Goal: Information Seeking & Learning: Learn about a topic

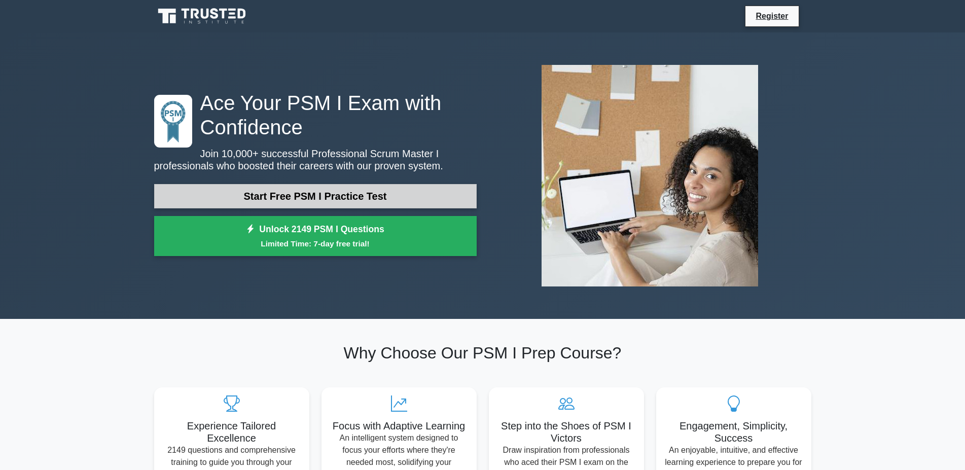
click at [355, 193] on link "Start Free PSM I Practice Test" at bounding box center [315, 196] width 322 height 24
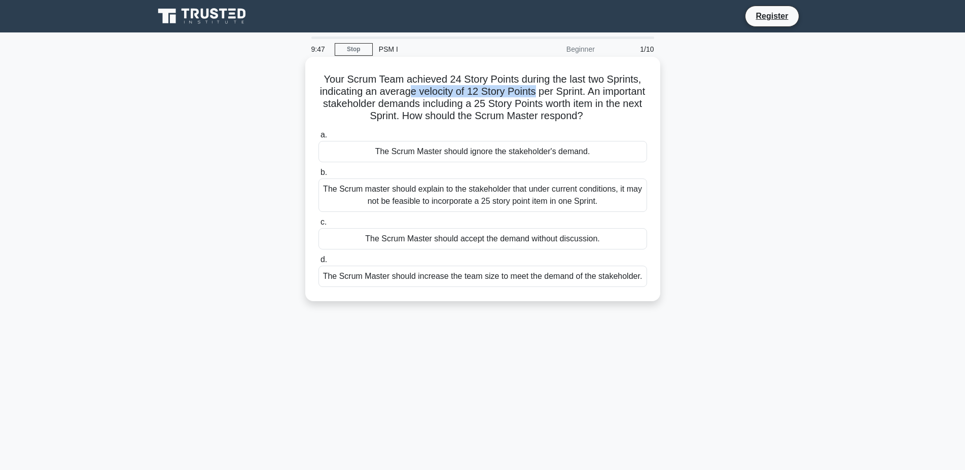
drag, startPoint x: 446, startPoint y: 94, endPoint x: 532, endPoint y: 96, distance: 86.2
click at [532, 96] on h5 "Your Scrum Team achieved 24 Story Points during the last two Sprints, indicatin…" at bounding box center [482, 98] width 330 height 50
click at [600, 96] on h5 "Your Scrum Team achieved 24 Story Points during the last two Sprints, indicatin…" at bounding box center [482, 98] width 330 height 50
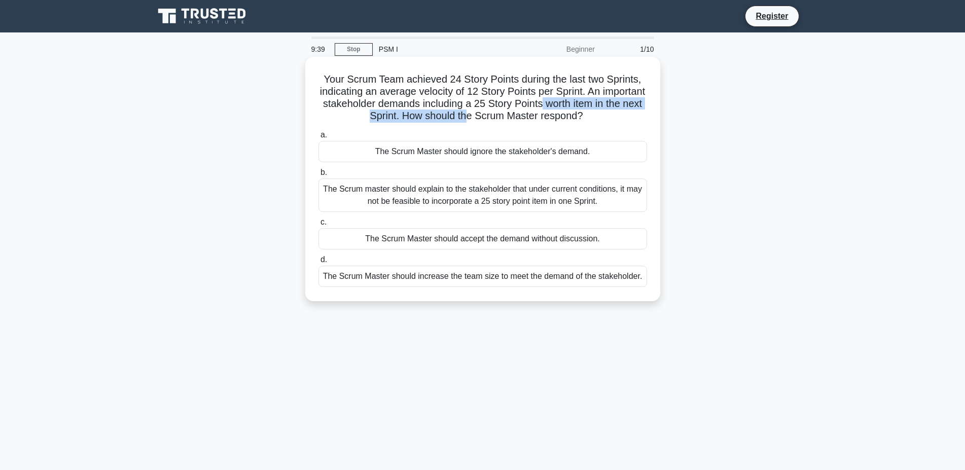
drag, startPoint x: 540, startPoint y: 104, endPoint x: 464, endPoint y: 118, distance: 76.8
click at [464, 118] on h5 "Your Scrum Team achieved 24 Story Points during the last two Sprints, indicatin…" at bounding box center [482, 98] width 330 height 50
click at [461, 118] on h5 "Your Scrum Team achieved 24 Story Points during the last two Sprints, indicatin…" at bounding box center [482, 98] width 330 height 50
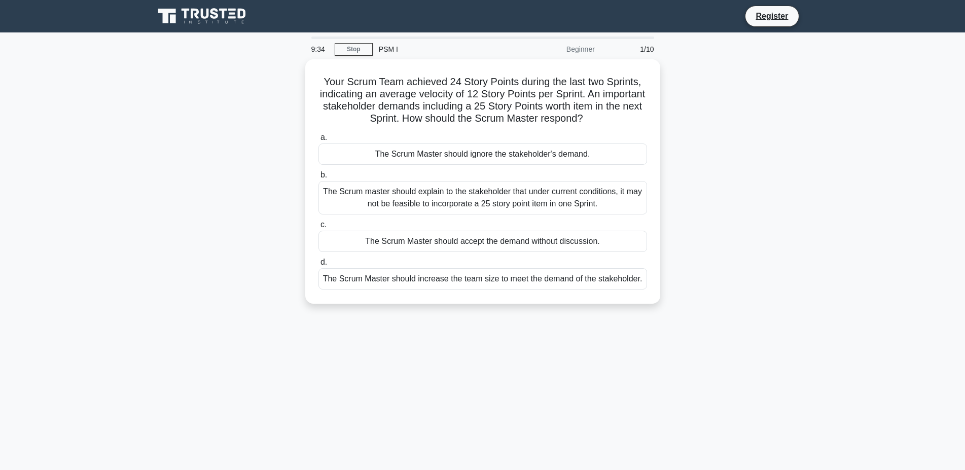
click at [907, 261] on main "9:34 Stop PSM I Beginner 1/10 Your Scrum Team achieved 24 Story Points during t…" at bounding box center [482, 289] width 965 height 515
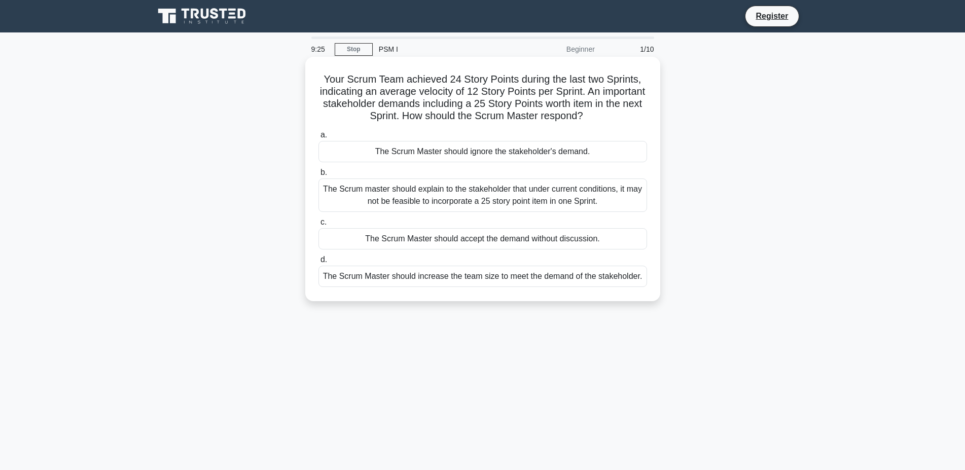
click at [548, 200] on div "The Scrum master should explain to the stakeholder that under current condition…" at bounding box center [482, 194] width 328 height 33
click at [318, 176] on input "b. The Scrum master should explain to the stakeholder that under current condit…" at bounding box center [318, 172] width 0 height 7
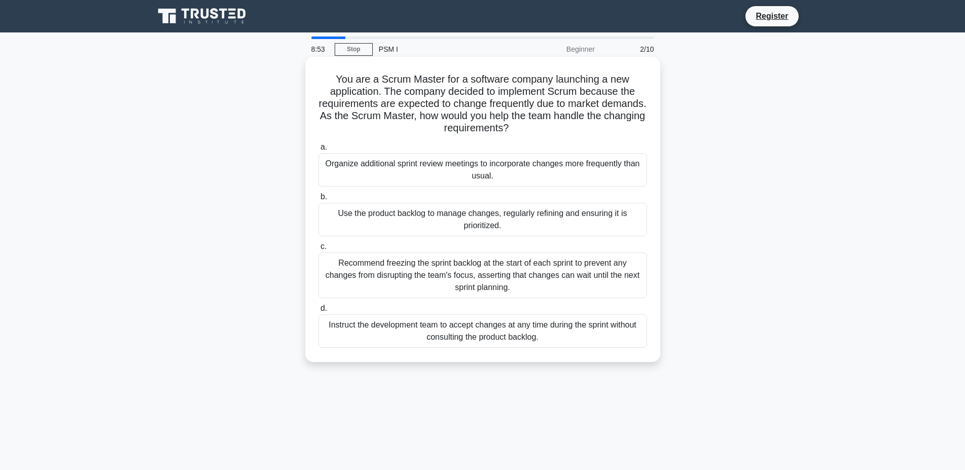
click at [426, 225] on div "Use the product backlog to manage changes, regularly refining and ensuring it i…" at bounding box center [482, 219] width 328 height 33
click at [318, 200] on input "b. Use the product backlog to manage changes, regularly refining and ensuring i…" at bounding box center [318, 197] width 0 height 7
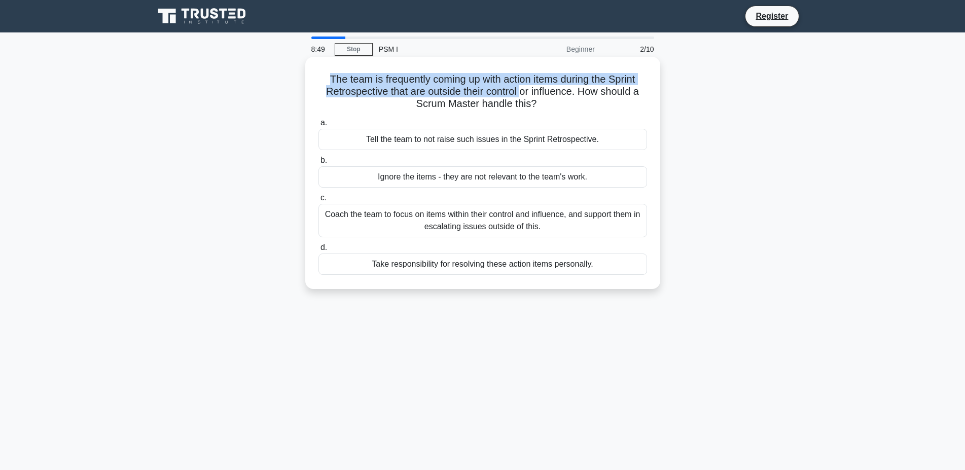
drag, startPoint x: 329, startPoint y: 79, endPoint x: 522, endPoint y: 86, distance: 192.7
click at [522, 86] on h5 "The team is frequently coming up with action items during the Sprint Retrospect…" at bounding box center [482, 92] width 330 height 38
drag, startPoint x: 328, startPoint y: 77, endPoint x: 550, endPoint y: 88, distance: 222.8
click at [550, 88] on h5 "The team is frequently coming up with action items during the Sprint Retrospect…" at bounding box center [482, 92] width 330 height 38
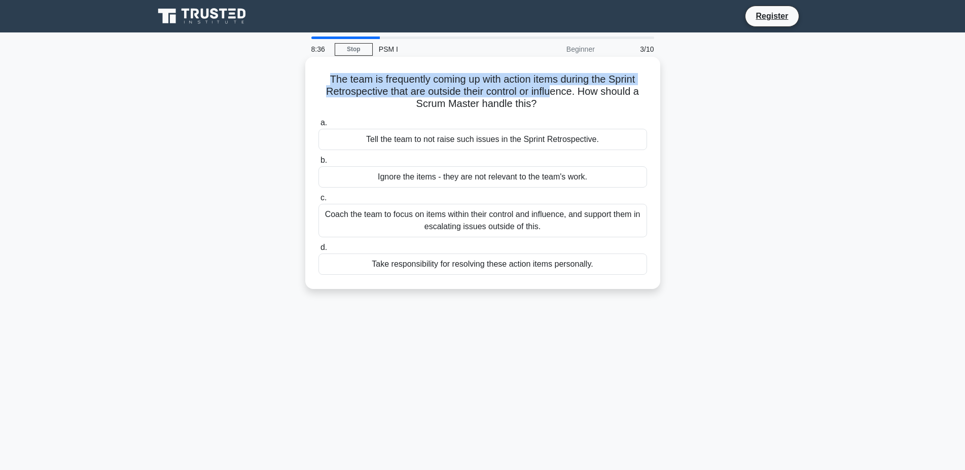
click at [550, 88] on h5 "The team is frequently coming up with action items during the Sprint Retrospect…" at bounding box center [482, 92] width 330 height 38
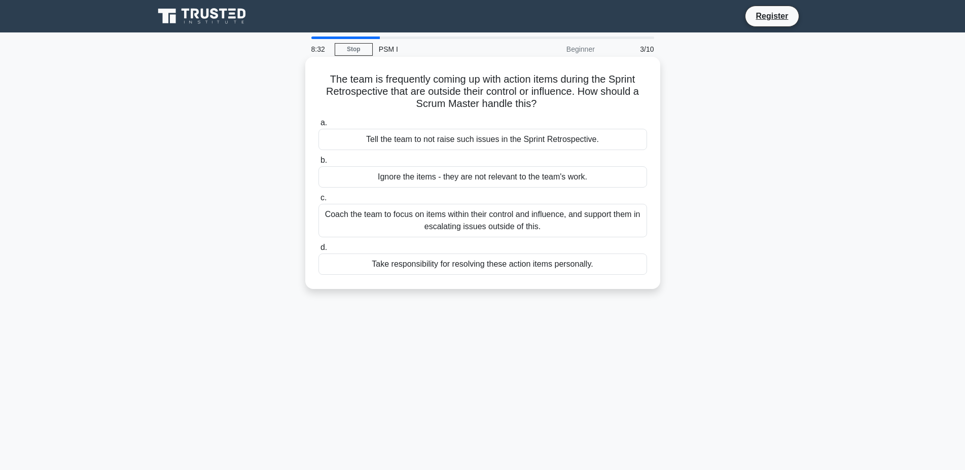
drag, startPoint x: 329, startPoint y: 79, endPoint x: 547, endPoint y: 99, distance: 218.9
click at [547, 99] on h5 "The team is frequently coming up with action items during the Sprint Retrospect…" at bounding box center [482, 92] width 330 height 38
click at [145, 187] on main "8:00 Stop PSM I Beginner 3/10 The team is frequently coming up with action item…" at bounding box center [482, 289] width 965 height 515
click at [449, 214] on div "Coach the team to focus on items within their control and influence, and suppor…" at bounding box center [482, 220] width 328 height 33
click at [318, 201] on input "c. Coach the team to focus on items within their control and influence, and sup…" at bounding box center [318, 198] width 0 height 7
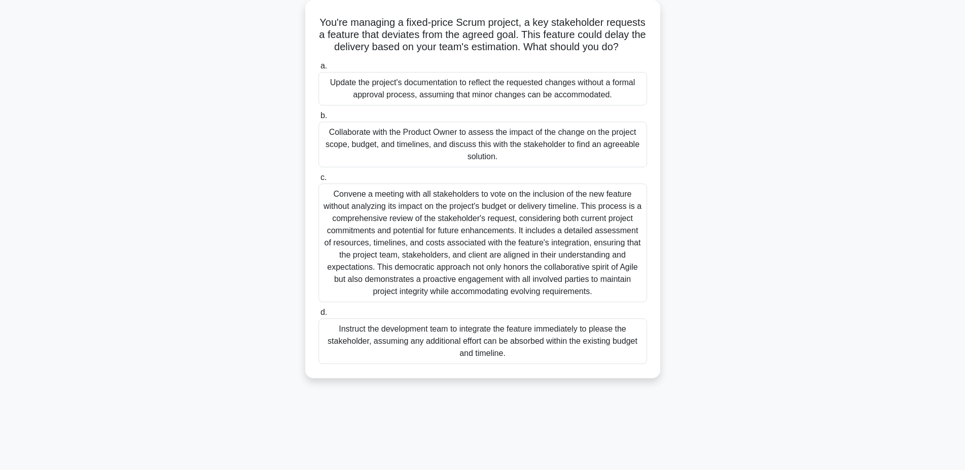
scroll to position [78, 0]
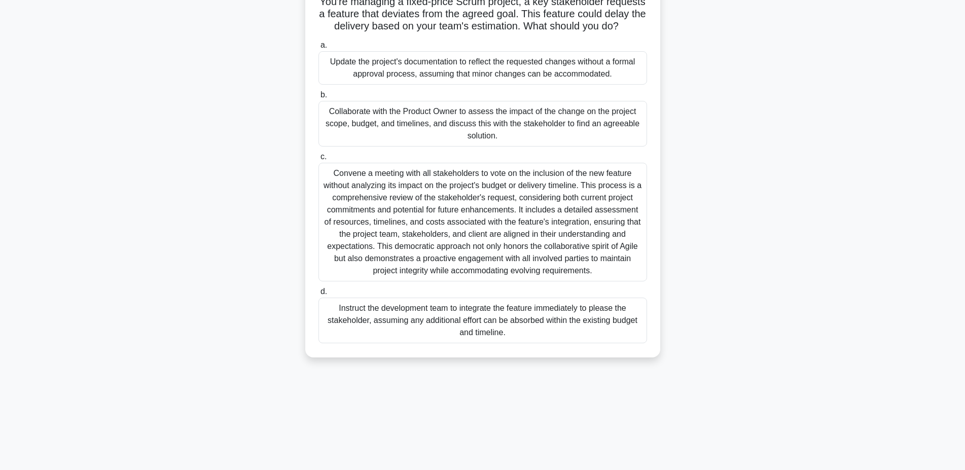
click at [393, 118] on div "Collaborate with the Product Owner to assess the impact of the change on the pr…" at bounding box center [482, 124] width 328 height 46
click at [318, 98] on input "b. Collaborate with the Product Owner to assess the impact of the change on the…" at bounding box center [318, 95] width 0 height 7
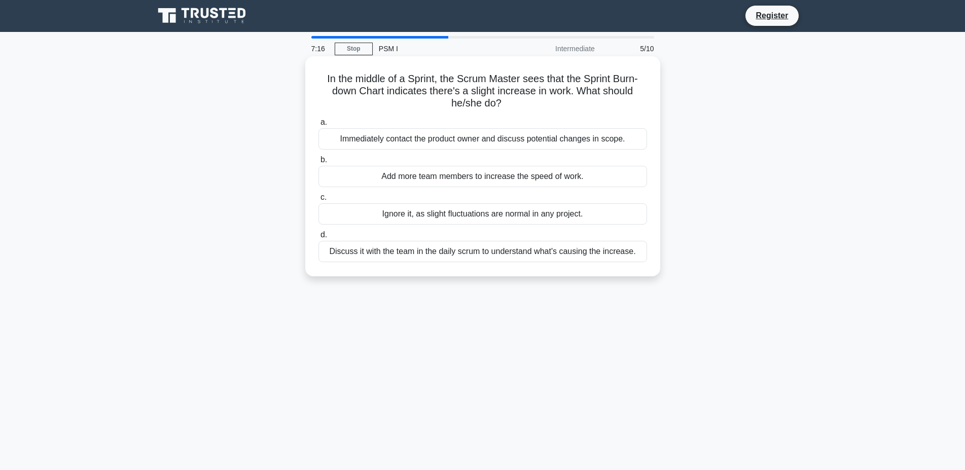
scroll to position [0, 0]
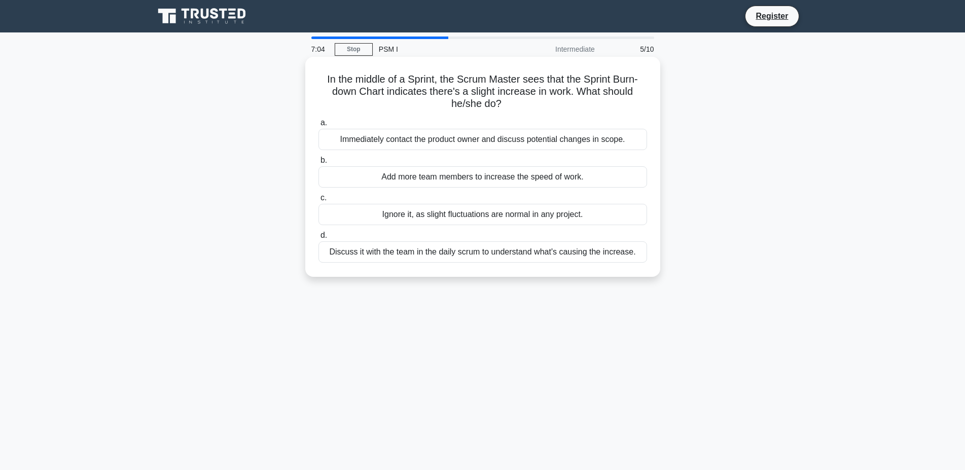
drag, startPoint x: 327, startPoint y: 81, endPoint x: 654, endPoint y: 102, distance: 327.6
click at [654, 102] on div "In the middle of a Sprint, the Scrum Master sees that the Sprint Burn-down Char…" at bounding box center [482, 167] width 347 height 212
click at [481, 139] on div "Immediately contact the product owner and discuss potential changes in scope." at bounding box center [482, 139] width 328 height 21
click at [318, 126] on input "a. Immediately contact the product owner and discuss potential changes in scope." at bounding box center [318, 123] width 0 height 7
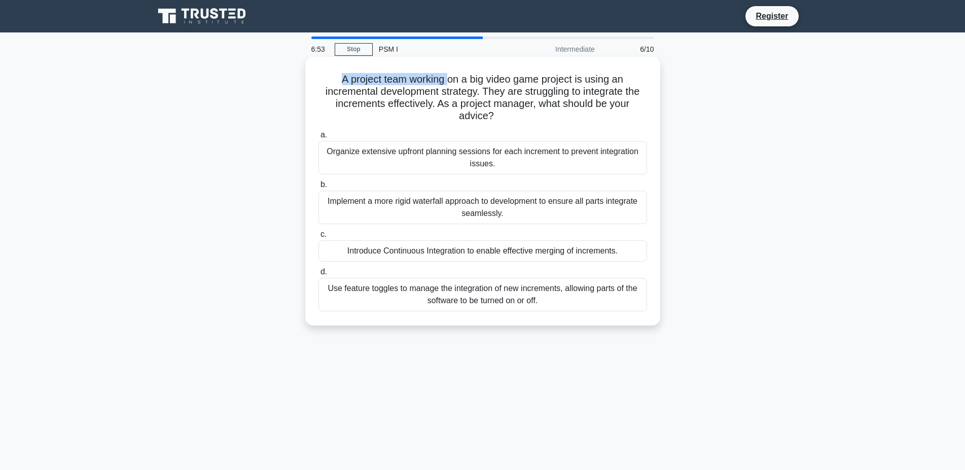
drag, startPoint x: 338, startPoint y: 78, endPoint x: 447, endPoint y: 83, distance: 109.6
click at [447, 83] on h5 "A project team working on a big video game project is using an incremental deve…" at bounding box center [482, 98] width 330 height 50
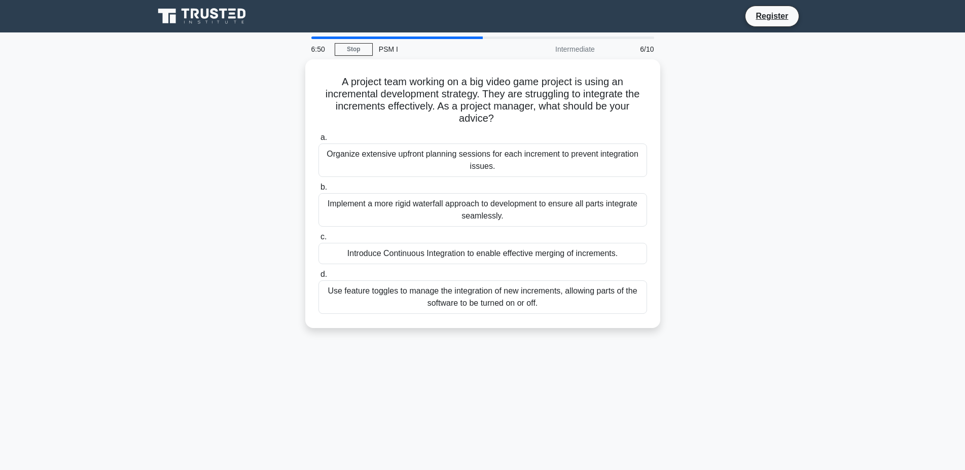
click at [123, 111] on main "6:50 Stop PSM I Intermediate 6/10 A project team working on a big video game pr…" at bounding box center [482, 289] width 965 height 515
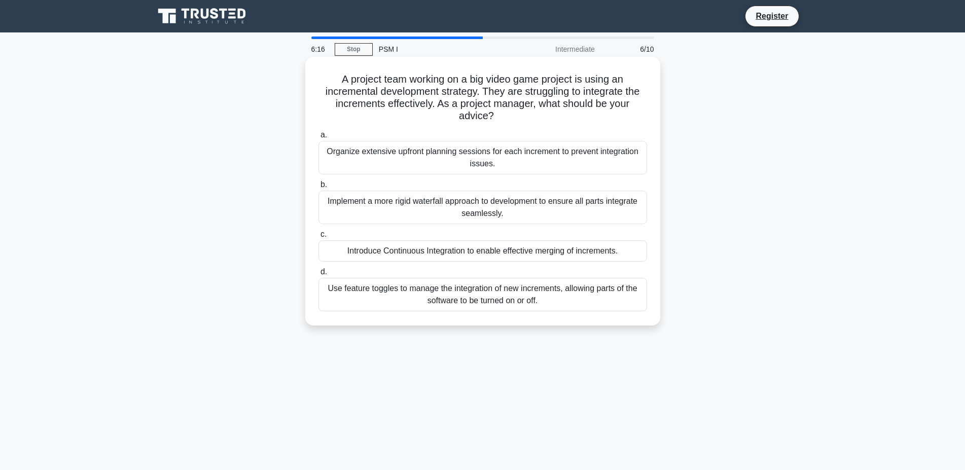
click at [536, 251] on div "Introduce Continuous Integration to enable effective merging of increments." at bounding box center [482, 250] width 328 height 21
click at [318, 238] on input "c. Introduce Continuous Integration to enable effective merging of increments." at bounding box center [318, 234] width 0 height 7
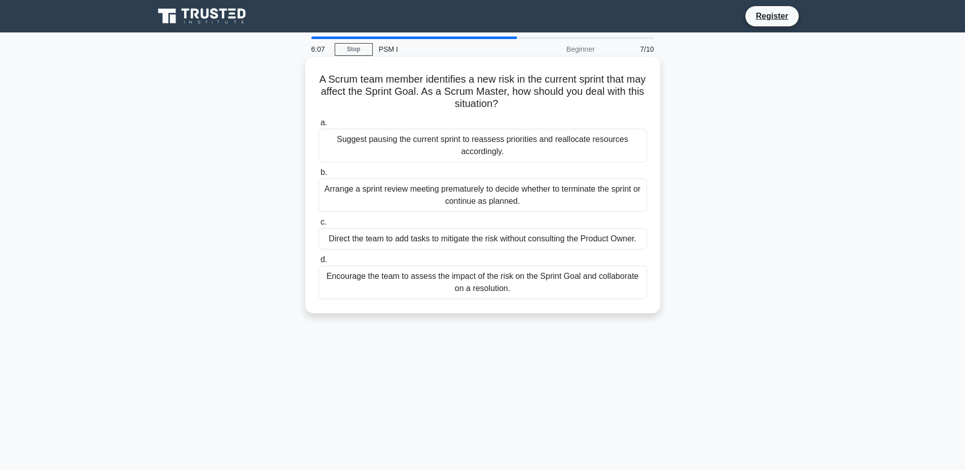
click at [390, 76] on h5 "A Scrum team member identifies a new risk in the current sprint that may affect…" at bounding box center [482, 92] width 330 height 38
click at [387, 83] on h5 "A Scrum team member identifies a new risk in the current sprint that may affect…" at bounding box center [482, 92] width 330 height 38
click at [431, 83] on h5 "A Scrum team member identifies a new risk in the current sprint that may affect…" at bounding box center [482, 92] width 330 height 38
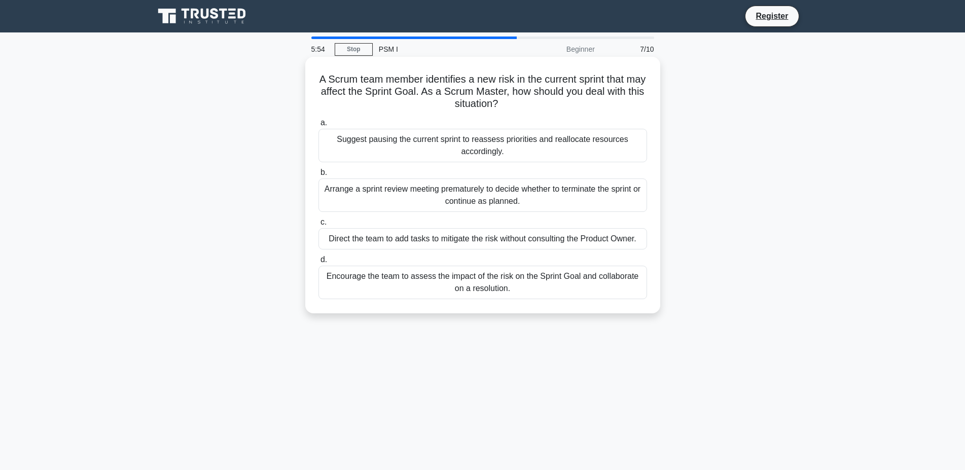
click at [431, 83] on h5 "A Scrum team member identifies a new risk in the current sprint that may affect…" at bounding box center [482, 92] width 330 height 38
click at [325, 79] on h5 "A Scrum team member identifies a new risk in the current sprint that may affect…" at bounding box center [482, 92] width 330 height 38
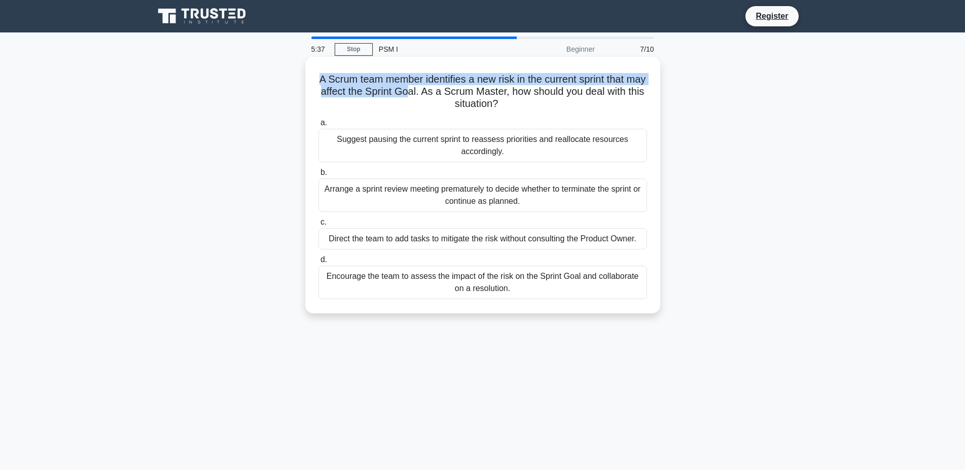
drag, startPoint x: 321, startPoint y: 79, endPoint x: 411, endPoint y: 95, distance: 90.8
click at [411, 95] on h5 "A Scrum team member identifies a new risk in the current sprint that may affect…" at bounding box center [482, 92] width 330 height 38
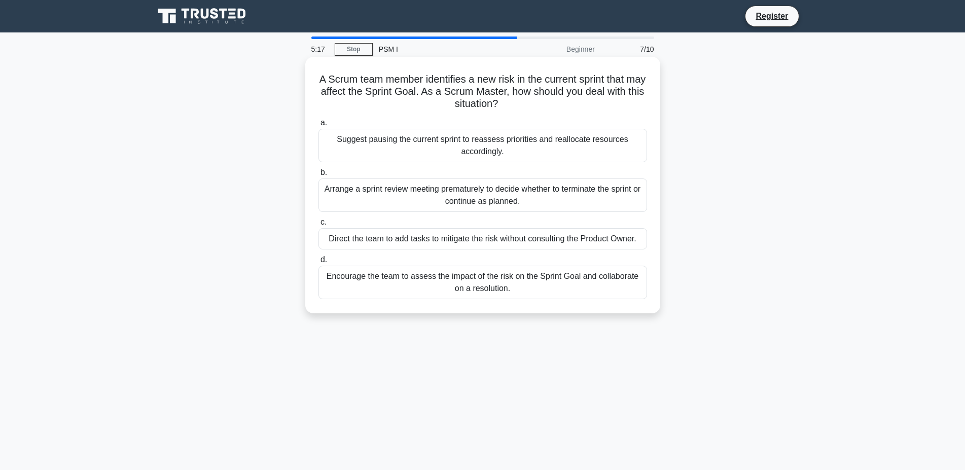
click at [396, 281] on div "Encourage the team to assess the impact of the risk on the Sprint Goal and coll…" at bounding box center [482, 282] width 328 height 33
click at [318, 263] on input "d. Encourage the team to assess the impact of the risk on the Sprint Goal and c…" at bounding box center [318, 259] width 0 height 7
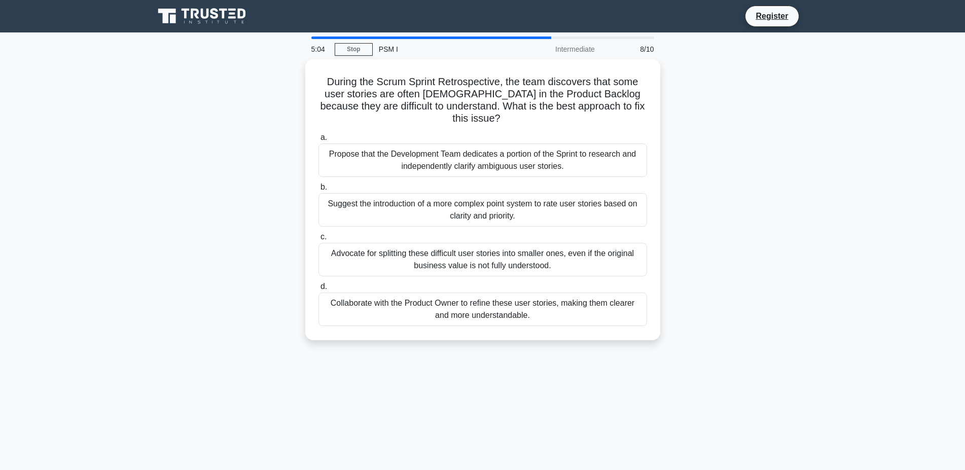
drag, startPoint x: 319, startPoint y: 77, endPoint x: 679, endPoint y: 109, distance: 361.3
click at [679, 109] on div "During the Scrum Sprint Retrospective, the team discovers that some user storie…" at bounding box center [482, 205] width 669 height 293
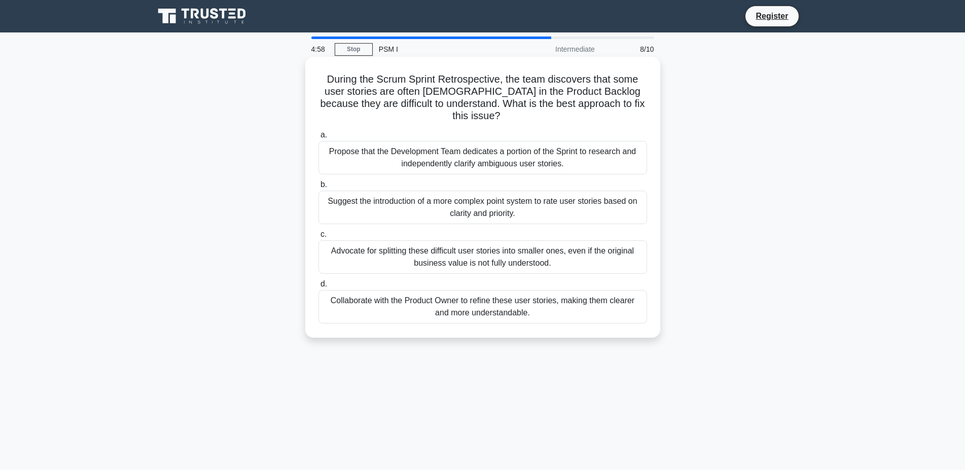
click at [513, 150] on div "Propose that the Development Team dedicates a portion of the Sprint to research…" at bounding box center [482, 157] width 328 height 33
click at [318, 138] on input "a. Propose that the Development Team dedicates a portion of the Sprint to resea…" at bounding box center [318, 135] width 0 height 7
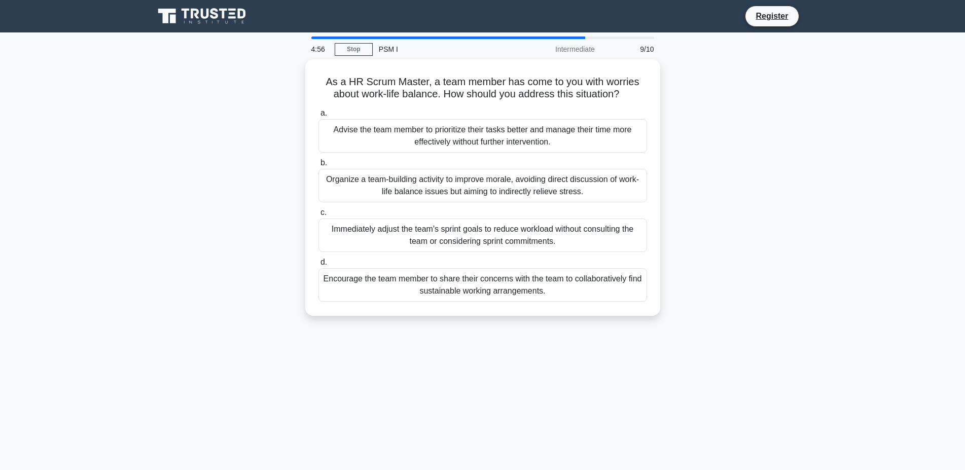
click at [846, 163] on main "4:56 Stop PSM I Intermediate 9/10 As a HR Scrum Master, a team member has come …" at bounding box center [482, 289] width 965 height 515
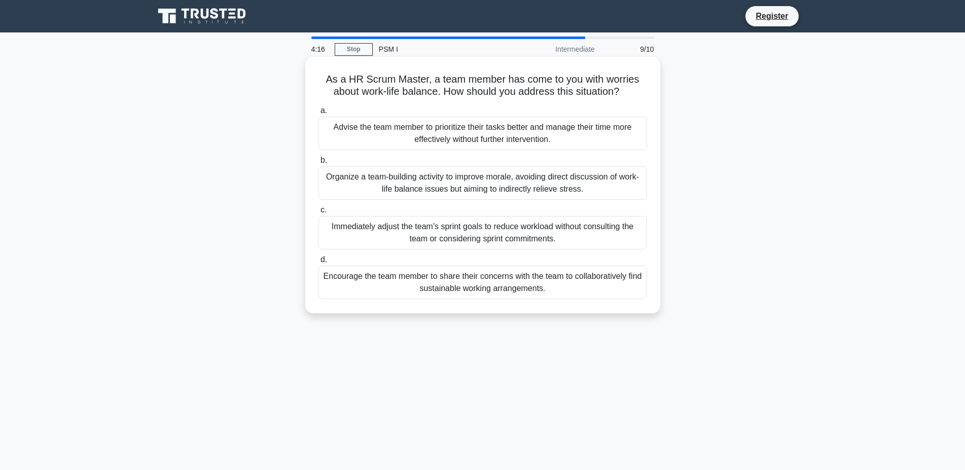
click at [425, 284] on div "Encourage the team member to share their concerns with the team to collaborativ…" at bounding box center [482, 282] width 328 height 33
click at [318, 263] on input "d. Encourage the team member to share their concerns with the team to collabora…" at bounding box center [318, 259] width 0 height 7
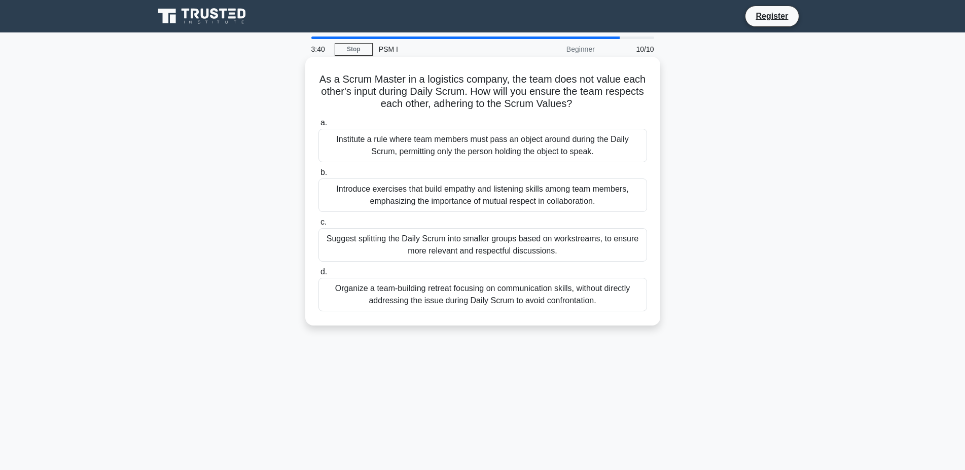
click at [504, 299] on div "Organize a team-building retreat focusing on communication skills, without dire…" at bounding box center [482, 294] width 328 height 33
click at [318, 275] on input "d. Organize a team-building retreat focusing on communication skills, without d…" at bounding box center [318, 272] width 0 height 7
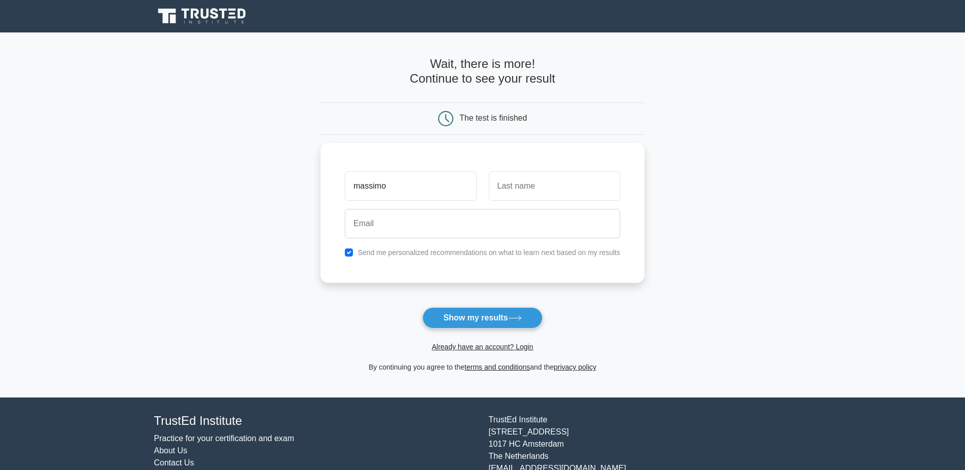
type input "massimo"
type input "guido"
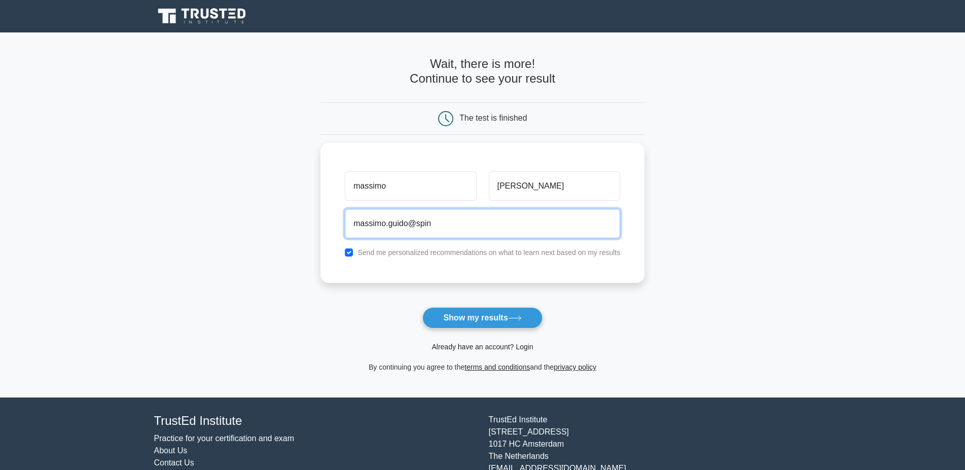
type input "massimo.guido@spin"
click at [501, 347] on link "Already have an account? Login" at bounding box center [481, 347] width 101 height 8
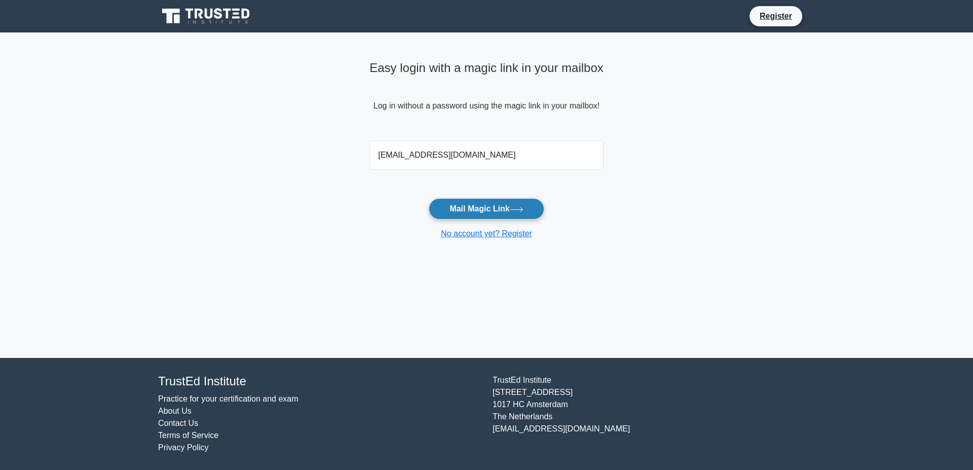
type input "massimo.guido@spindox.it"
click at [460, 213] on button "Mail Magic Link" at bounding box center [486, 208] width 115 height 21
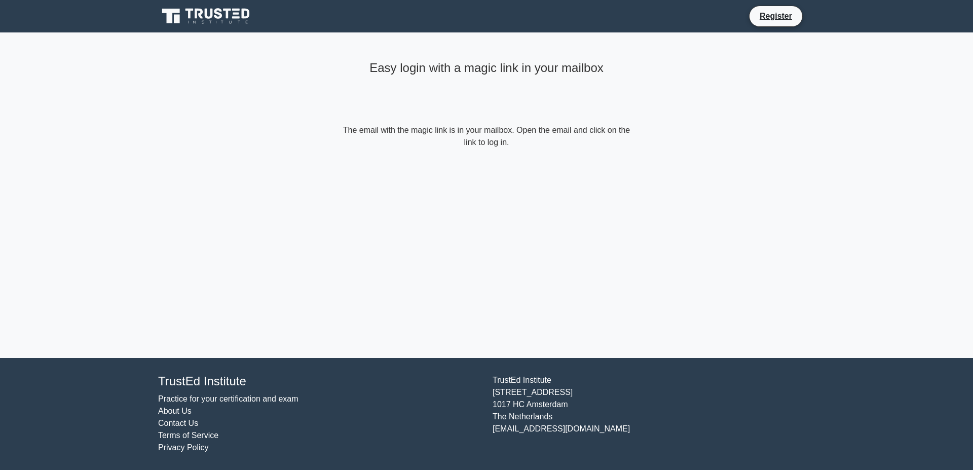
click at [208, 16] on icon at bounding box center [206, 16] width 97 height 19
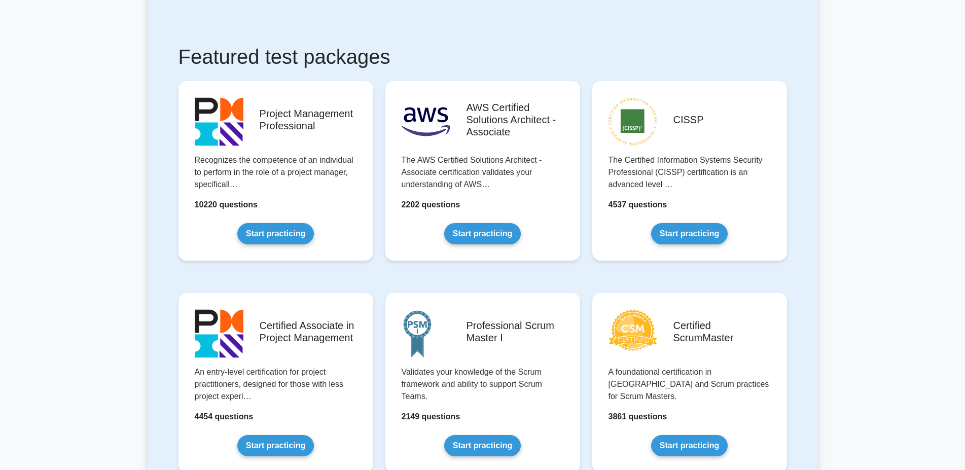
scroll to position [258, 0]
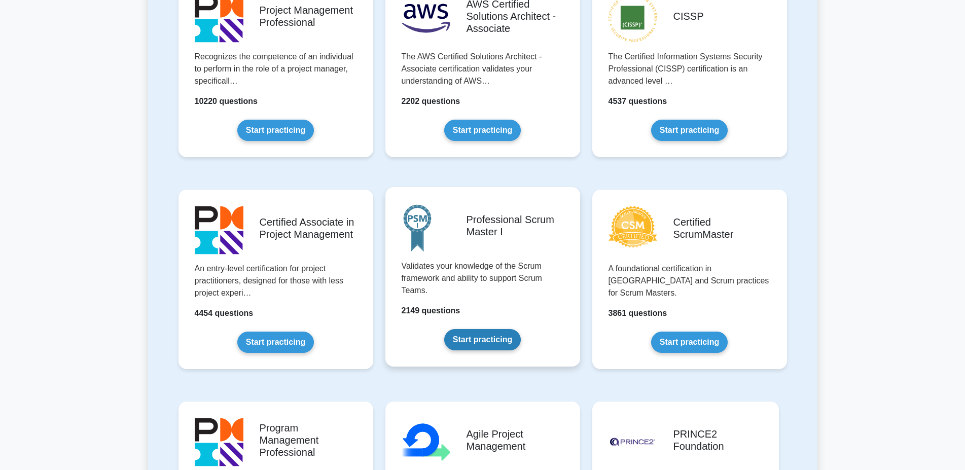
click at [467, 329] on link "Start practicing" at bounding box center [482, 339] width 77 height 21
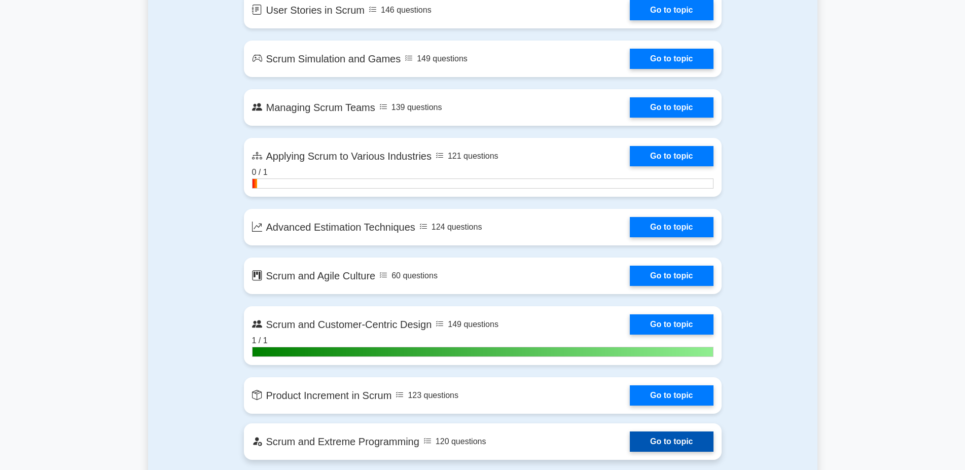
scroll to position [1603, 0]
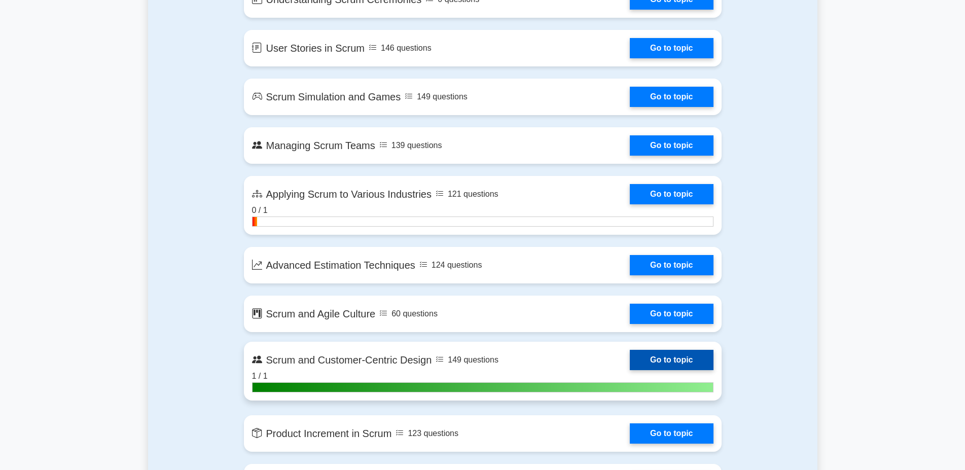
click at [630, 363] on link "Go to topic" at bounding box center [671, 360] width 83 height 20
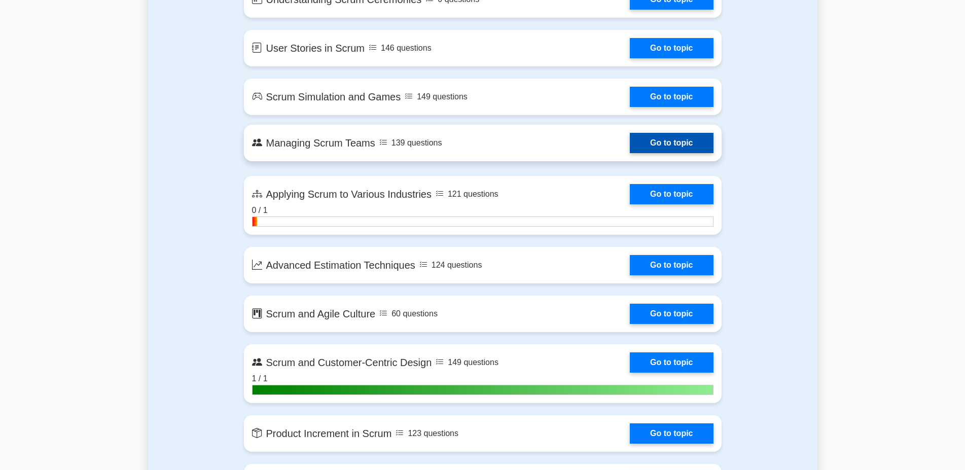
click at [630, 151] on link "Go to topic" at bounding box center [671, 143] width 83 height 20
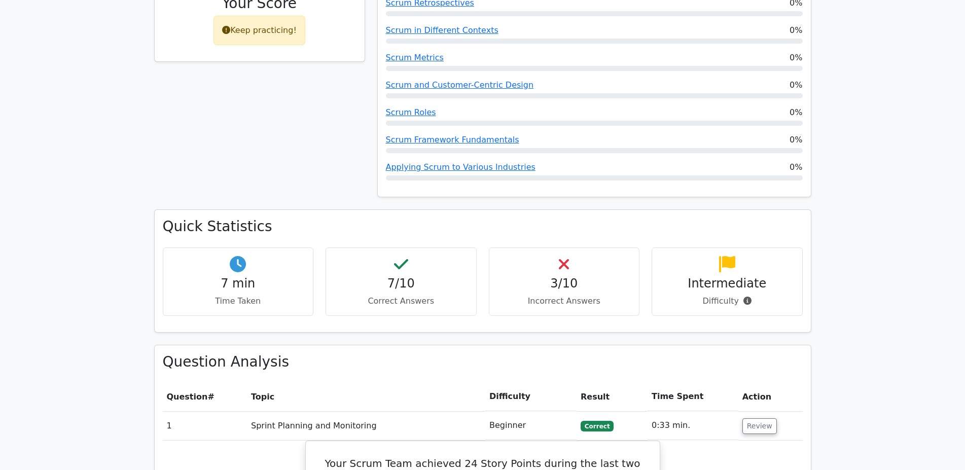
scroll to position [517, 0]
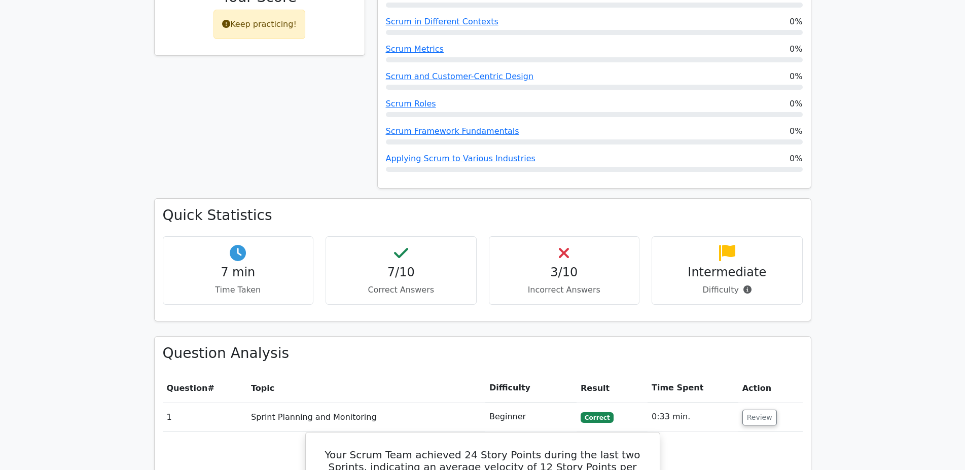
click at [561, 265] on h4 "3/10" at bounding box center [564, 272] width 134 height 15
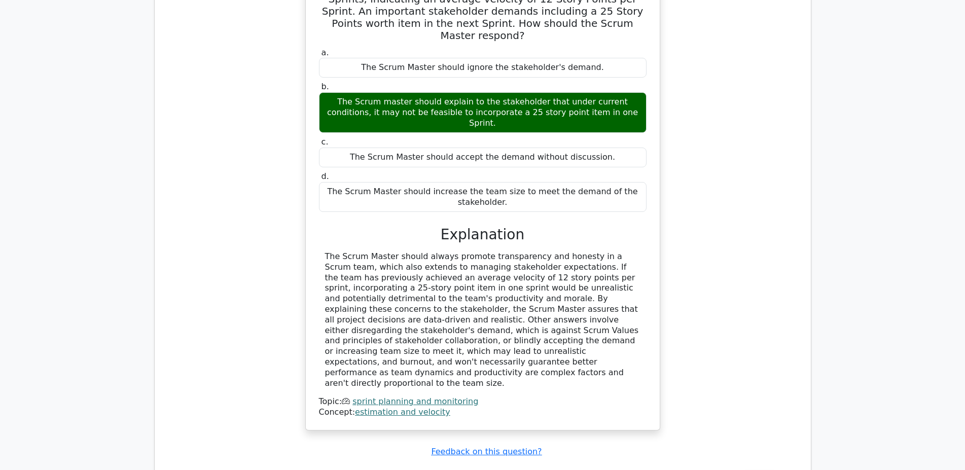
scroll to position [1241, 0]
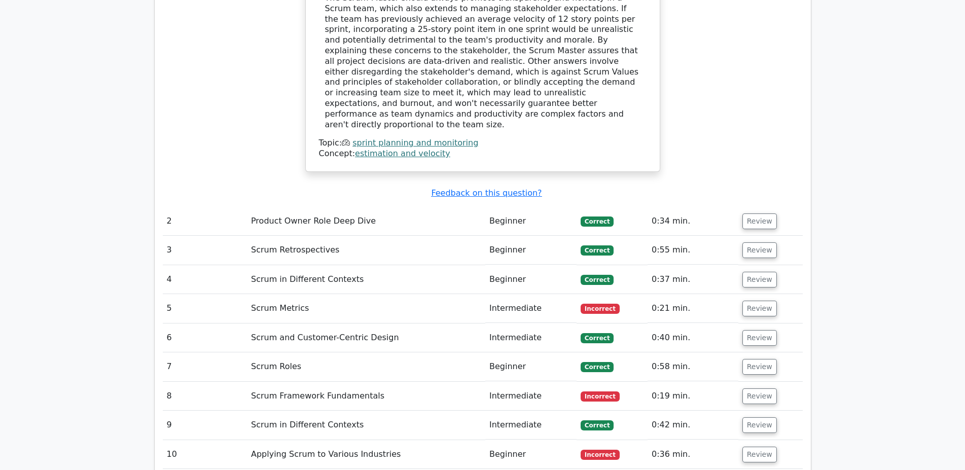
click at [268, 294] on td "Scrum Metrics" at bounding box center [366, 308] width 238 height 29
click at [753, 301] on button "Review" at bounding box center [759, 309] width 34 height 16
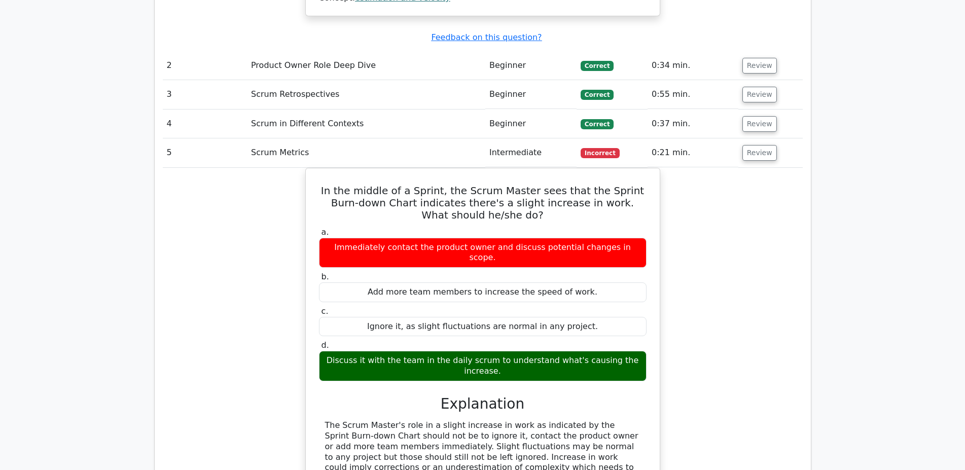
scroll to position [1396, 0]
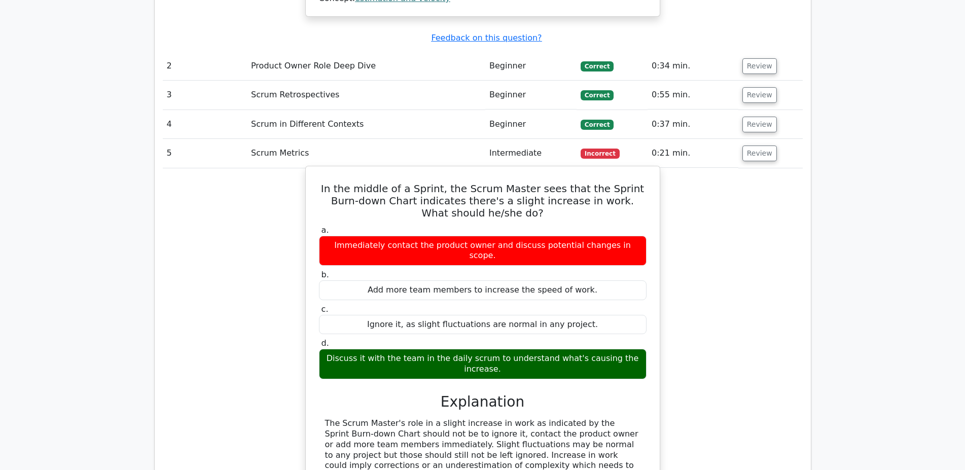
drag, startPoint x: 438, startPoint y: 270, endPoint x: 480, endPoint y: 270, distance: 41.6
click at [480, 349] on div "Discuss it with the team in the daily scrum to understand what's causing the in…" at bounding box center [482, 364] width 327 height 30
click at [447, 349] on div "Discuss it with the team in the daily scrum to understand what's causing the in…" at bounding box center [482, 364] width 327 height 30
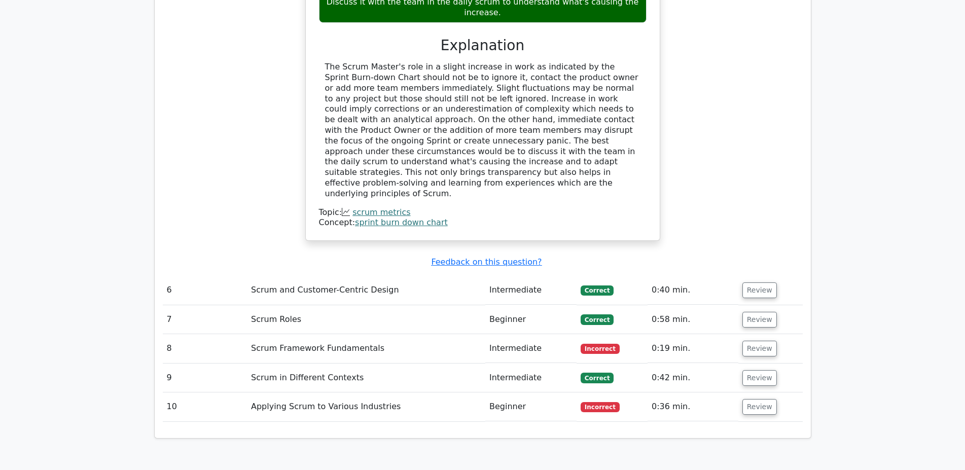
scroll to position [1758, 0]
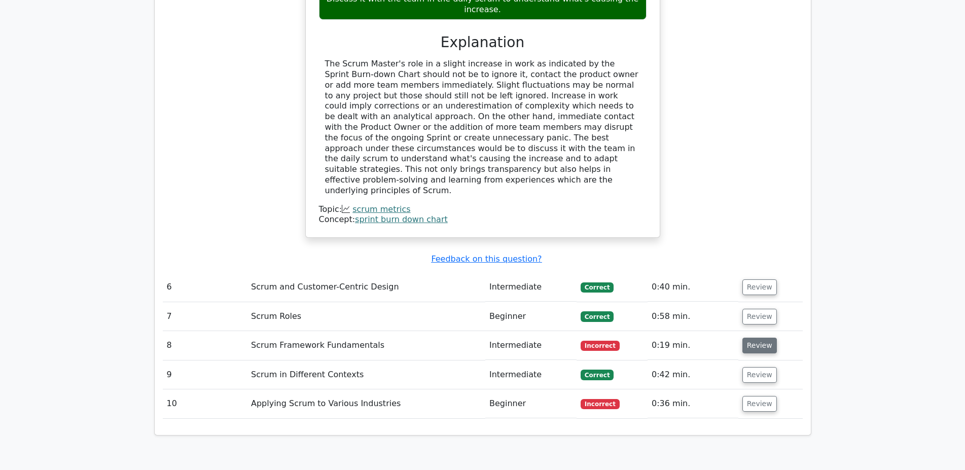
click at [749, 338] on button "Review" at bounding box center [759, 346] width 34 height 16
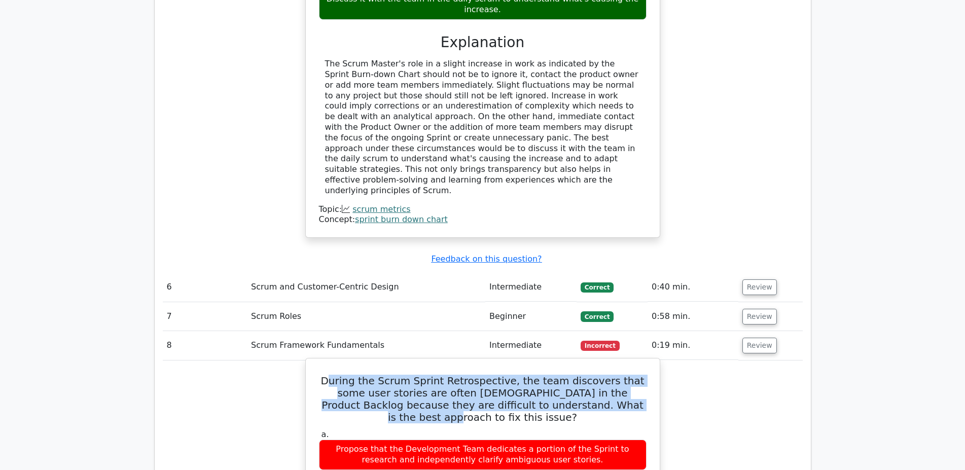
drag, startPoint x: 322, startPoint y: 257, endPoint x: 557, endPoint y: 288, distance: 236.7
click at [557, 375] on h5 "During the Scrum Sprint Retrospective, the team discovers that some user storie…" at bounding box center [482, 399] width 329 height 49
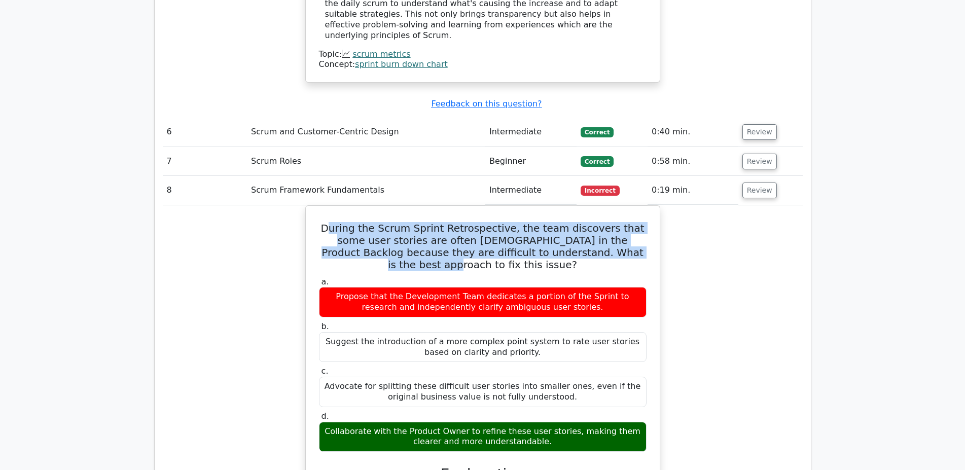
scroll to position [2068, 0]
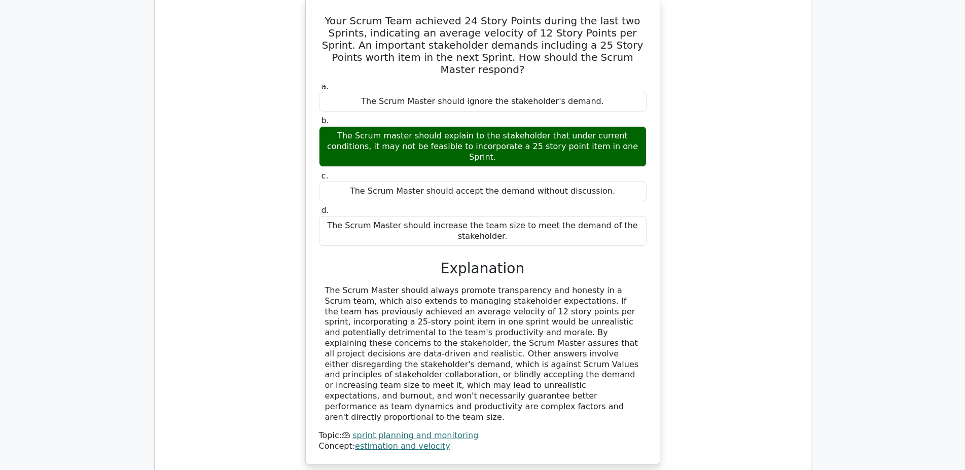
scroll to position [1362, 0]
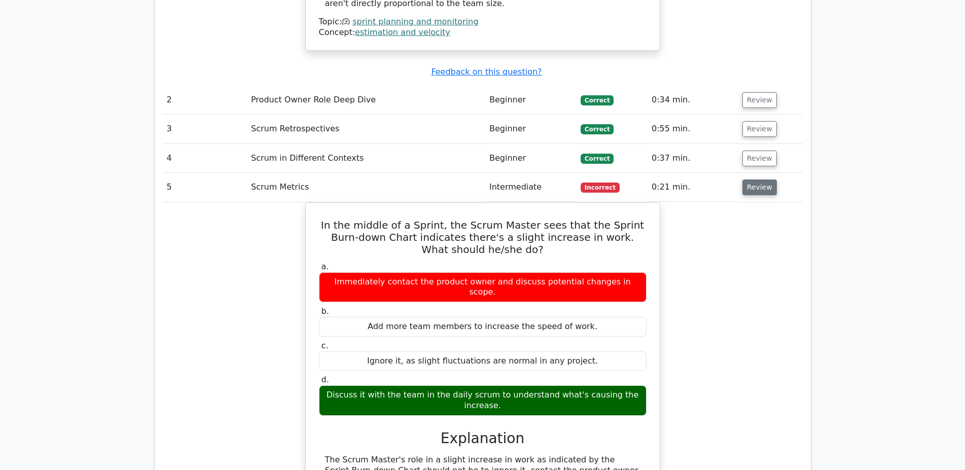
click at [750, 179] on button "Review" at bounding box center [759, 187] width 34 height 16
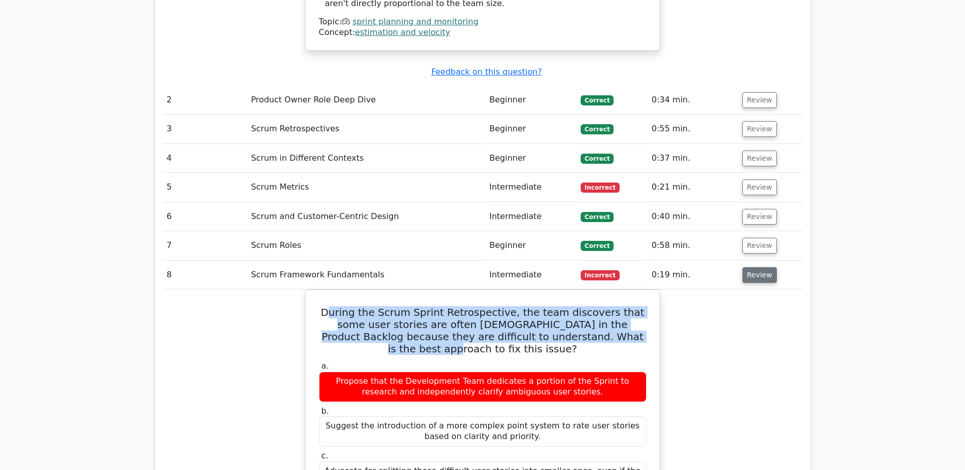
click at [750, 267] on button "Review" at bounding box center [759, 275] width 34 height 16
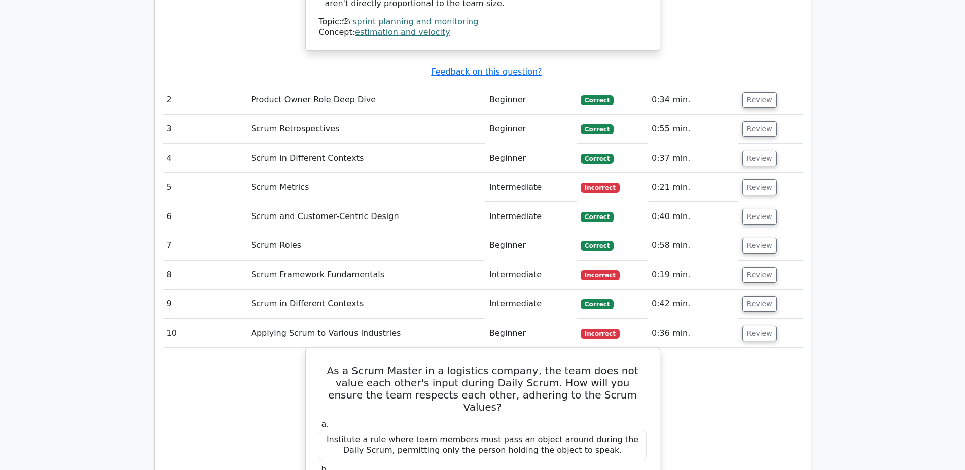
scroll to position [1569, 0]
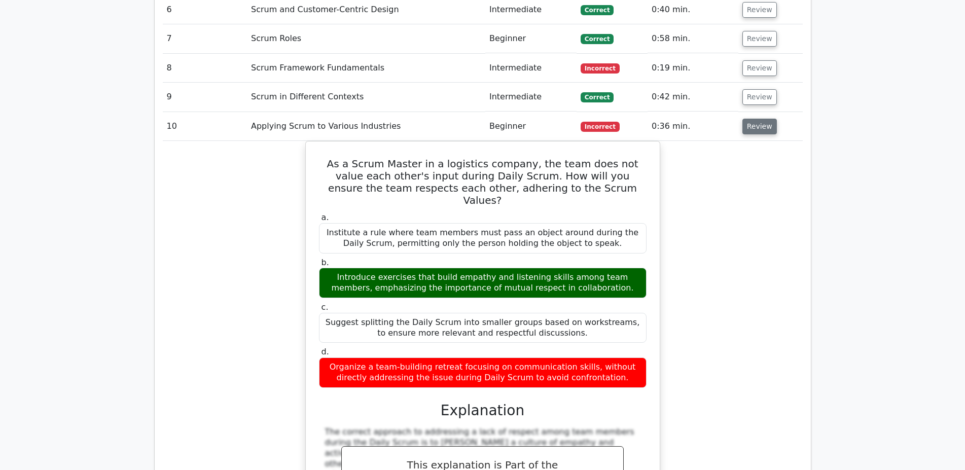
click at [758, 119] on button "Review" at bounding box center [759, 127] width 34 height 16
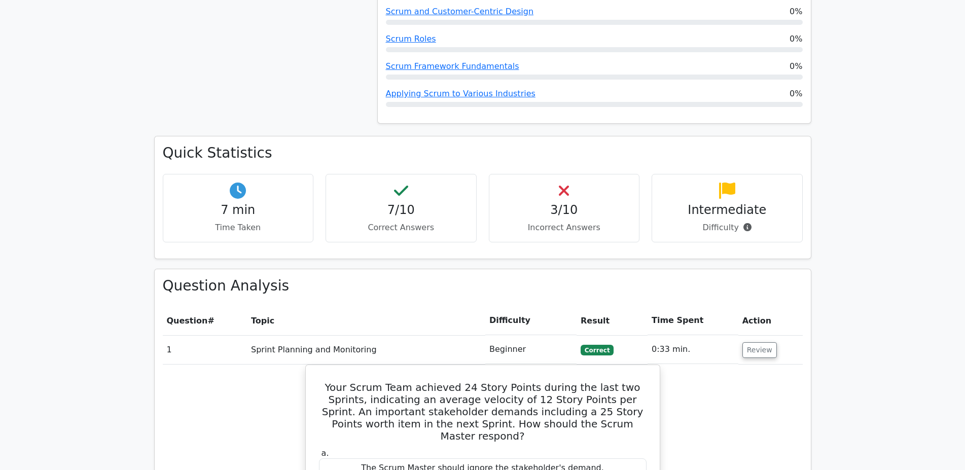
scroll to position [567, 0]
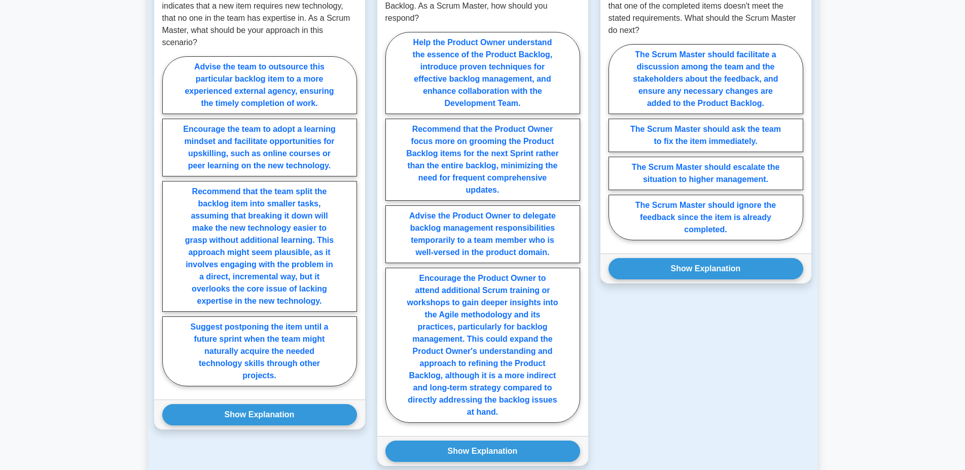
scroll to position [775, 0]
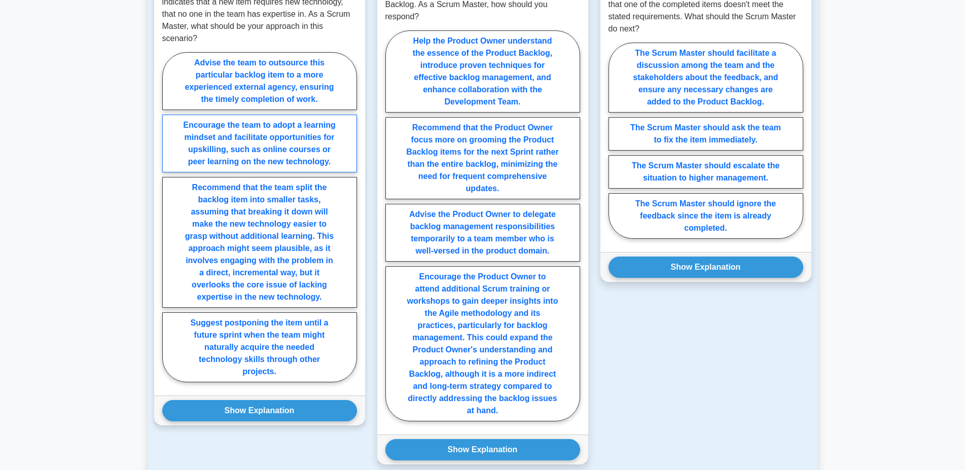
click at [223, 137] on label "Encourage the team to adopt a learning mindset and facilitate opportunities for…" at bounding box center [259, 144] width 195 height 58
click at [169, 217] on input "Encourage the team to adopt a learning mindset and facilitate opportunities for…" at bounding box center [165, 220] width 7 height 7
radio input "true"
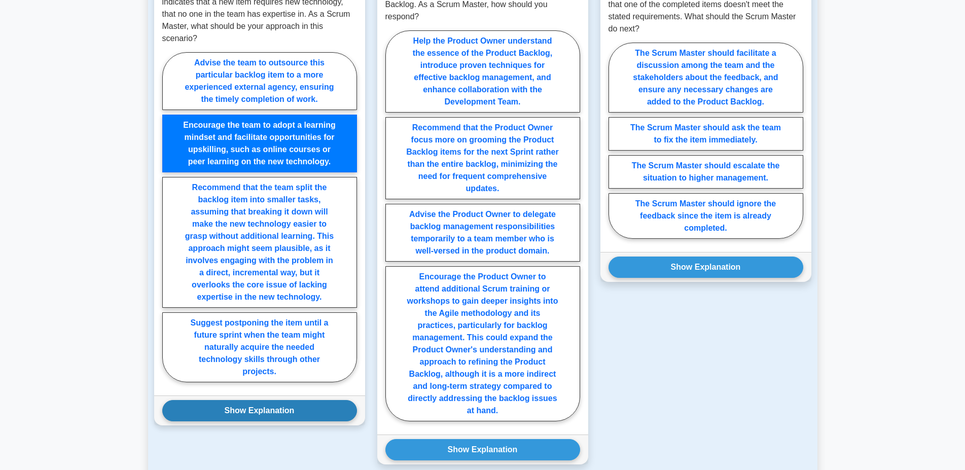
click at [270, 410] on button "Show Explanation" at bounding box center [259, 410] width 195 height 21
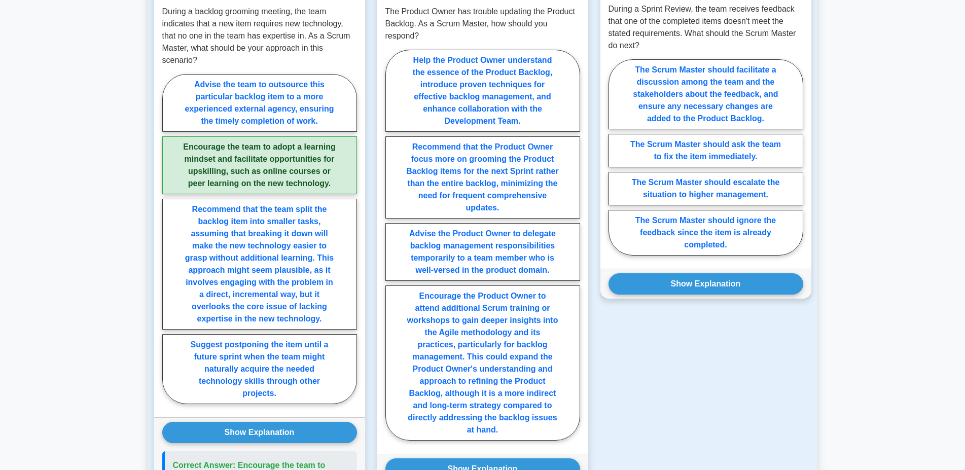
scroll to position [724, 0]
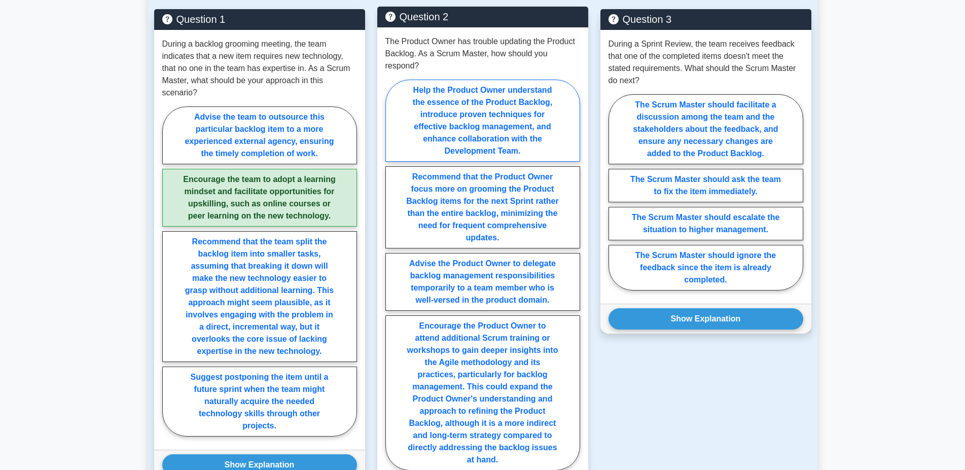
click at [448, 118] on label "Help the Product Owner understand the essence of the Product Backlog, introduce…" at bounding box center [482, 121] width 195 height 82
click at [392, 275] on input "Help the Product Owner understand the essence of the Product Backlog, introduce…" at bounding box center [388, 278] width 7 height 7
radio input "true"
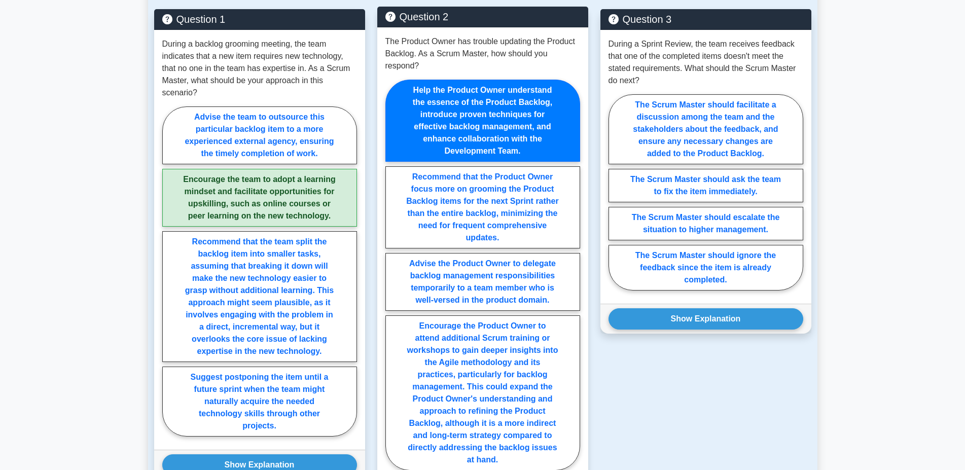
scroll to position [982, 0]
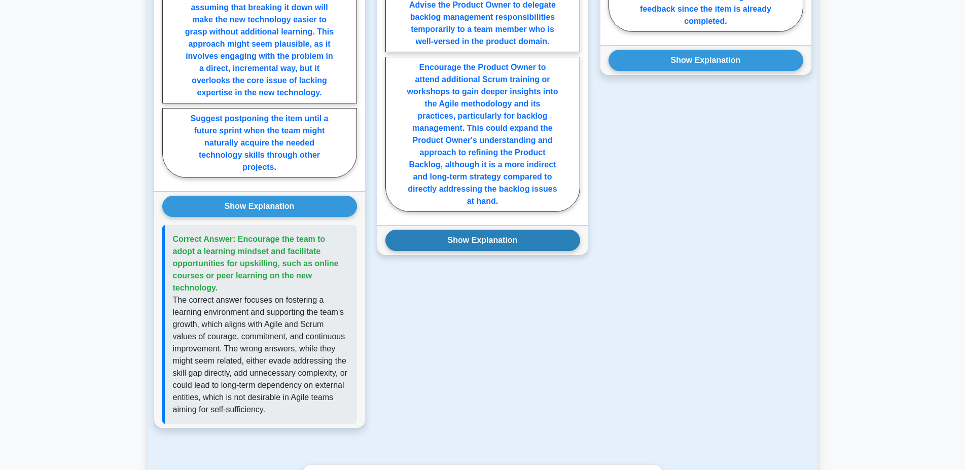
click at [470, 245] on button "Show Explanation" at bounding box center [482, 240] width 195 height 21
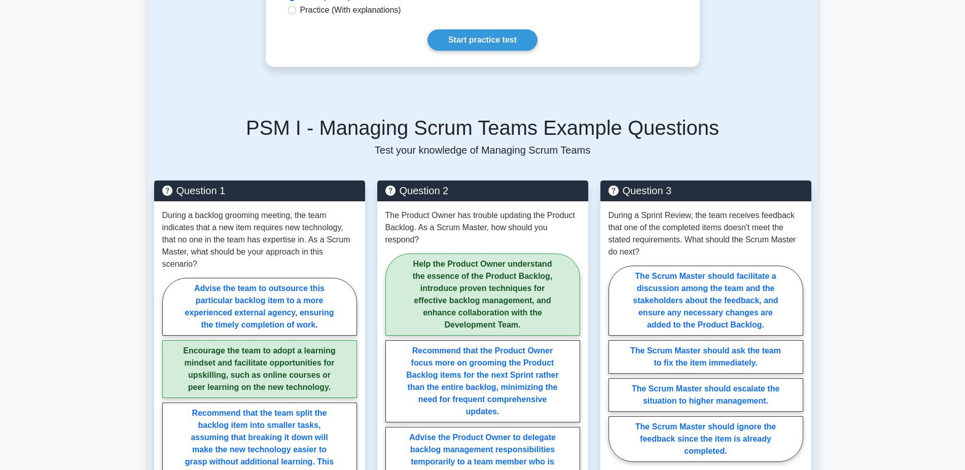
scroll to position [569, 0]
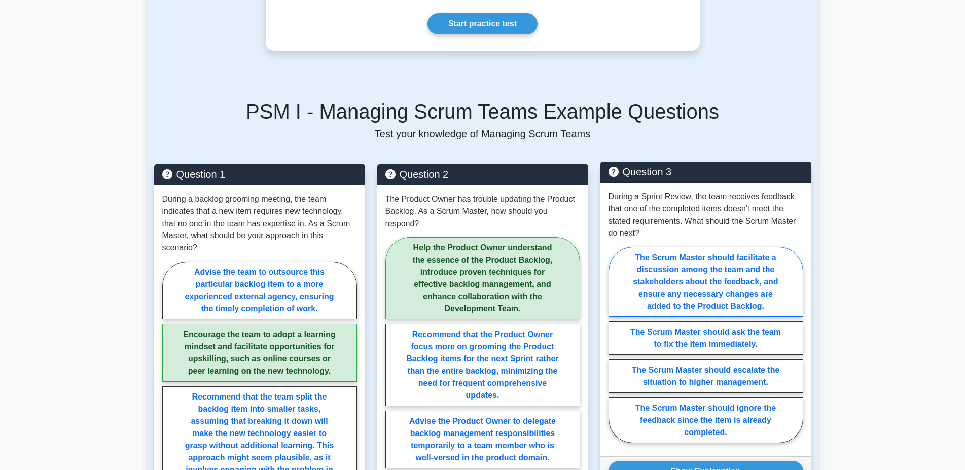
click at [734, 276] on label "The Scrum Master should facilitate a discussion among the team and the stakehol…" at bounding box center [705, 282] width 195 height 70
click at [615, 345] on input "The Scrum Master should facilitate a discussion among the team and the stakehol…" at bounding box center [611, 348] width 7 height 7
radio input "true"
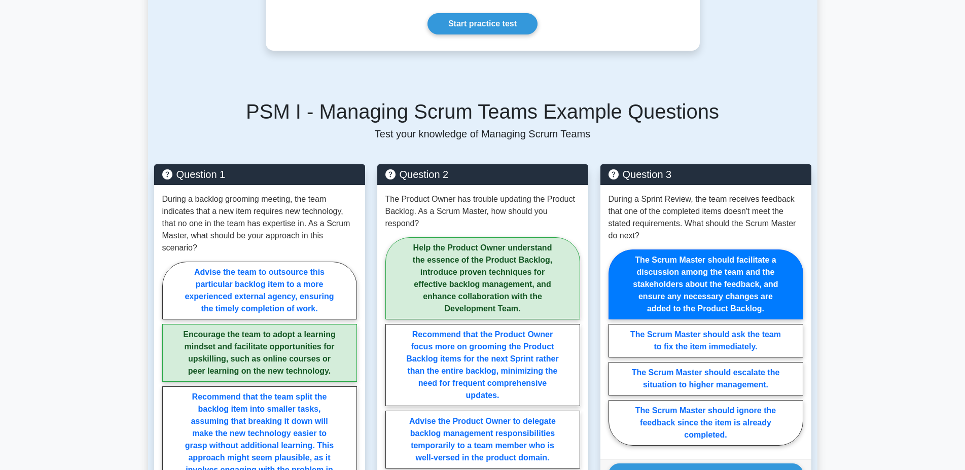
scroll to position [827, 0]
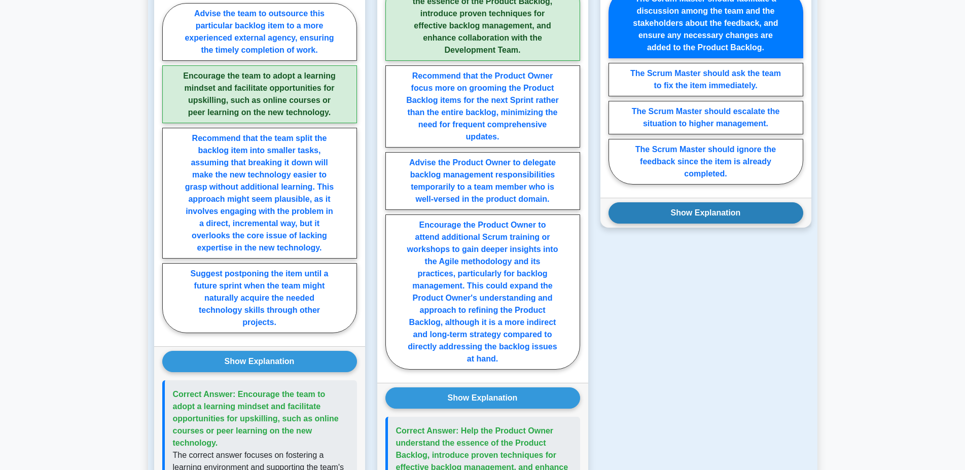
click at [705, 211] on button "Show Explanation" at bounding box center [705, 212] width 195 height 21
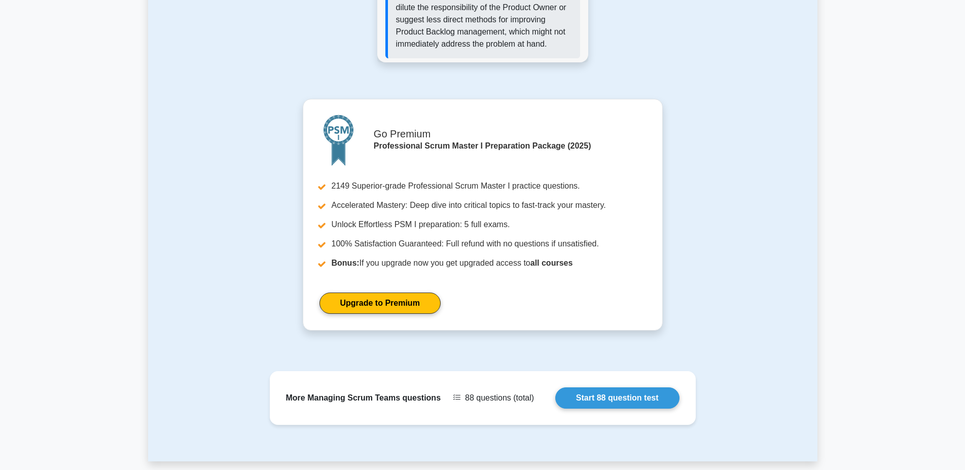
scroll to position [1499, 0]
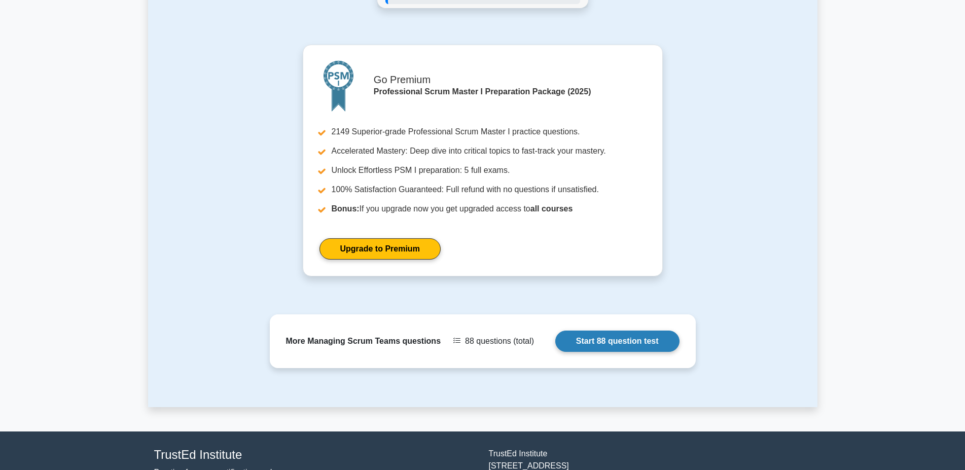
click at [555, 340] on link "Start 88 question test" at bounding box center [617, 340] width 124 height 21
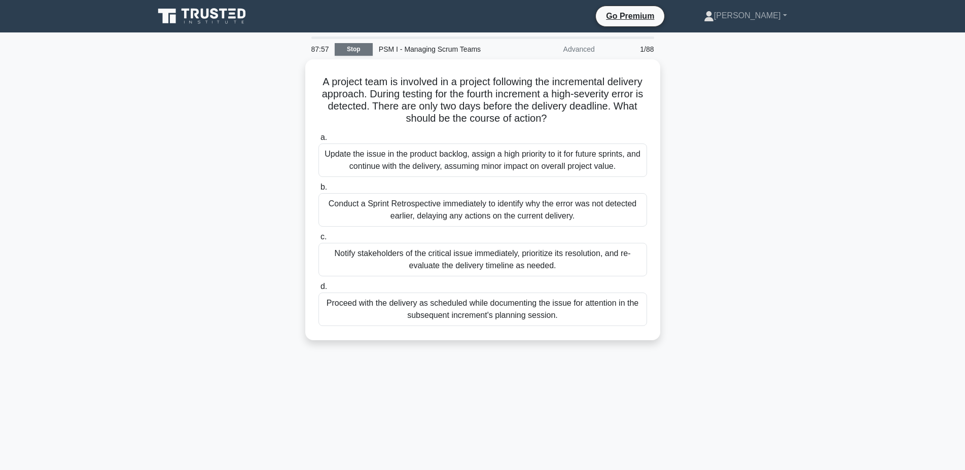
click at [355, 50] on link "Stop" at bounding box center [354, 49] width 38 height 13
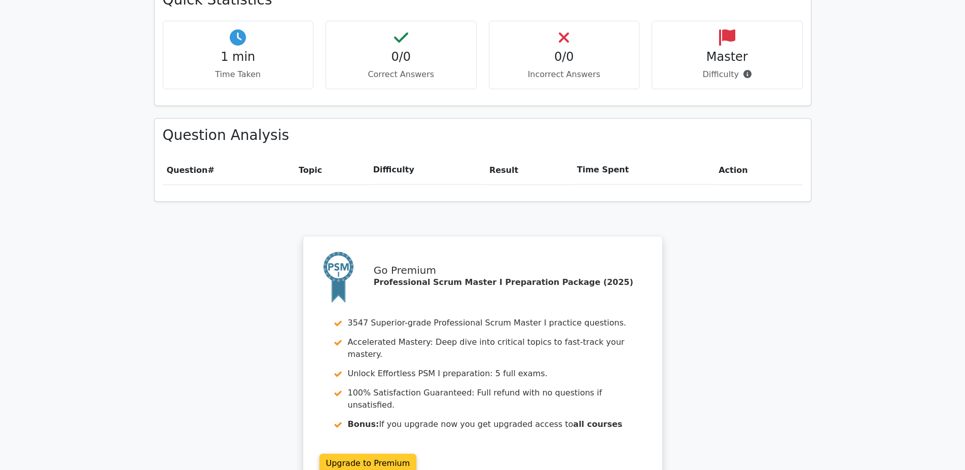
scroll to position [672, 0]
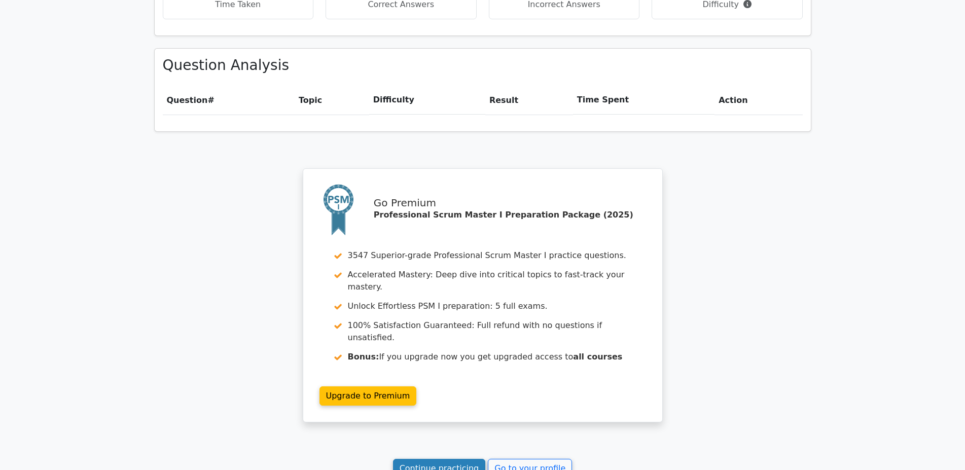
click at [434, 459] on link "Continue practicing" at bounding box center [439, 468] width 93 height 19
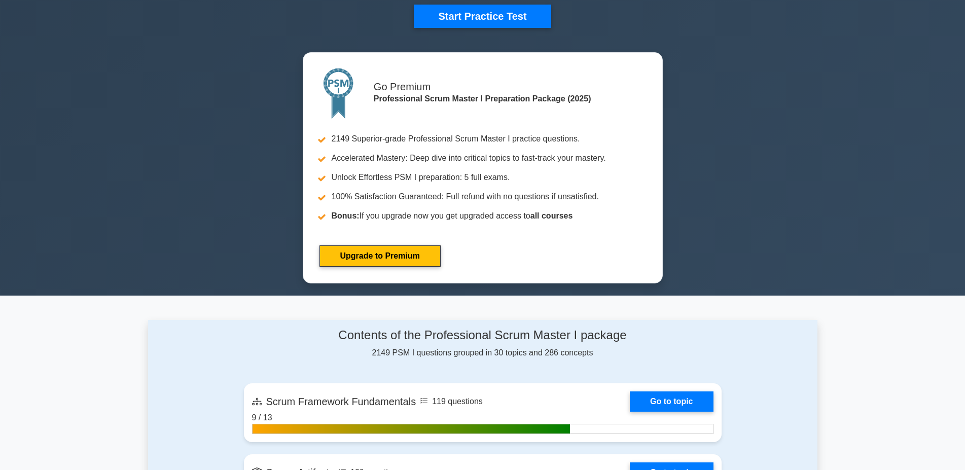
scroll to position [517, 0]
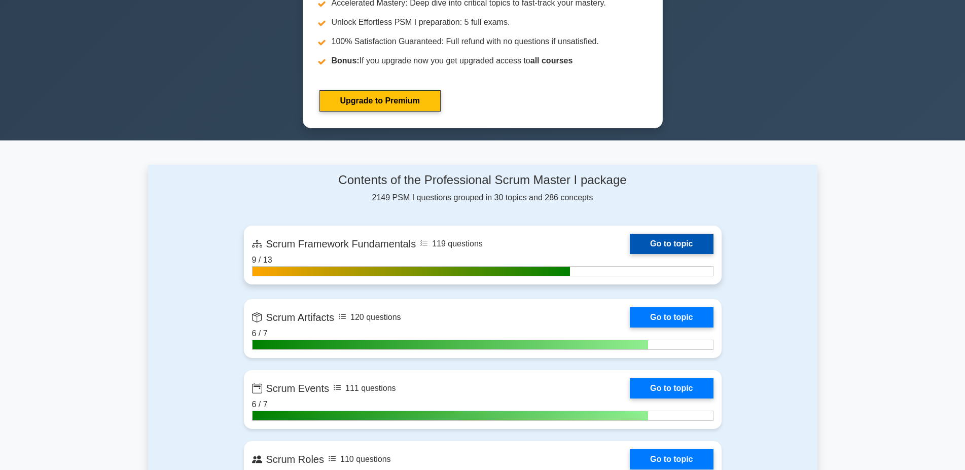
click at [630, 251] on link "Go to topic" at bounding box center [671, 244] width 83 height 20
click at [630, 244] on link "Go to topic" at bounding box center [671, 244] width 83 height 20
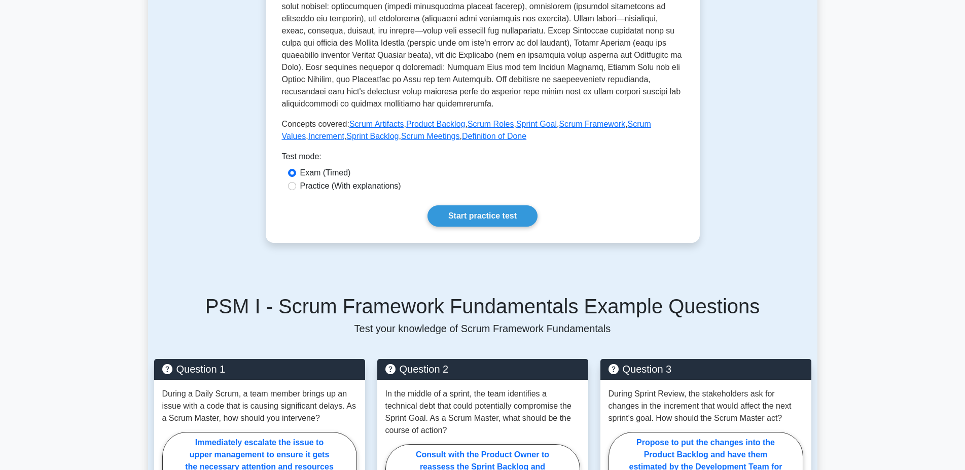
scroll to position [672, 0]
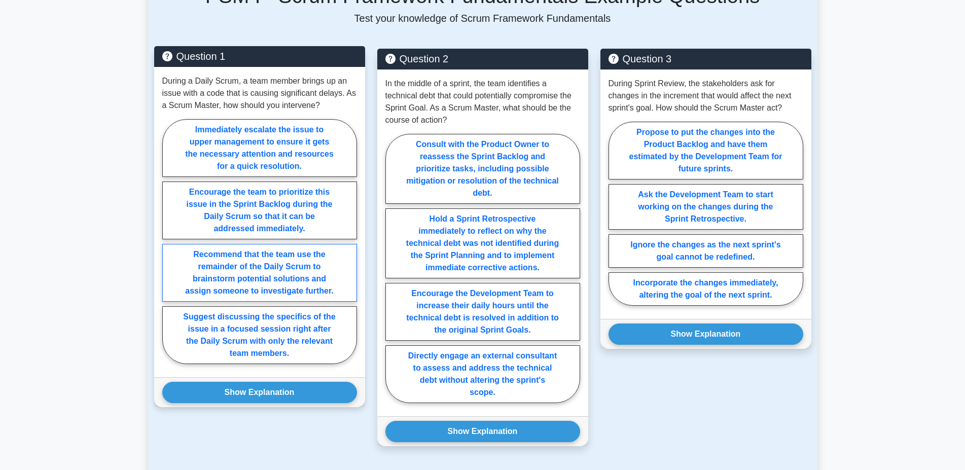
click at [257, 294] on label "Recommend that the team use the remainder of the Daily Scrum to brainstorm pote…" at bounding box center [259, 273] width 195 height 58
click at [169, 248] on input "Recommend that the team use the remainder of the Daily Scrum to brainstorm pote…" at bounding box center [165, 244] width 7 height 7
radio input "true"
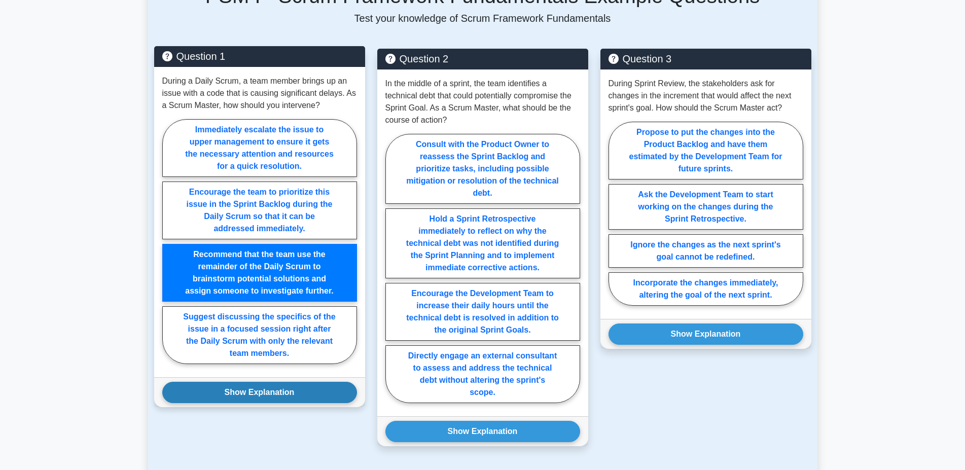
click at [257, 390] on button "Show Explanation" at bounding box center [259, 392] width 195 height 21
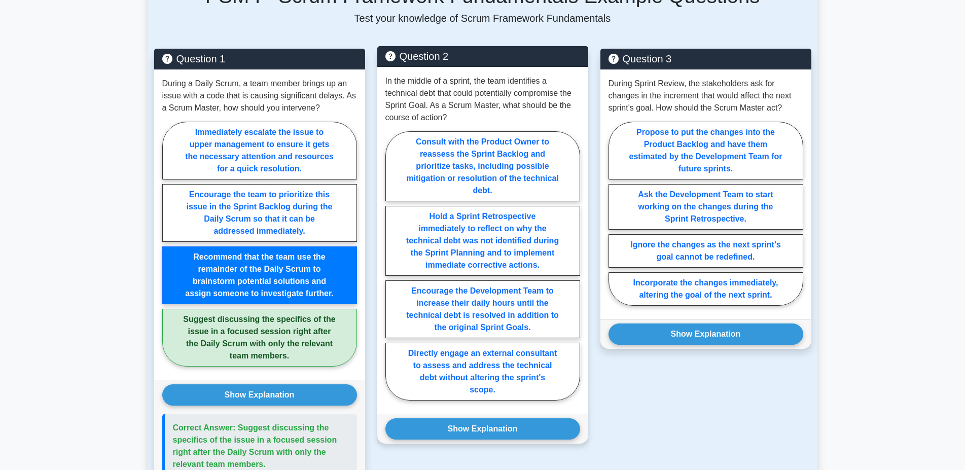
click at [386, 80] on div "In the middle of a sprint, the team identifies a technical debt that could pote…" at bounding box center [482, 240] width 211 height 347
click at [389, 80] on p "In the middle of a sprint, the team identifies a technical debt that could pote…" at bounding box center [482, 99] width 195 height 49
click at [393, 80] on p "In the middle of a sprint, the team identifies a technical debt that could pote…" at bounding box center [482, 99] width 195 height 49
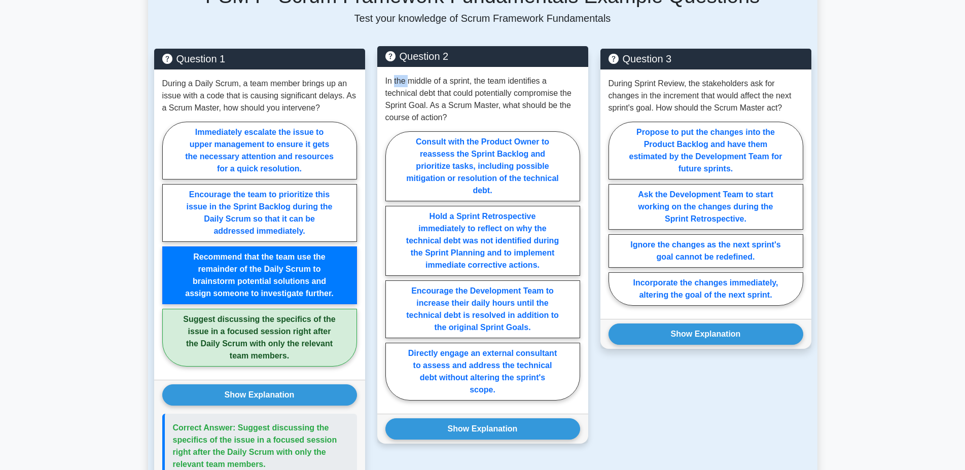
click at [393, 80] on p "In the middle of a sprint, the team identifies a technical debt that could pote…" at bounding box center [482, 99] width 195 height 49
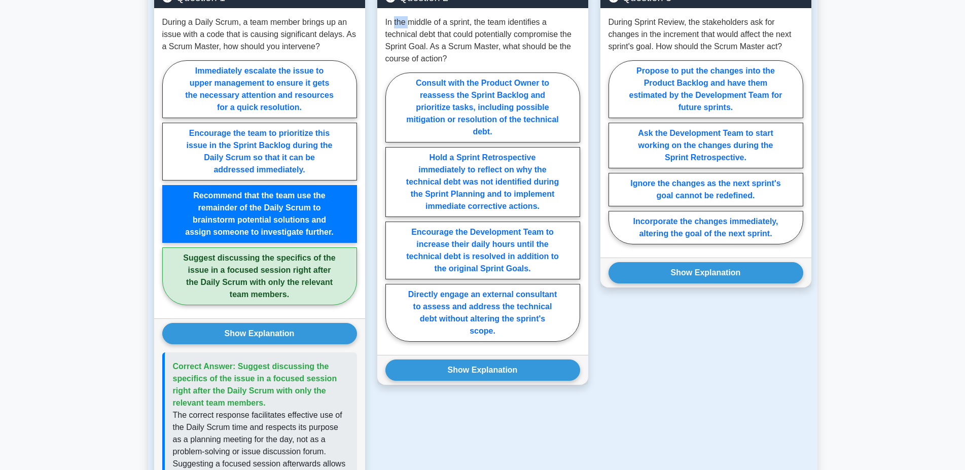
scroll to position [775, 0]
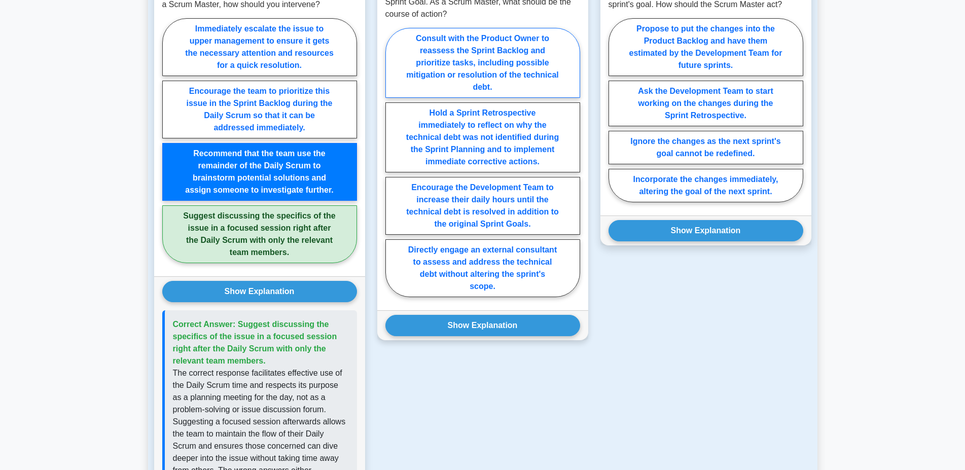
click at [507, 59] on label "Consult with the Product Owner to reassess the Sprint Backlog and prioritize ta…" at bounding box center [482, 63] width 195 height 70
click at [392, 162] on input "Consult with the Product Owner to reassess the Sprint Backlog and prioritize ta…" at bounding box center [388, 165] width 7 height 7
radio input "true"
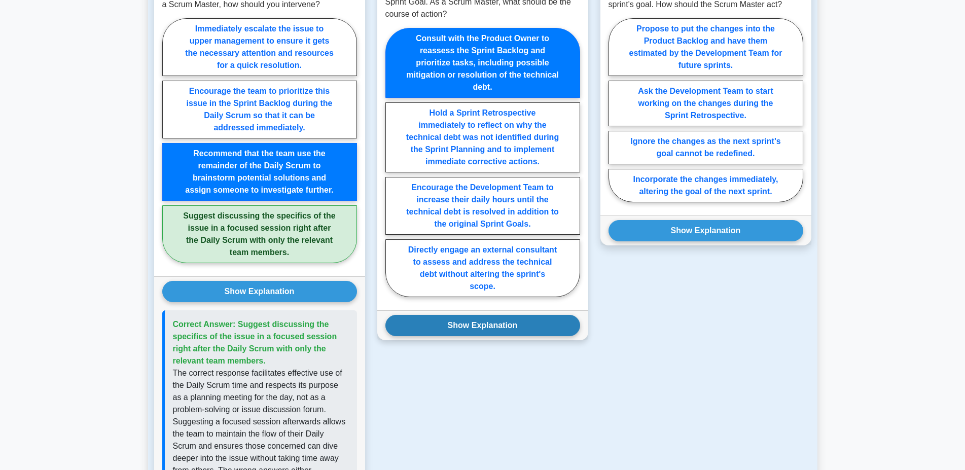
click at [536, 320] on button "Show Explanation" at bounding box center [482, 325] width 195 height 21
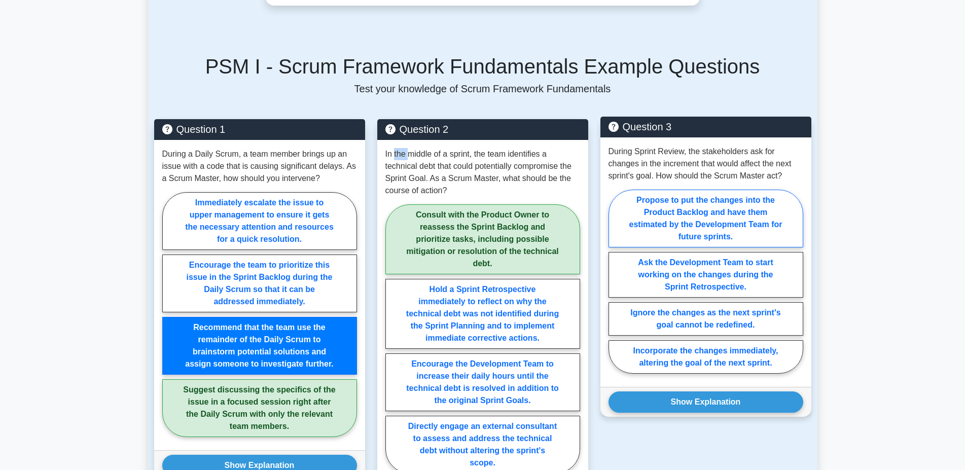
scroll to position [620, 0]
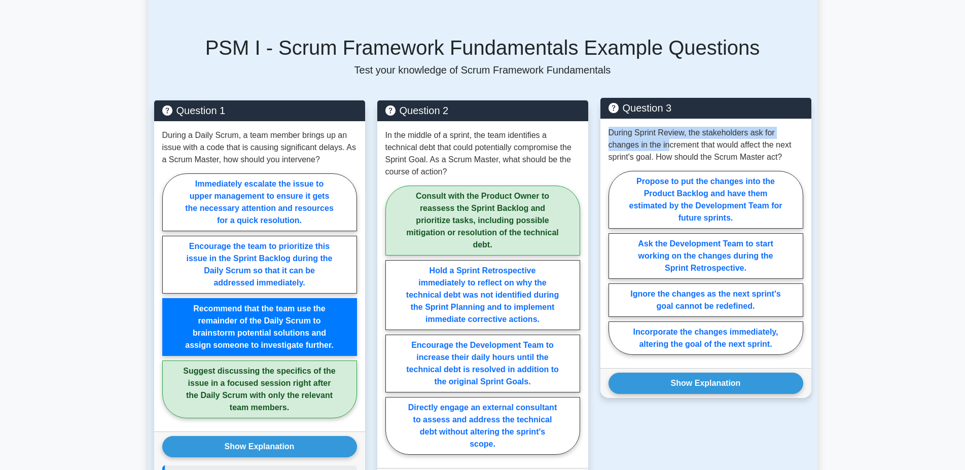
drag, startPoint x: 608, startPoint y: 133, endPoint x: 669, endPoint y: 145, distance: 62.0
click at [669, 145] on div "During Sprint Review, the stakeholders ask for changes in the increment that wo…" at bounding box center [705, 243] width 211 height 249
click at [718, 149] on p "During Sprint Review, the stakeholders ask for changes in the increment that wo…" at bounding box center [705, 145] width 195 height 36
click at [741, 211] on label "Propose to put the changes into the Product Backlog and have them estimated by …" at bounding box center [705, 200] width 195 height 58
click at [615, 263] on input "Propose to put the changes into the Product Backlog and have them estimated by …" at bounding box center [611, 266] width 7 height 7
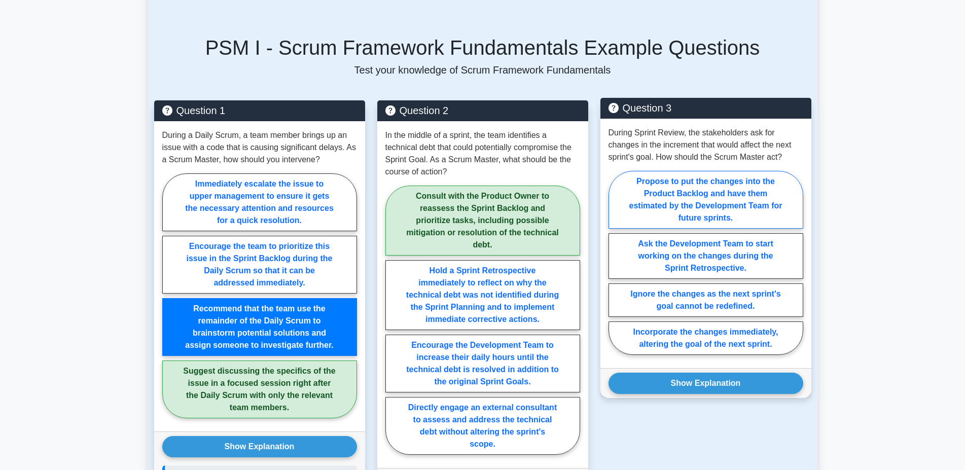
radio input "true"
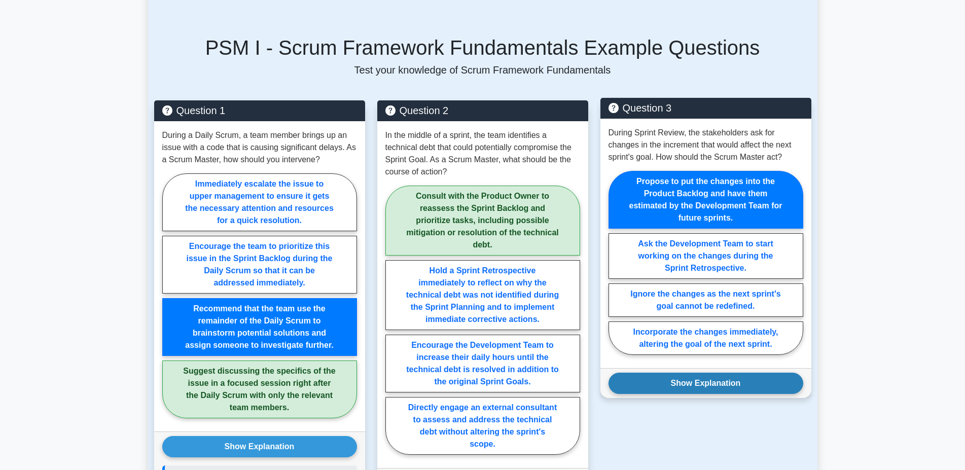
click at [736, 388] on button "Show Explanation" at bounding box center [705, 383] width 195 height 21
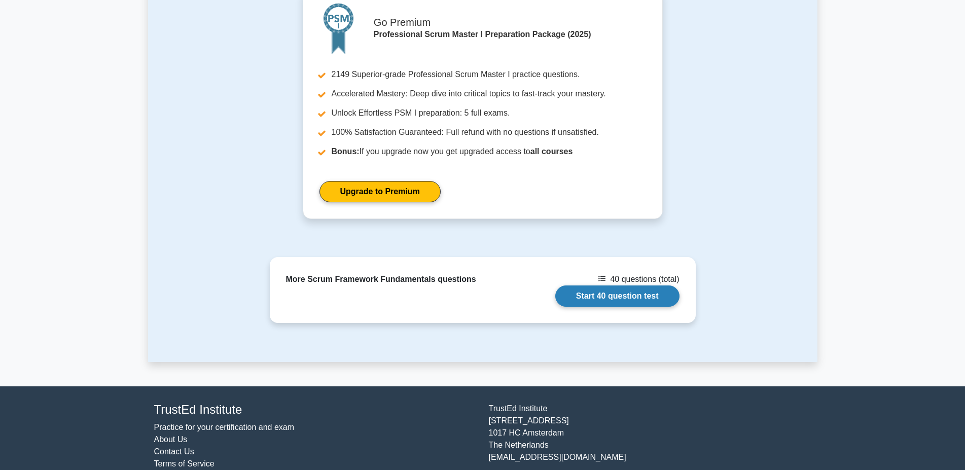
scroll to position [1463, 0]
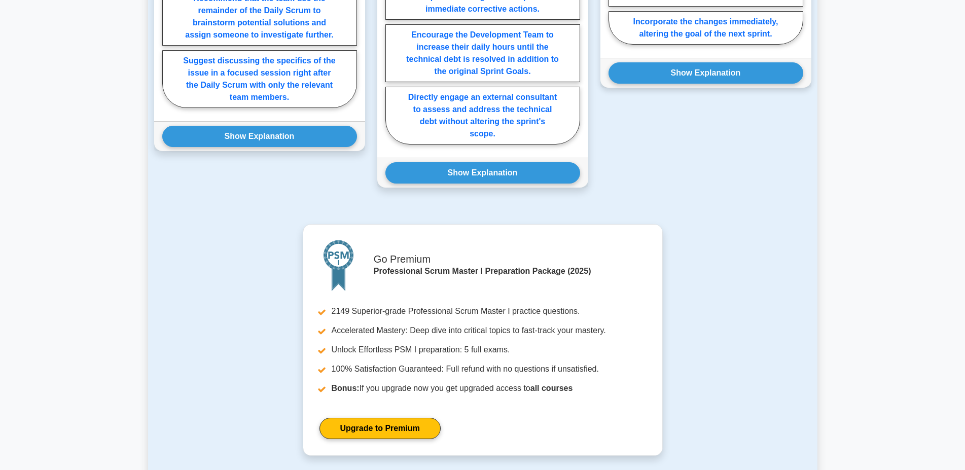
scroll to position [1137, 0]
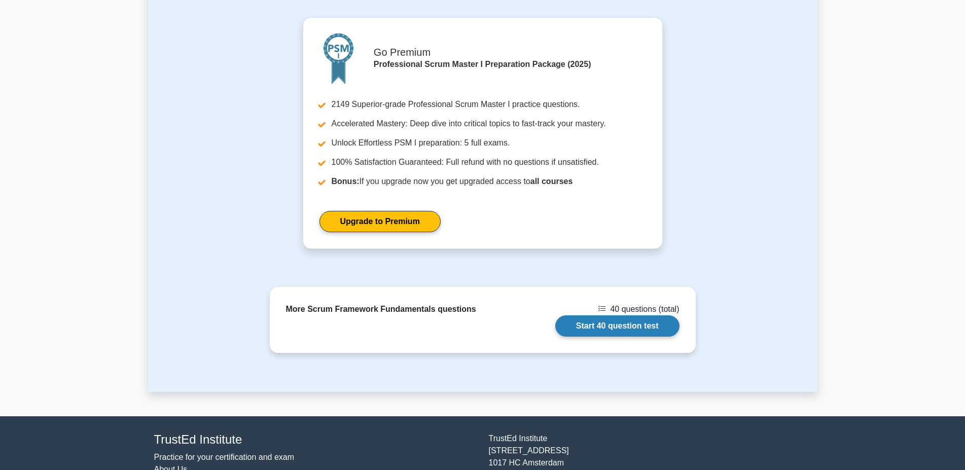
click at [643, 325] on link "Start 40 question test" at bounding box center [617, 325] width 124 height 21
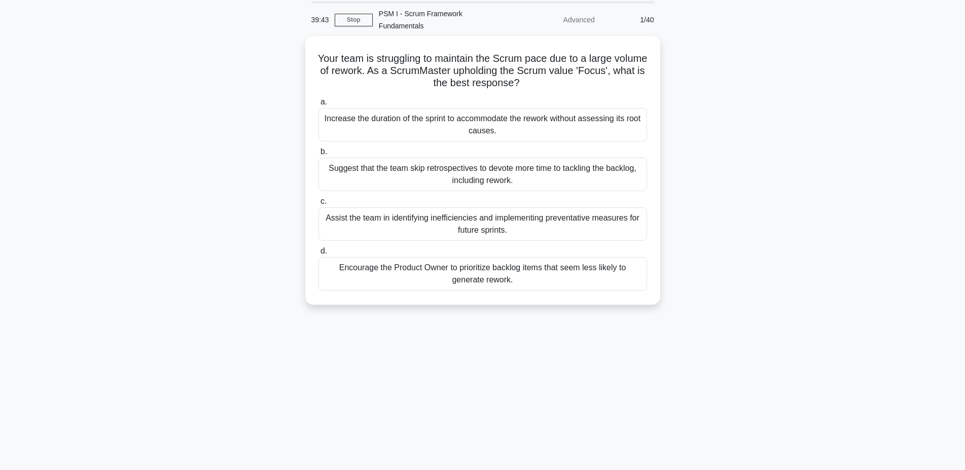
scroll to position [52, 0]
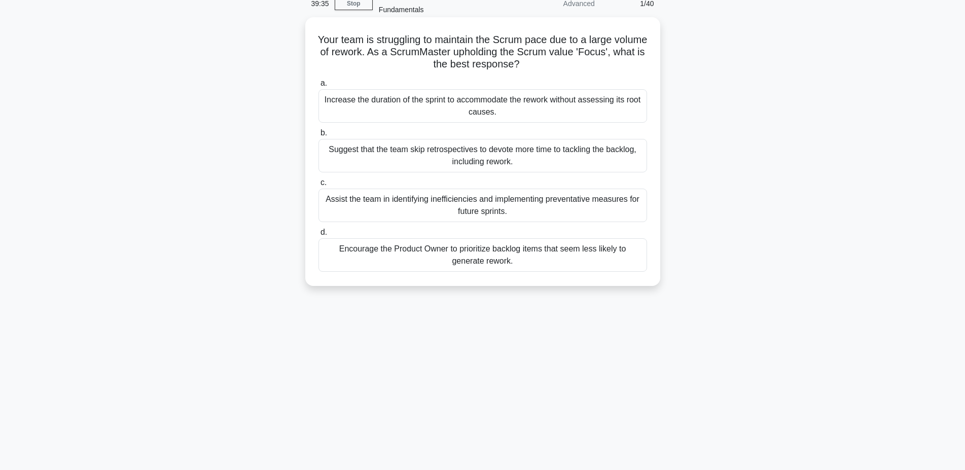
click at [517, 197] on div "Assist the team in identifying inefficiencies and implementing preventative mea…" at bounding box center [482, 205] width 328 height 33
click at [318, 186] on input "c. Assist the team in identifying inefficiencies and implementing preventative …" at bounding box center [318, 182] width 0 height 7
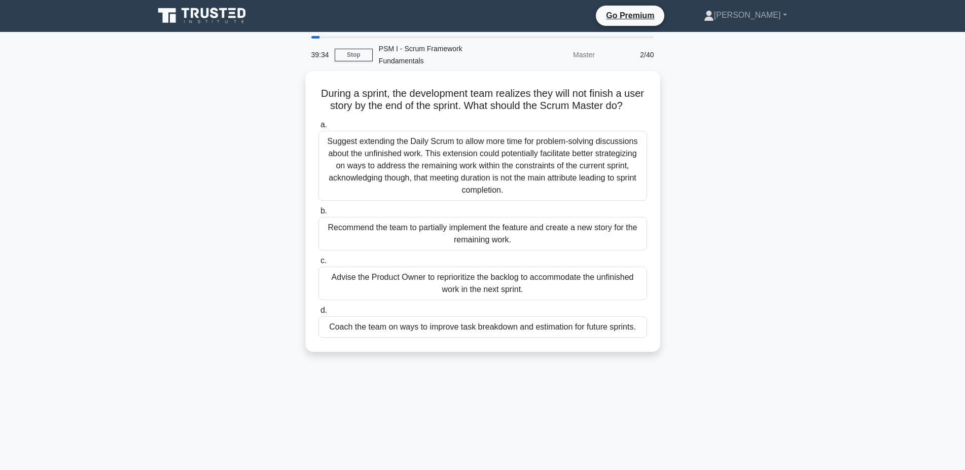
scroll to position [0, 0]
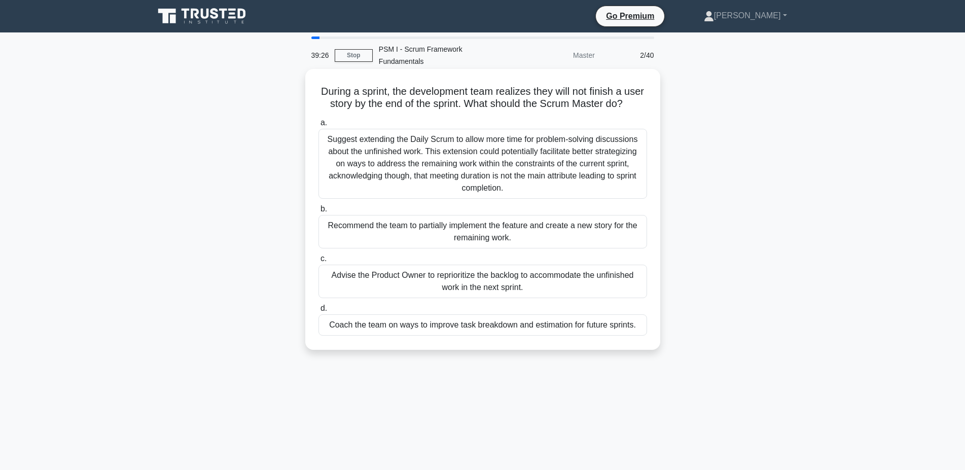
drag, startPoint x: 321, startPoint y: 83, endPoint x: 623, endPoint y: 98, distance: 302.5
click at [623, 98] on h5 "During a sprint, the development team realizes they will not finish a user stor…" at bounding box center [482, 97] width 330 height 25
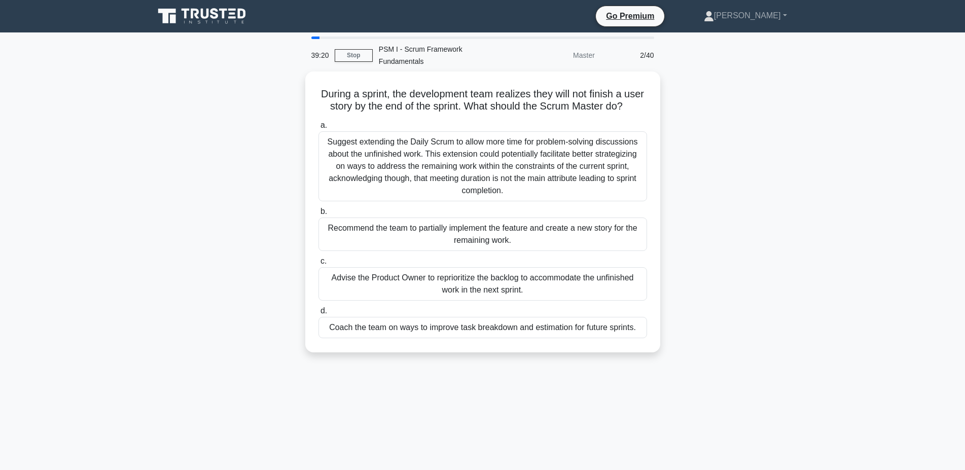
drag, startPoint x: 328, startPoint y: 214, endPoint x: 119, endPoint y: 212, distance: 209.9
click at [119, 212] on main "39:20 Stop PSM I - Scrum Framework Fundamentals Master 2/40 During a sprint, th…" at bounding box center [482, 289] width 965 height 515
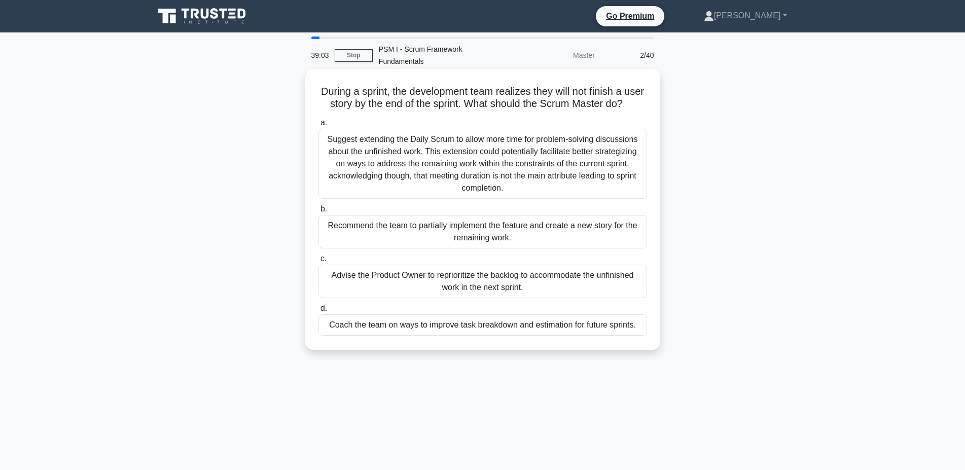
click at [505, 266] on div "Advise the Product Owner to reprioritize the backlog to accommodate the unfinis…" at bounding box center [482, 281] width 328 height 33
click at [318, 262] on input "c. Advise the Product Owner to reprioritize the backlog to accommodate the unfi…" at bounding box center [318, 258] width 0 height 7
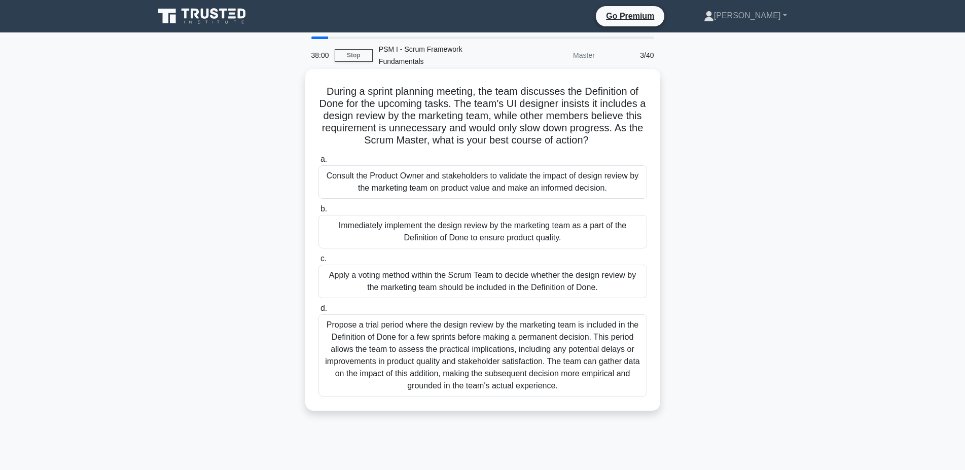
click at [450, 329] on div "Propose a trial period where the design review by the marketing team is include…" at bounding box center [482, 355] width 328 height 82
click at [318, 312] on input "d. Propose a trial period where the design review by the marketing team is incl…" at bounding box center [318, 308] width 0 height 7
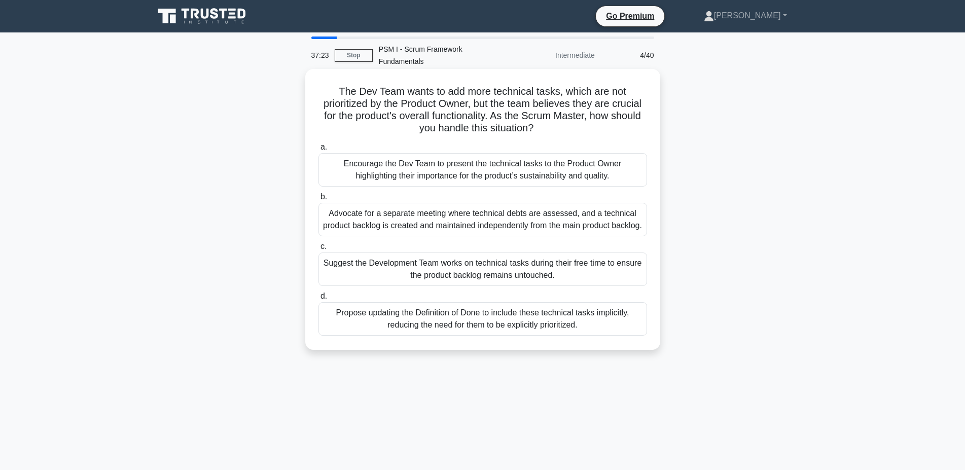
click at [459, 153] on div "Encourage the Dev Team to present the technical tasks to the Product Owner high…" at bounding box center [482, 169] width 328 height 33
click at [318, 151] on input "a. Encourage the Dev Team to present the technical tasks to the Product Owner h…" at bounding box center [318, 147] width 0 height 7
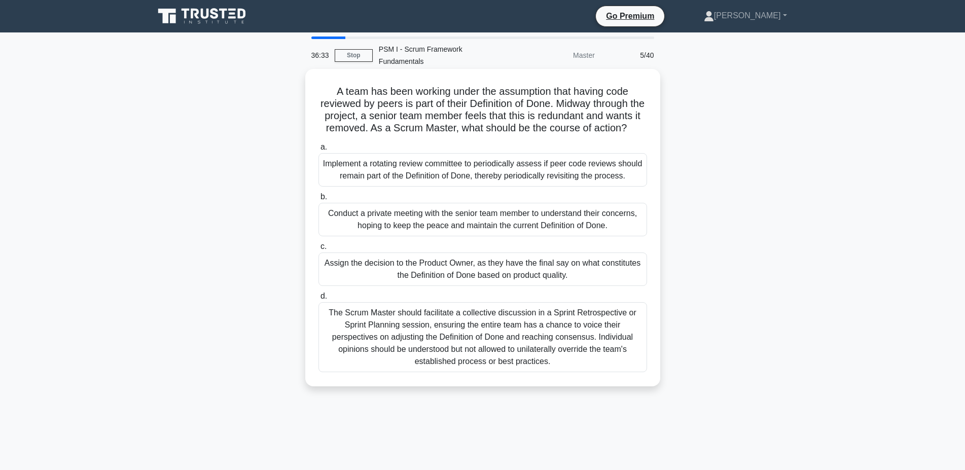
click at [516, 317] on div "The Scrum Master should facilitate a collective discussion in a Sprint Retrospe…" at bounding box center [482, 337] width 328 height 70
click at [318, 300] on input "d. The Scrum Master should facilitate a collective discussion in a Sprint Retro…" at bounding box center [318, 296] width 0 height 7
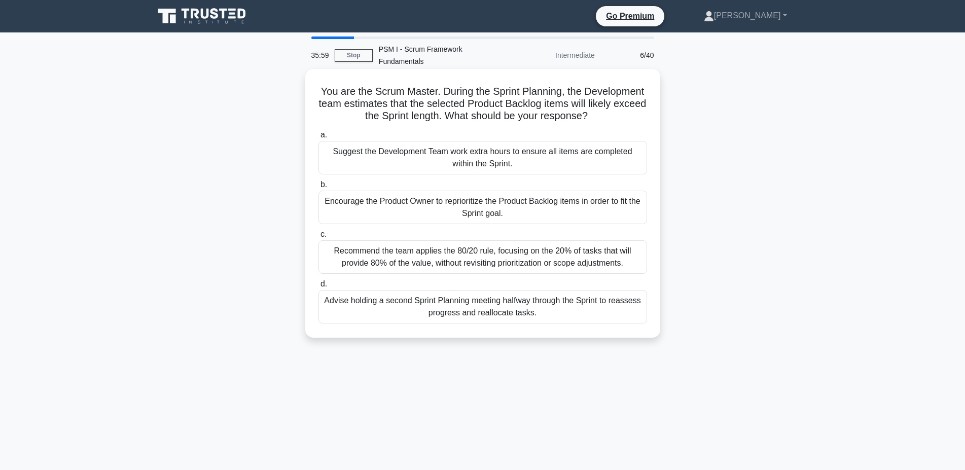
click at [409, 205] on div "Encourage the Product Owner to reprioritize the Product Backlog items in order …" at bounding box center [482, 207] width 328 height 33
click at [318, 188] on input "b. Encourage the Product Owner to reprioritize the Product Backlog items in ord…" at bounding box center [318, 184] width 0 height 7
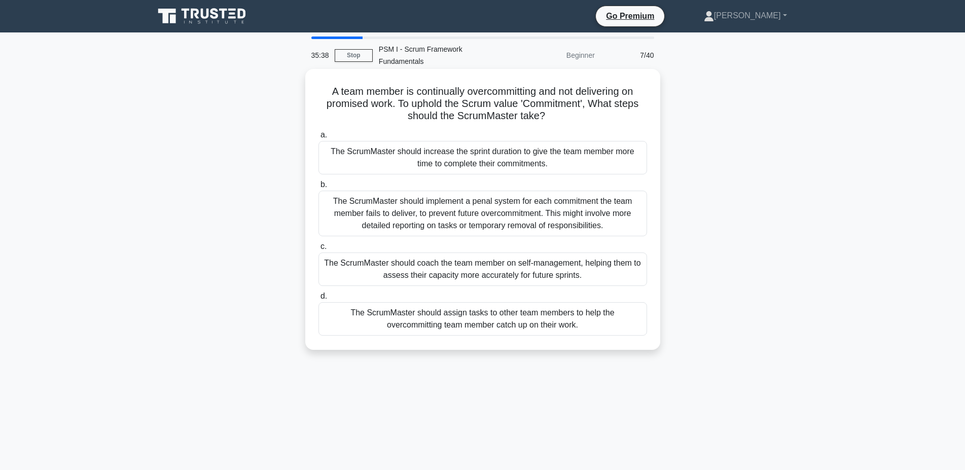
click at [486, 252] on div "The ScrumMaster should coach the team member on self-management, helping them t…" at bounding box center [482, 268] width 328 height 33
click at [318, 243] on input "c. The ScrumMaster should coach the team member on self-management, helping the…" at bounding box center [318, 246] width 0 height 7
click at [527, 307] on div "Coordinate a session to collaboratively review the product backlog, ensuring al…" at bounding box center [482, 318] width 328 height 33
click at [318, 300] on input "d. Coordinate a session to collaboratively review the product backlog, ensuring…" at bounding box center [318, 296] width 0 height 7
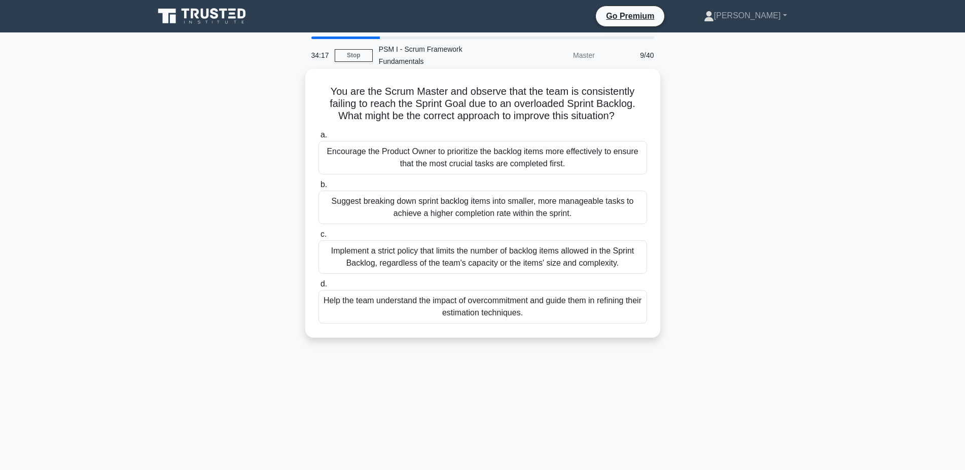
click at [421, 295] on div "Help the team understand the impact of overcommitment and guide them in refinin…" at bounding box center [482, 306] width 328 height 33
click at [318, 287] on input "d. Help the team understand the impact of overcommitment and guide them in refi…" at bounding box center [318, 284] width 0 height 7
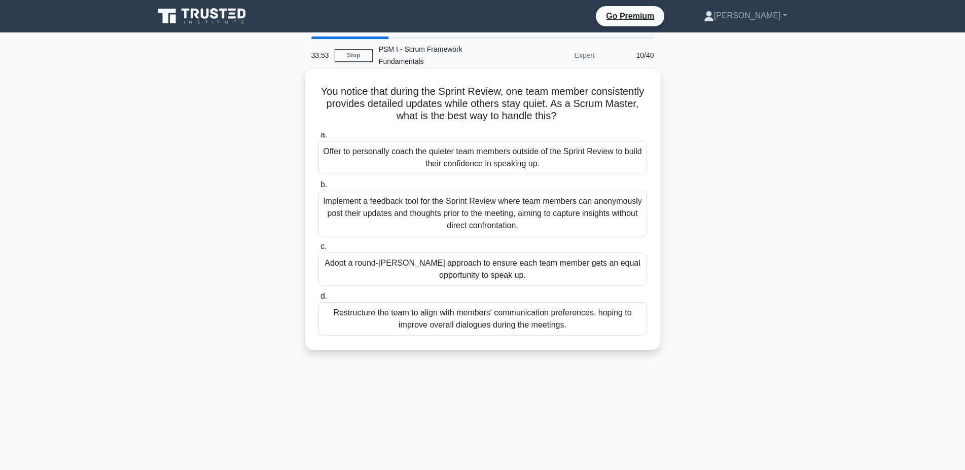
click at [603, 337] on div "You notice that during the Sprint Review, one team member consistently provides…" at bounding box center [482, 209] width 355 height 281
click at [751, 349] on div "You notice that during the Sprint Review, one team member consistently provides…" at bounding box center [482, 217] width 669 height 293
click at [580, 151] on div "Offer to personally coach the quieter team members outside of the Sprint Review…" at bounding box center [482, 157] width 328 height 33
click at [318, 138] on input "a. Offer to personally coach the quieter team members outside of the Sprint Rev…" at bounding box center [318, 135] width 0 height 7
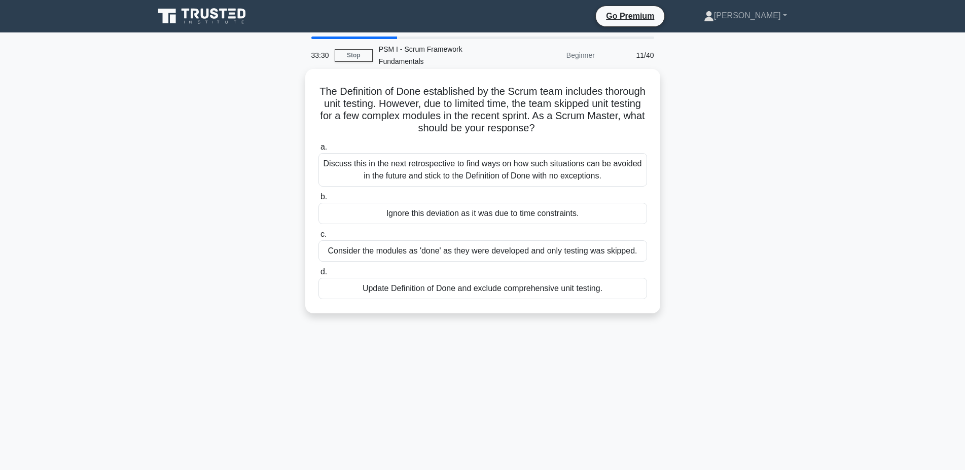
drag, startPoint x: 316, startPoint y: 78, endPoint x: 575, endPoint y: 103, distance: 260.3
click at [563, 121] on div "The Definition of Done established by the Scrum team includes thorough unit tes…" at bounding box center [482, 191] width 347 height 236
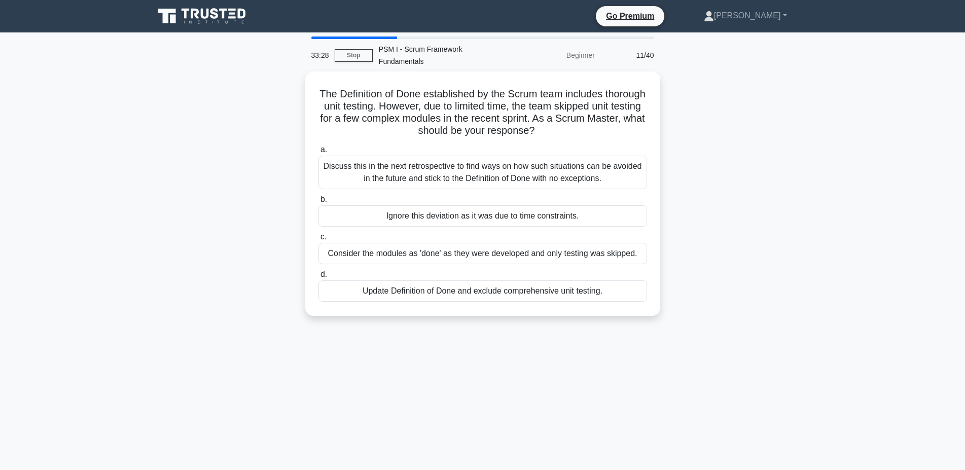
click at [35, 174] on main "33:28 Stop PSM I - Scrum Framework Fundamentals Beginner 11/40 The Definition o…" at bounding box center [482, 289] width 965 height 515
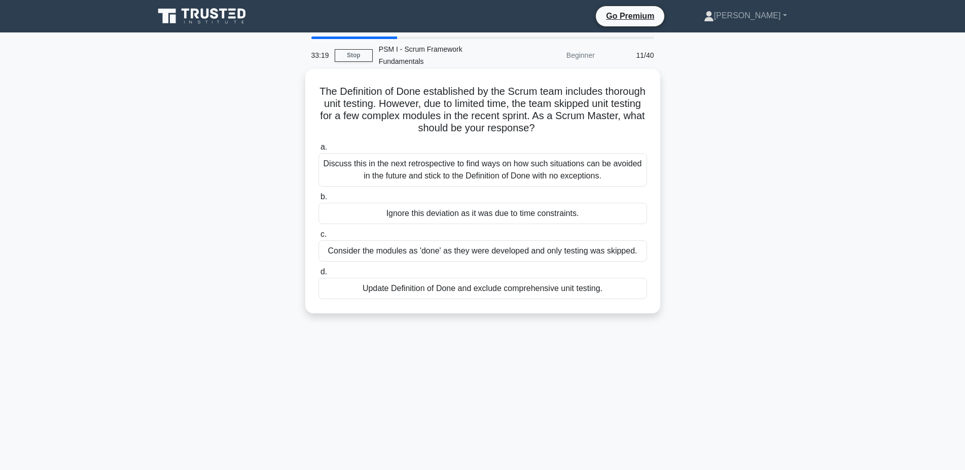
click at [421, 153] on div "Discuss this in the next retrospective to find ways on how such situations can …" at bounding box center [482, 169] width 328 height 33
click at [318, 151] on input "a. Discuss this in the next retrospective to find ways on how such situations c…" at bounding box center [318, 147] width 0 height 7
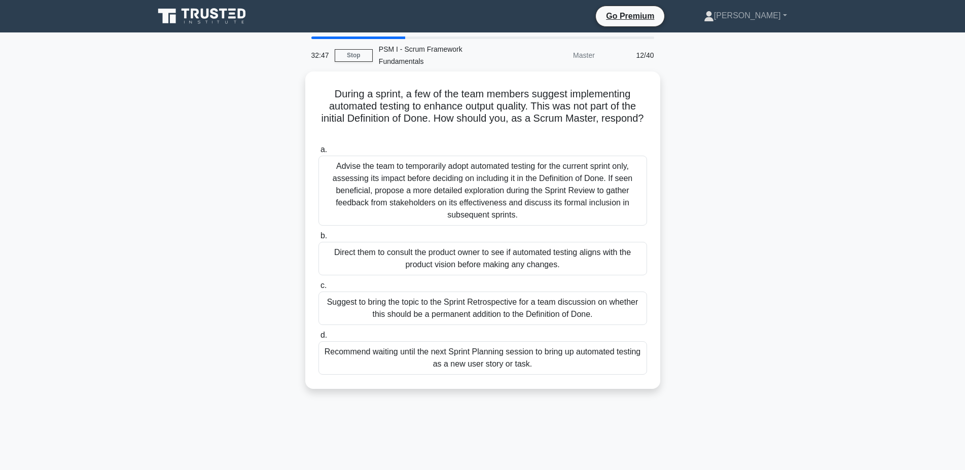
click at [261, 163] on div "During a sprint, a few of the team members suggest implementing automated testi…" at bounding box center [482, 235] width 669 height 329
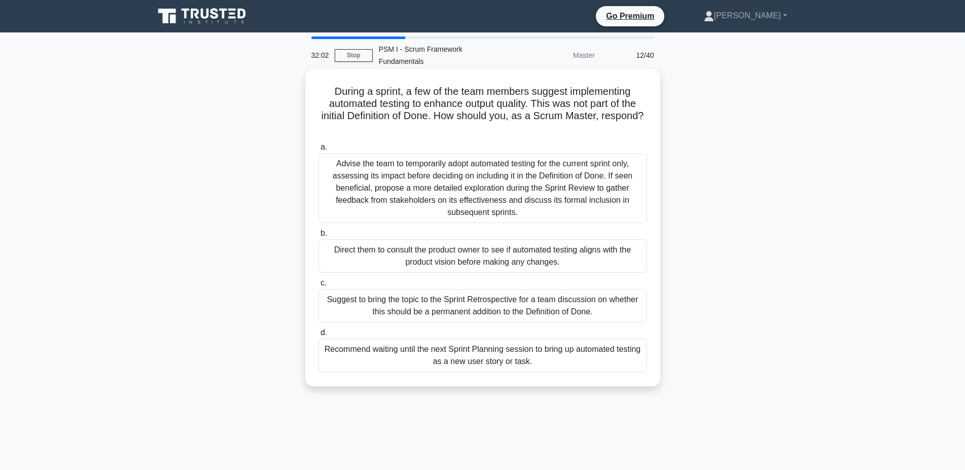
click at [430, 294] on div "Suggest to bring the topic to the Sprint Retrospective for a team discussion on…" at bounding box center [482, 305] width 328 height 33
click at [318, 286] on input "c. Suggest to bring the topic to the Sprint Retrospective for a team discussion…" at bounding box center [318, 283] width 0 height 7
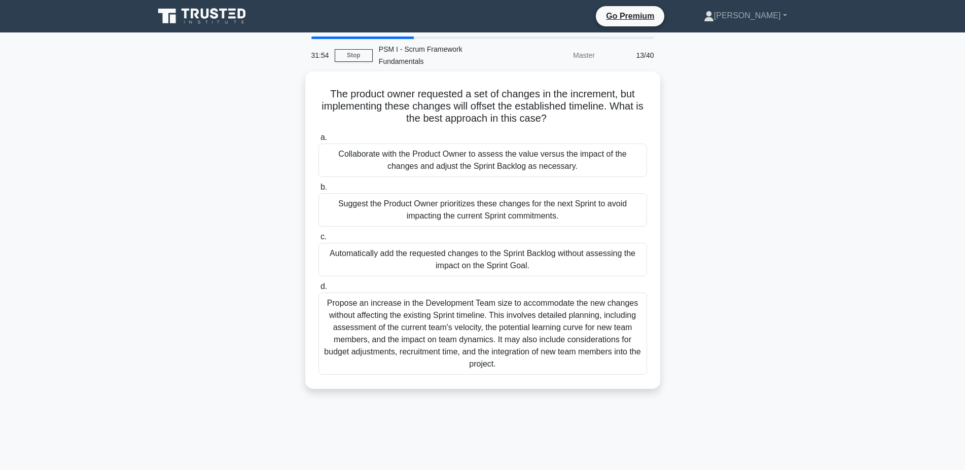
click at [172, 99] on div "The product owner requested a set of changes in the increment, but implementing…" at bounding box center [482, 235] width 669 height 329
click at [748, 195] on div "The product owner requested a set of changes in the increment, but implementing…" at bounding box center [482, 235] width 669 height 329
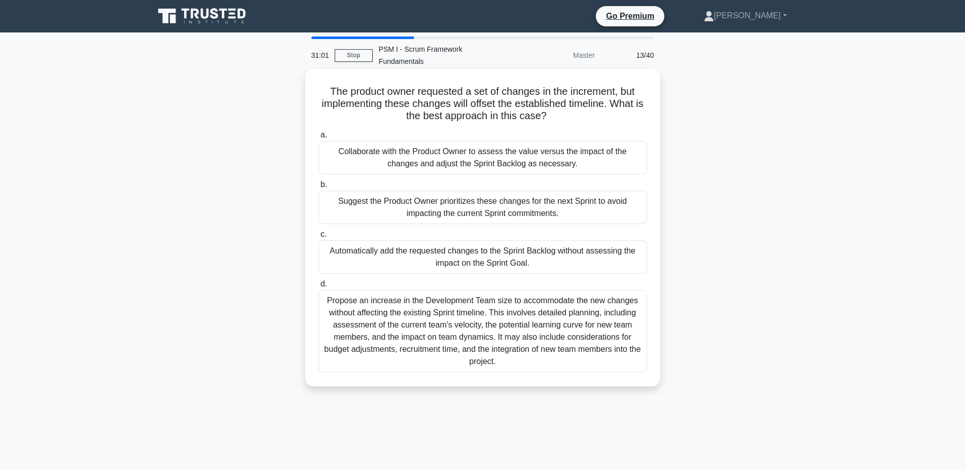
click at [532, 147] on div "Collaborate with the Product Owner to assess the value versus the impact of the…" at bounding box center [482, 157] width 328 height 33
click at [318, 138] on input "a. Collaborate with the Product Owner to assess the value versus the impact of …" at bounding box center [318, 135] width 0 height 7
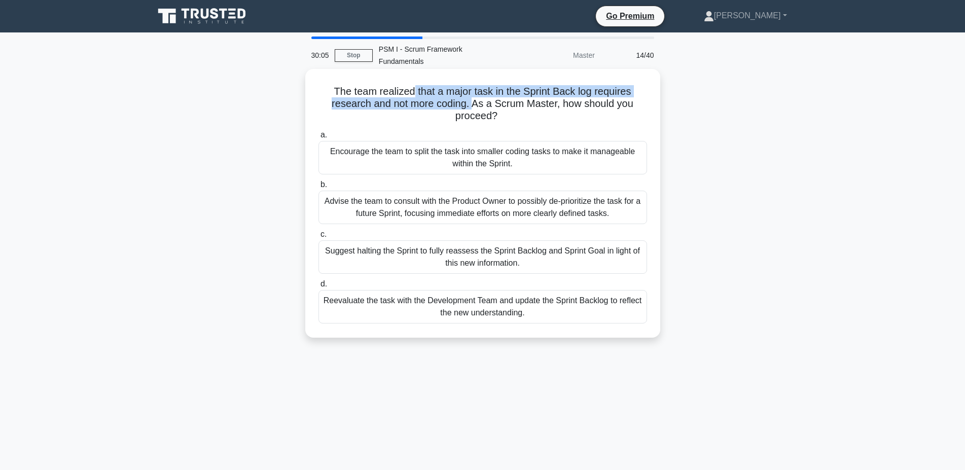
drag, startPoint x: 412, startPoint y: 80, endPoint x: 475, endPoint y: 89, distance: 63.9
click at [475, 89] on h5 "The team realized that a major task in the Sprint Back log requires research an…" at bounding box center [482, 104] width 330 height 38
click at [572, 196] on div "Advise the team to consult with the Product Owner to possibly de-prioritize the…" at bounding box center [482, 207] width 328 height 33
click at [318, 188] on input "b. Advise the team to consult with the Product Owner to possibly de-prioritize …" at bounding box center [318, 184] width 0 height 7
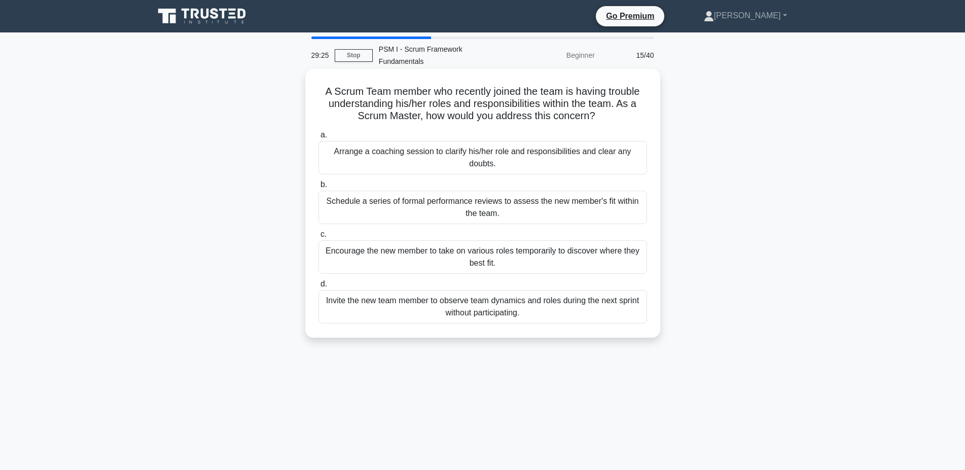
click at [416, 146] on div "Arrange a coaching session to clarify his/her role and responsibilities and cle…" at bounding box center [482, 157] width 328 height 33
click at [318, 138] on input "a. Arrange a coaching session to clarify his/her role and responsibilities and …" at bounding box center [318, 135] width 0 height 7
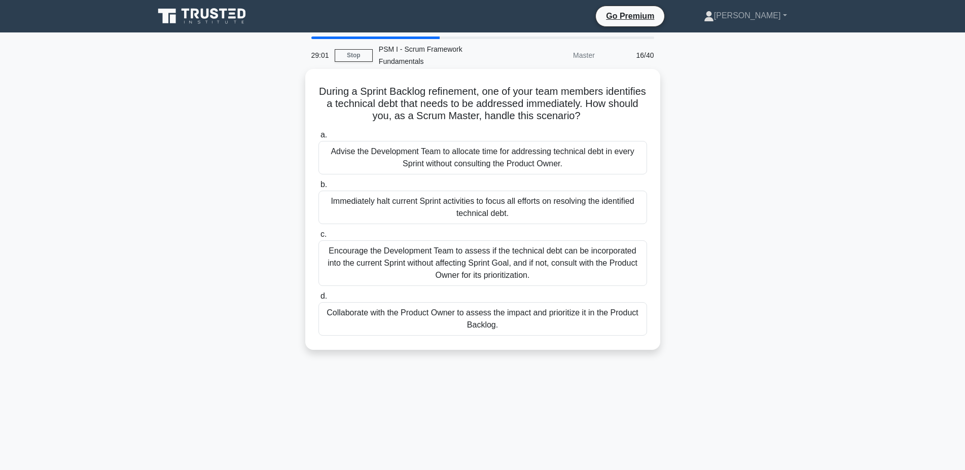
click at [360, 242] on div "Encourage the Development Team to assess if the technical debt can be incorpora…" at bounding box center [482, 263] width 328 height 46
click at [318, 238] on input "c. Encourage the Development Team to assess if the technical debt can be incorp…" at bounding box center [318, 234] width 0 height 7
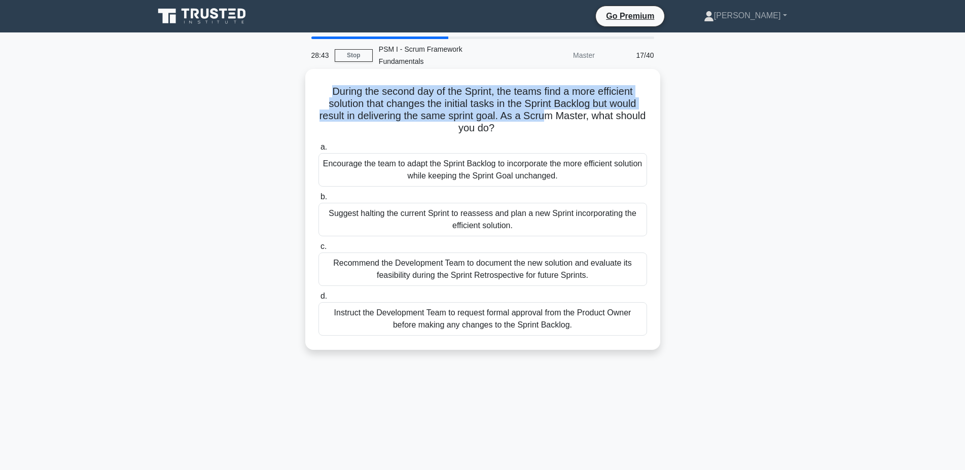
drag, startPoint x: 333, startPoint y: 76, endPoint x: 542, endPoint y: 110, distance: 212.1
click at [542, 110] on h5 "During the second day of the Sprint, the teams find a more efficient solution t…" at bounding box center [482, 110] width 330 height 50
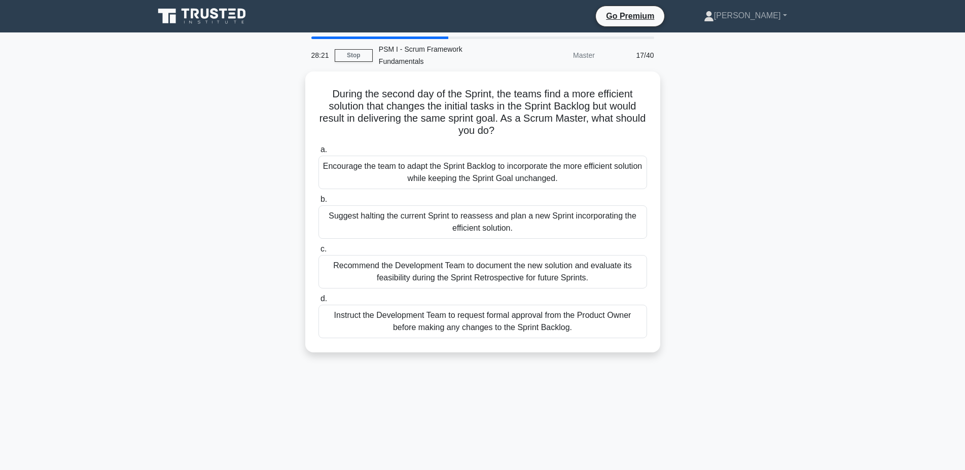
click at [673, 179] on div "During the second day of the Sprint, the teams find a more efficient solution t…" at bounding box center [482, 217] width 669 height 293
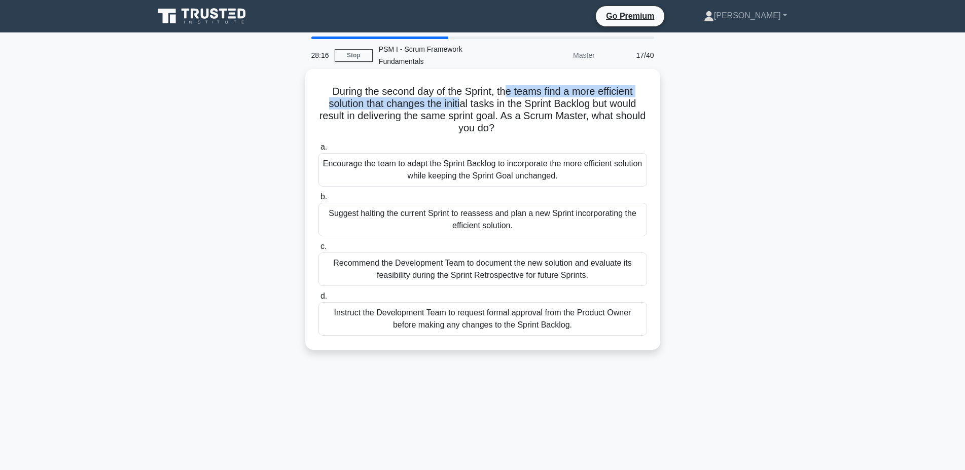
drag, startPoint x: 503, startPoint y: 82, endPoint x: 460, endPoint y: 93, distance: 43.9
click at [460, 93] on h5 "During the second day of the Sprint, the teams find a more efficient solution t…" at bounding box center [482, 110] width 330 height 50
click at [459, 156] on div "Encourage the team to adapt the Sprint Backlog to incorporate the more efficien…" at bounding box center [482, 169] width 328 height 33
click at [318, 151] on input "a. Encourage the team to adapt the Sprint Backlog to incorporate the more effic…" at bounding box center [318, 147] width 0 height 7
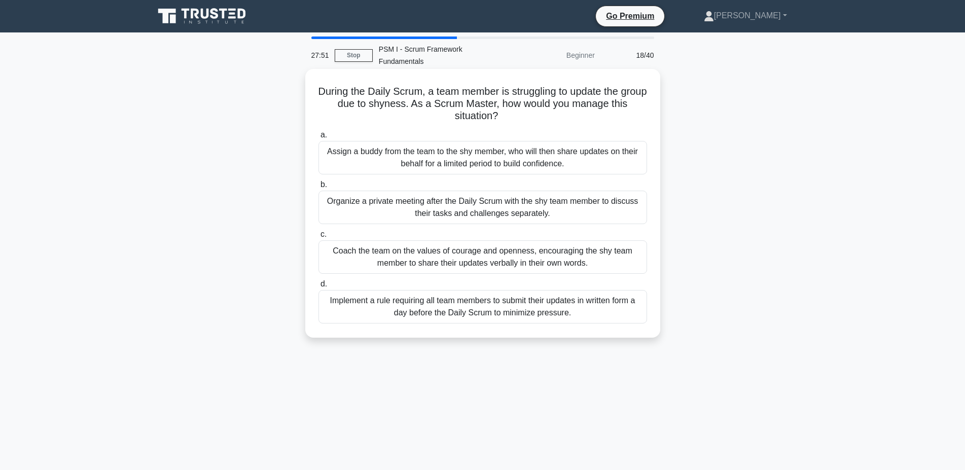
click at [505, 248] on div "Coach the team on the values of courage and openness, encouraging the shy team …" at bounding box center [482, 256] width 328 height 33
click at [318, 238] on input "c. Coach the team on the values of courage and openness, encouraging the shy te…" at bounding box center [318, 234] width 0 height 7
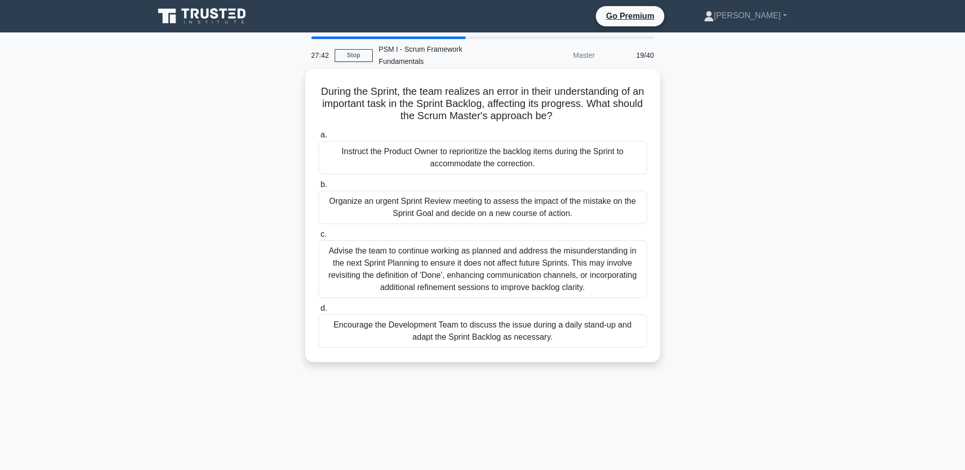
drag, startPoint x: 318, startPoint y: 77, endPoint x: 611, endPoint y: 99, distance: 294.3
click at [611, 99] on h5 "During the Sprint, the team realizes an error in their understanding of an impo…" at bounding box center [482, 104] width 330 height 38
click at [467, 331] on div "Encourage the Development Team to discuss the issue during a daily stand-up and…" at bounding box center [482, 330] width 328 height 33
click at [318, 312] on input "d. Encourage the Development Team to discuss the issue during a daily stand-up …" at bounding box center [318, 308] width 0 height 7
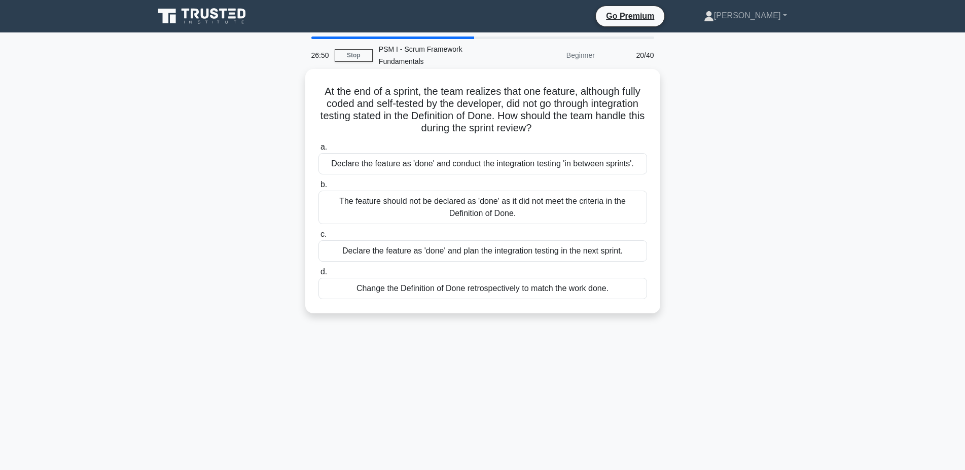
click at [537, 198] on div "The feature should not be declared as 'done' as it did not meet the criteria in…" at bounding box center [482, 207] width 328 height 33
click at [318, 188] on input "b. The feature should not be declared as 'done' as it did not meet the criteria…" at bounding box center [318, 184] width 0 height 7
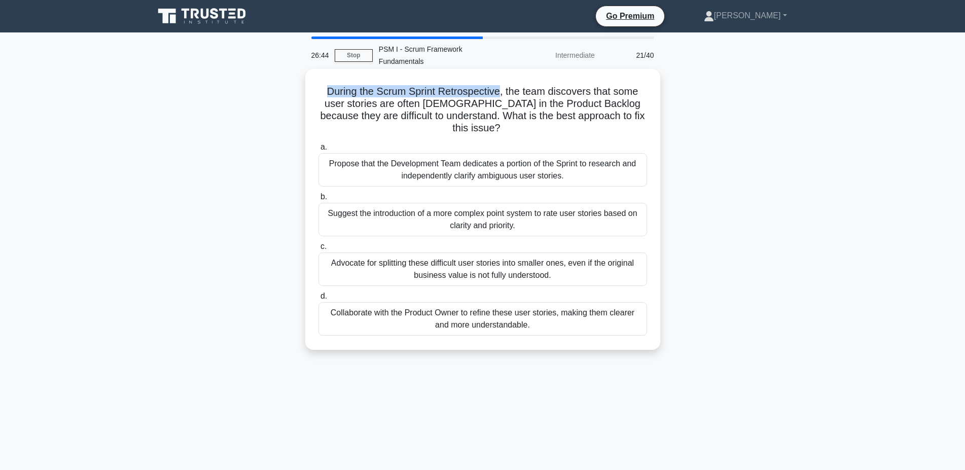
drag, startPoint x: 316, startPoint y: 78, endPoint x: 490, endPoint y: 83, distance: 173.9
click at [490, 83] on div "During the Scrum Sprint Retrospective, the team discovers that some user storie…" at bounding box center [482, 209] width 347 height 273
click at [495, 97] on h5 "During the Scrum Sprint Retrospective, the team discovers that some user storie…" at bounding box center [482, 110] width 330 height 50
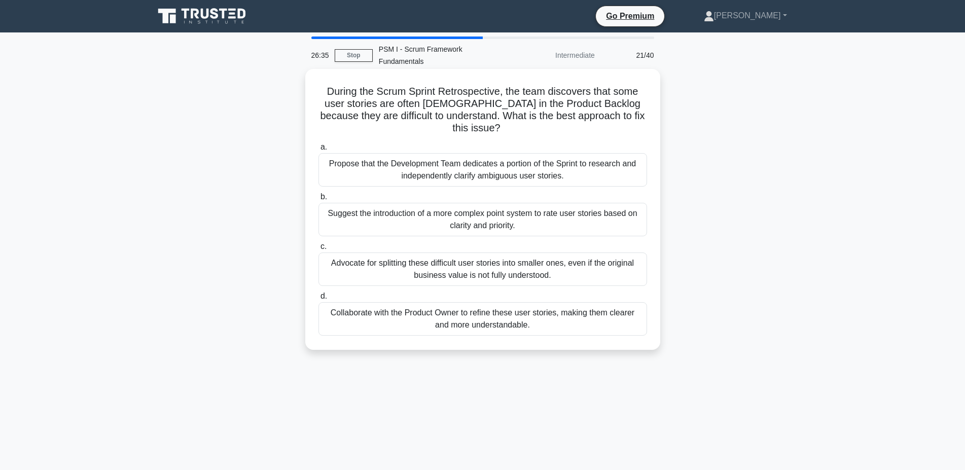
click at [530, 85] on h5 "During the Scrum Sprint Retrospective, the team discovers that some user storie…" at bounding box center [482, 110] width 330 height 50
click at [505, 85] on h5 "During the Scrum Sprint Retrospective, the team discovers that some user storie…" at bounding box center [482, 110] width 330 height 50
drag, startPoint x: 496, startPoint y: 81, endPoint x: 508, endPoint y: 82, distance: 11.7
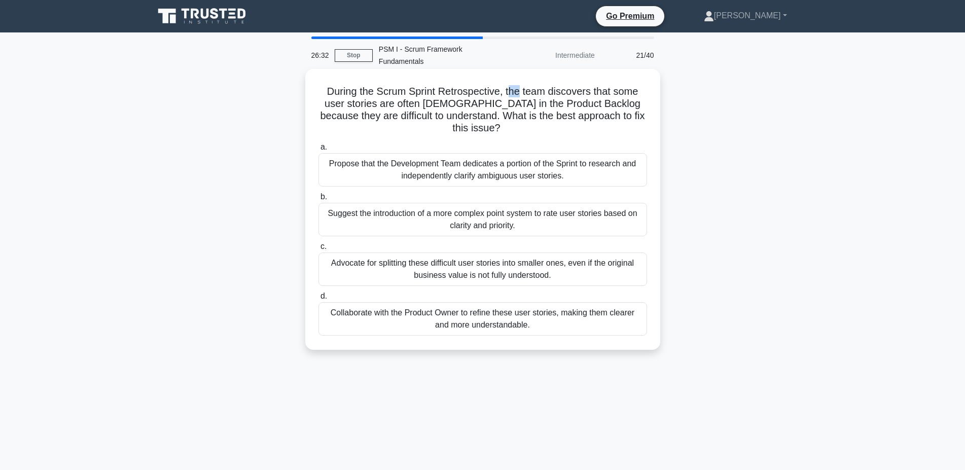
click at [508, 85] on h5 "During the Scrum Sprint Retrospective, the team discovers that some user storie…" at bounding box center [482, 110] width 330 height 50
drag, startPoint x: 496, startPoint y: 80, endPoint x: 552, endPoint y: 77, distance: 56.3
click at [552, 85] on h5 "During the Scrum Sprint Retrospective, the team discovers that some user storie…" at bounding box center [482, 110] width 330 height 50
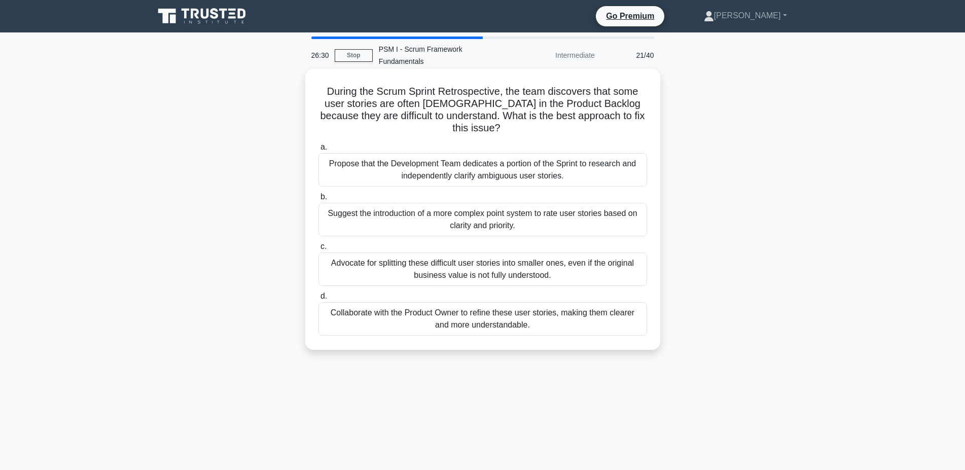
click at [552, 85] on h5 "During the Scrum Sprint Retrospective, the team discovers that some user storie…" at bounding box center [482, 110] width 330 height 50
click at [502, 302] on div "Collaborate with the Product Owner to refine these user stories, making them cl…" at bounding box center [482, 318] width 328 height 33
click at [318, 294] on input "d. Collaborate with the Product Owner to refine these user stories, making them…" at bounding box center [318, 296] width 0 height 7
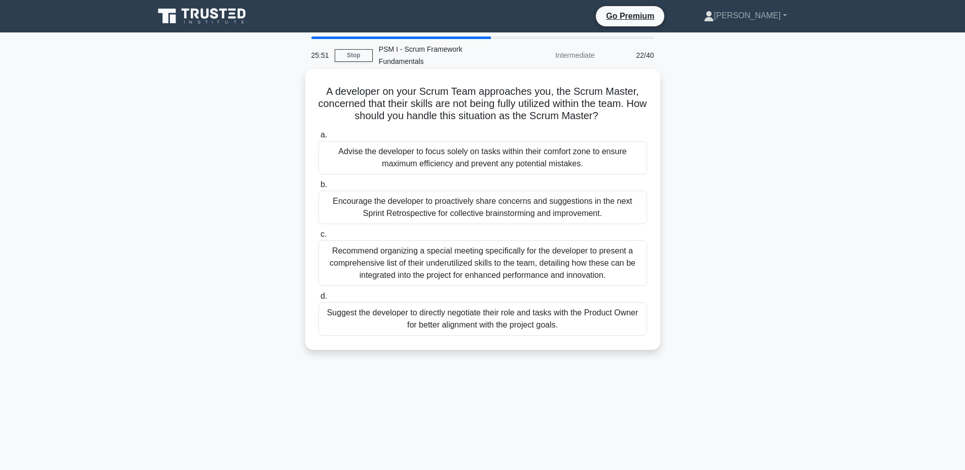
click at [559, 202] on div "Encourage the developer to proactively share concerns and suggestions in the ne…" at bounding box center [482, 207] width 328 height 33
click at [318, 188] on input "b. Encourage the developer to proactively share concerns and suggestions in the…" at bounding box center [318, 184] width 0 height 7
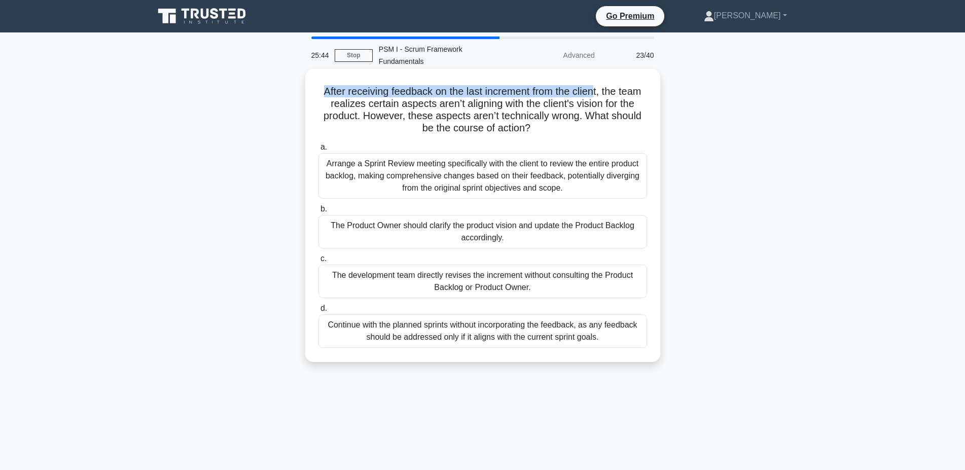
drag, startPoint x: 324, startPoint y: 72, endPoint x: 595, endPoint y: 78, distance: 270.2
click at [595, 85] on h5 "After receiving feedback on the last increment from the client, the team realiz…" at bounding box center [482, 110] width 330 height 50
click at [575, 92] on h5 "After receiving feedback on the last increment from the client, the team realiz…" at bounding box center [482, 110] width 330 height 50
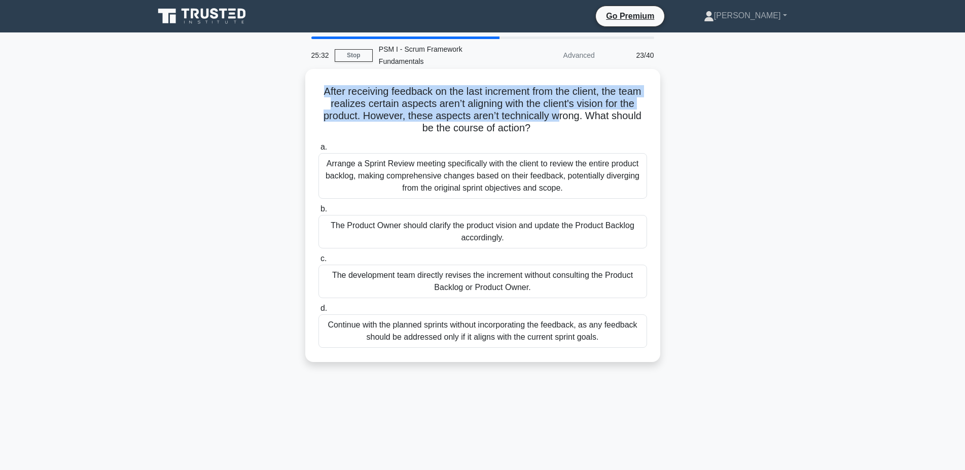
drag, startPoint x: 325, startPoint y: 82, endPoint x: 547, endPoint y: 107, distance: 223.0
click at [547, 107] on h5 "After receiving feedback on the last increment from the client, the team realiz…" at bounding box center [482, 110] width 330 height 50
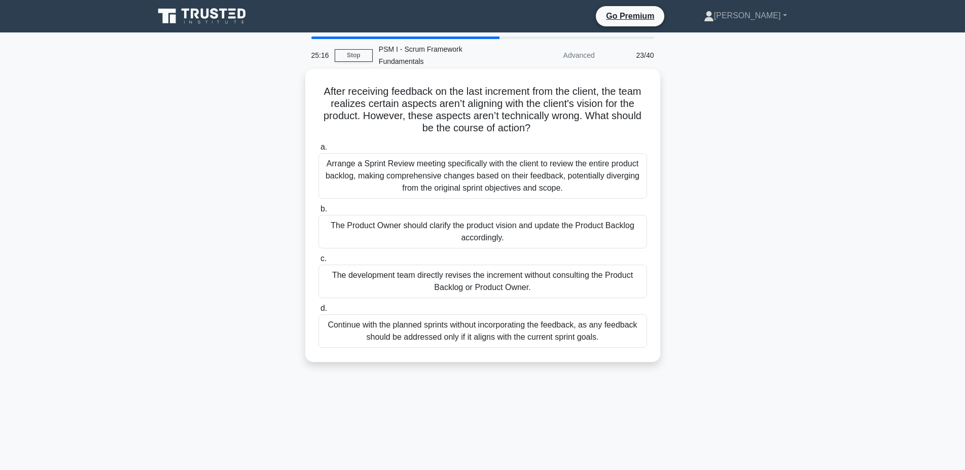
click at [416, 217] on div "The Product Owner should clarify the product vision and update the Product Back…" at bounding box center [482, 231] width 328 height 33
click at [318, 212] on input "b. The Product Owner should clarify the product vision and update the Product B…" at bounding box center [318, 209] width 0 height 7
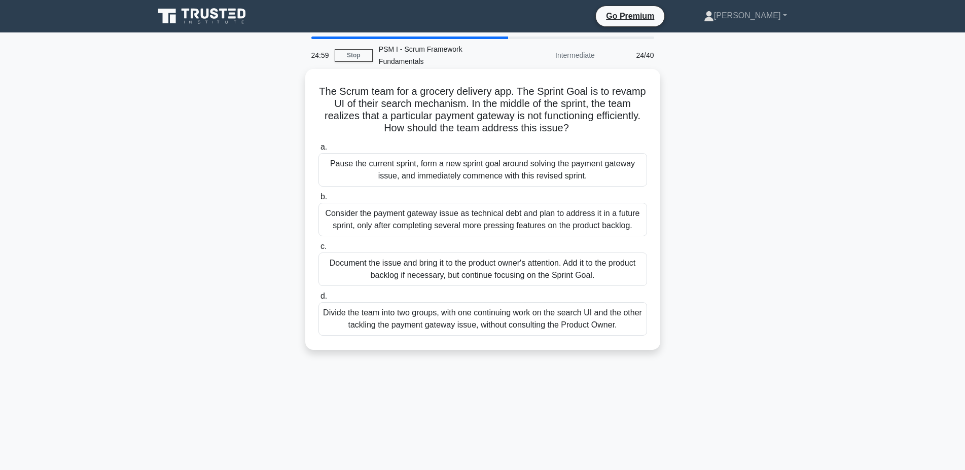
drag, startPoint x: 322, startPoint y: 78, endPoint x: 653, endPoint y: 116, distance: 333.7
click at [653, 116] on div "The Scrum team for a grocery delivery app. The Sprint Goal is to revamp UI of t…" at bounding box center [482, 209] width 347 height 273
click at [409, 269] on div "Document the issue and bring it to the product owner's attention. Add it to the…" at bounding box center [482, 268] width 328 height 33
click at [318, 250] on input "c. Document the issue and bring it to the product owner's attention. Add it to …" at bounding box center [318, 246] width 0 height 7
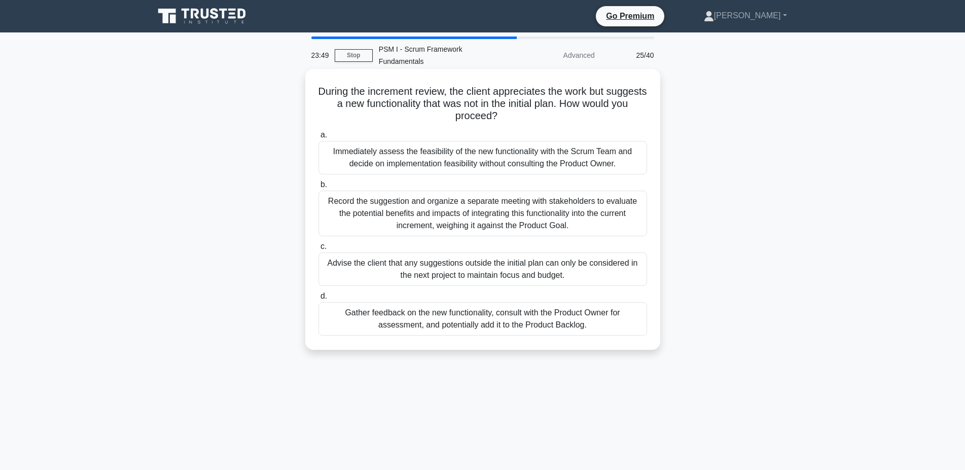
click at [483, 305] on div "Gather feedback on the new functionality, consult with the Product Owner for as…" at bounding box center [482, 318] width 328 height 33
click at [318, 300] on input "d. Gather feedback on the new functionality, consult with the Product Owner for…" at bounding box center [318, 296] width 0 height 7
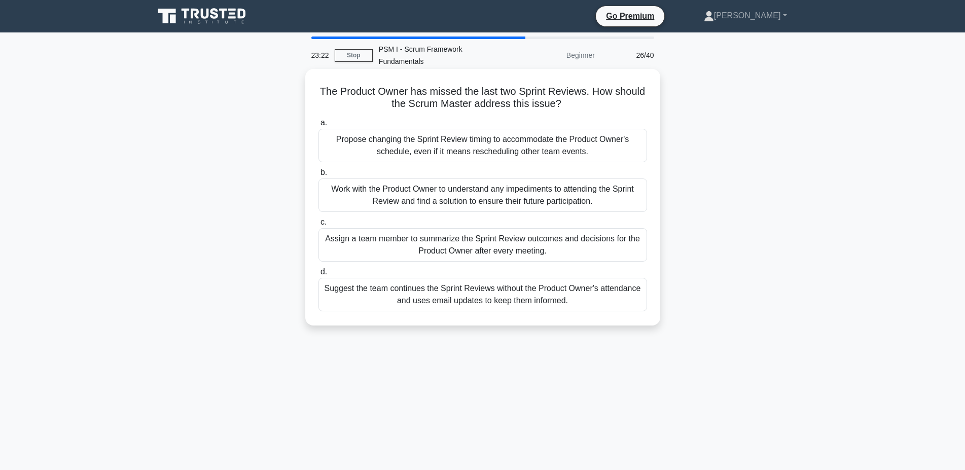
click at [441, 189] on div "Work with the Product Owner to understand any impediments to attending the Spri…" at bounding box center [482, 194] width 328 height 33
click at [318, 176] on input "b. Work with the Product Owner to understand any impediments to attending the S…" at bounding box center [318, 172] width 0 height 7
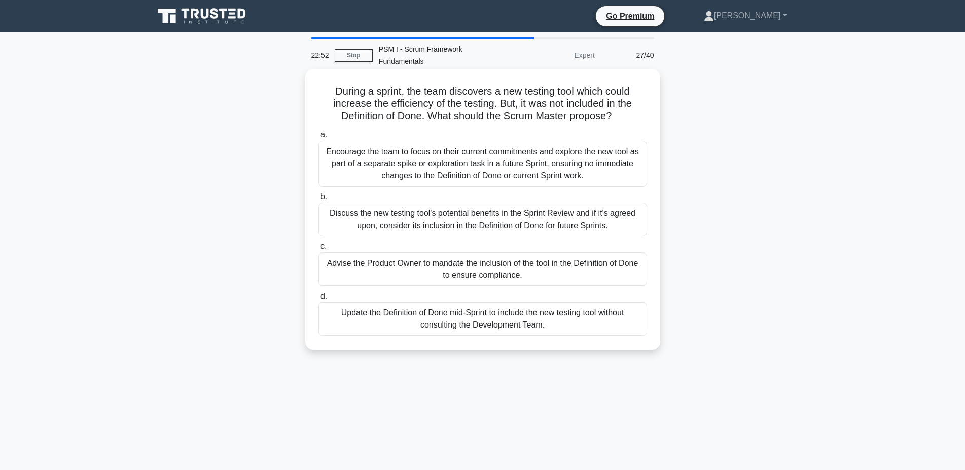
click at [469, 209] on div "Discuss the new testing tool's potential benefits in the Sprint Review and if i…" at bounding box center [482, 219] width 328 height 33
click at [318, 200] on input "b. Discuss the new testing tool's potential benefits in the Sprint Review and i…" at bounding box center [318, 197] width 0 height 7
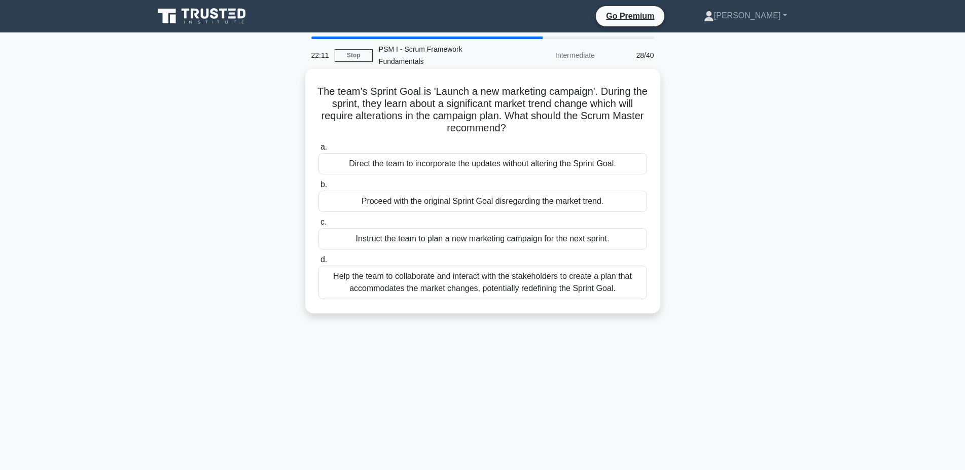
click at [450, 279] on div "Help the team to collaborate and interact with the stakeholders to create a pla…" at bounding box center [482, 282] width 328 height 33
click at [318, 263] on input "d. Help the team to collaborate and interact with the stakeholders to create a …" at bounding box center [318, 259] width 0 height 7
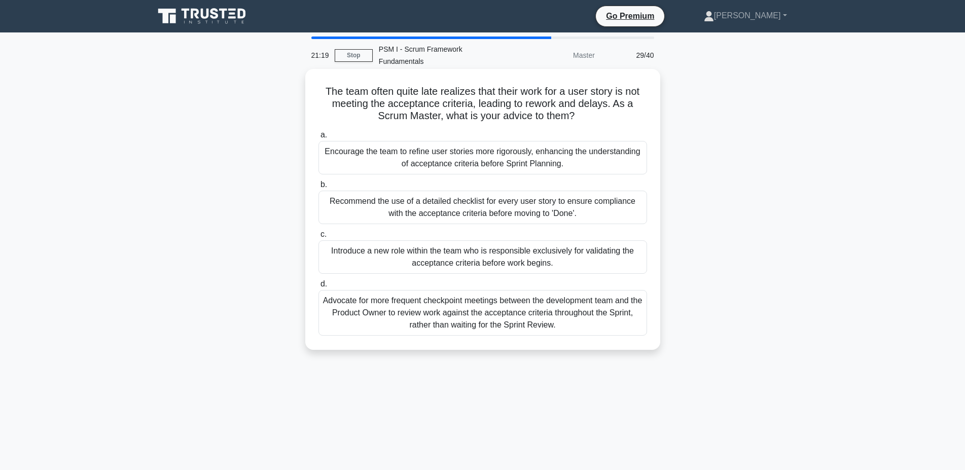
click at [408, 299] on div "Advocate for more frequent checkpoint meetings between the development team and…" at bounding box center [482, 313] width 328 height 46
click at [318, 287] on input "d. Advocate for more frequent checkpoint meetings between the development team …" at bounding box center [318, 284] width 0 height 7
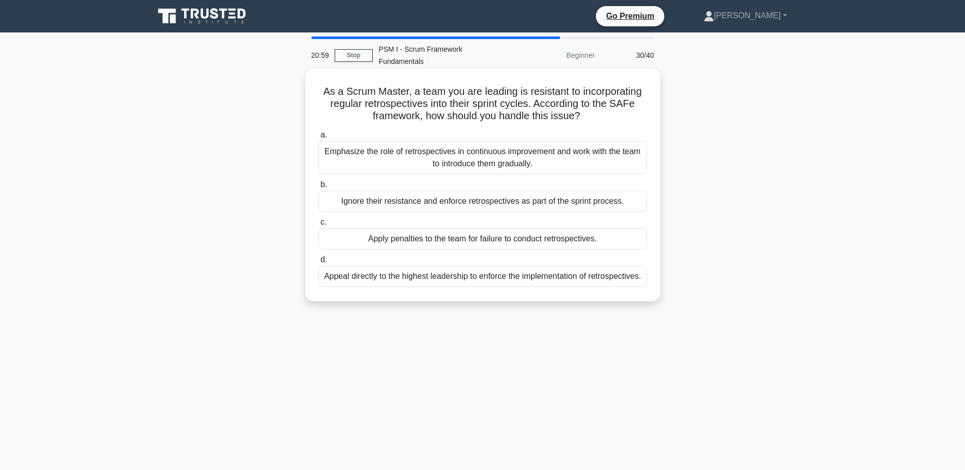
click at [534, 142] on div "Emphasize the role of retrospectives in continuous improvement and work with th…" at bounding box center [482, 157] width 328 height 33
click at [318, 138] on input "a. Emphasize the role of retrospectives in continuous improvement and work with…" at bounding box center [318, 135] width 0 height 7
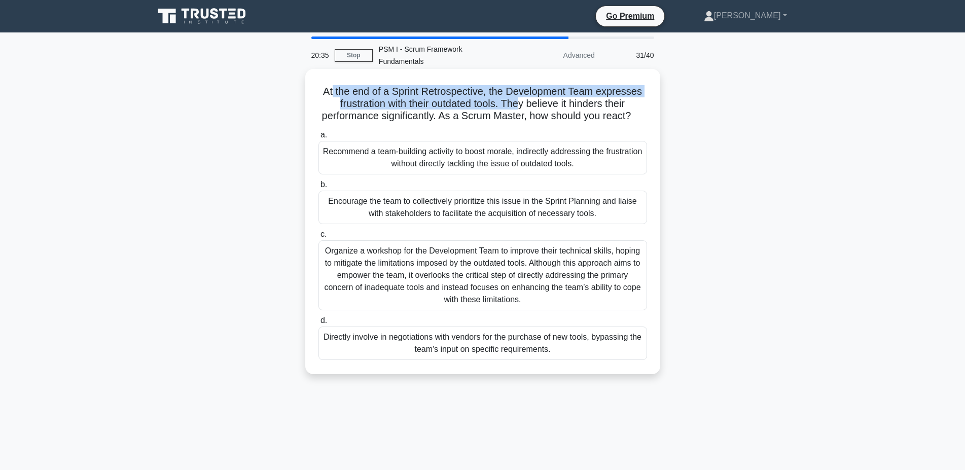
drag, startPoint x: 334, startPoint y: 78, endPoint x: 518, endPoint y: 91, distance: 184.0
click at [518, 91] on h5 "At the end of a Sprint Retrospective, the Development Team expresses frustratio…" at bounding box center [482, 104] width 330 height 38
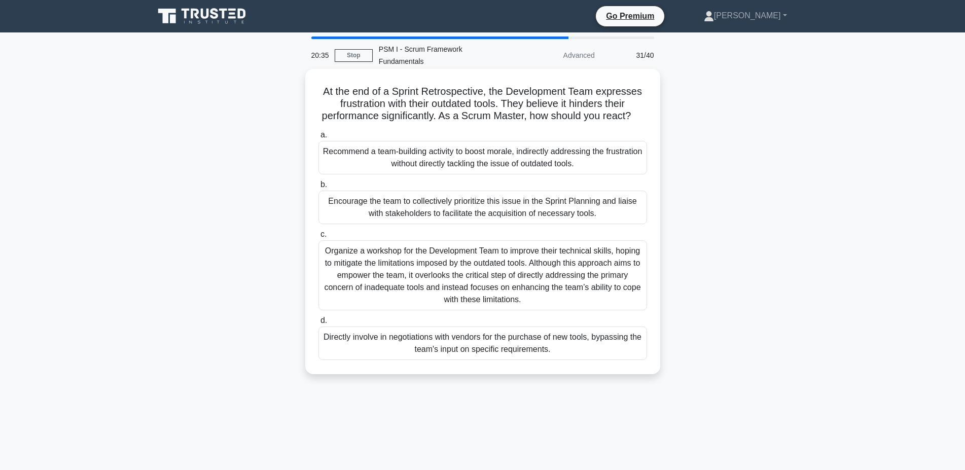
click at [415, 112] on div "At the end of a Sprint Retrospective, the Development Team expresses frustratio…" at bounding box center [482, 221] width 347 height 297
click at [416, 110] on h5 "At the end of a Sprint Retrospective, the Development Team expresses frustratio…" at bounding box center [482, 104] width 330 height 38
click at [521, 263] on div "Organize a workshop for the Development Team to improve their technical skills,…" at bounding box center [482, 275] width 328 height 70
click at [318, 238] on input "c. Organize a workshop for the Development Team to improve their technical skil…" at bounding box center [318, 234] width 0 height 7
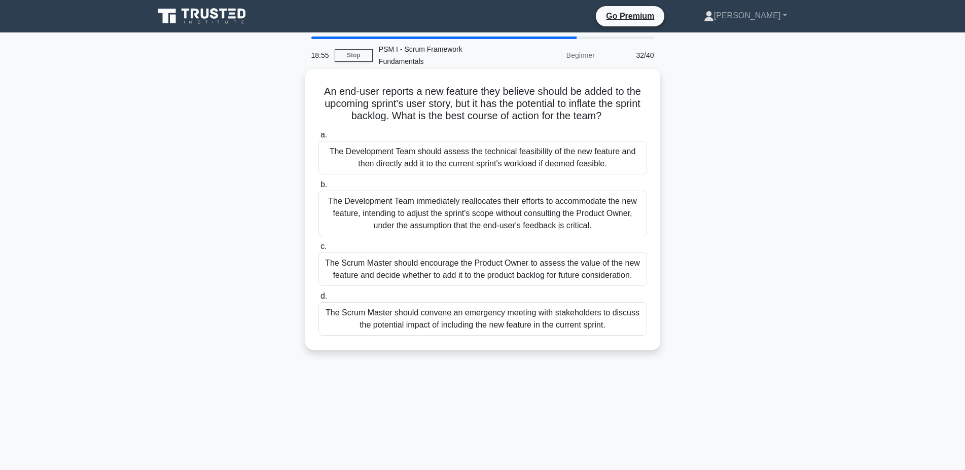
drag, startPoint x: 527, startPoint y: 248, endPoint x: 528, endPoint y: 254, distance: 5.7
click at [528, 252] on div "The Scrum Master should encourage the Product Owner to assess the value of the …" at bounding box center [482, 268] width 328 height 33
click at [725, 210] on div "An end-user reports a new feature they believe should be added to the upcoming …" at bounding box center [482, 217] width 669 height 293
click at [549, 272] on div "The Scrum Master should encourage the Product Owner to assess the value of the …" at bounding box center [482, 268] width 328 height 33
click at [318, 250] on input "c. The Scrum Master should encourage the Product Owner to assess the value of t…" at bounding box center [318, 246] width 0 height 7
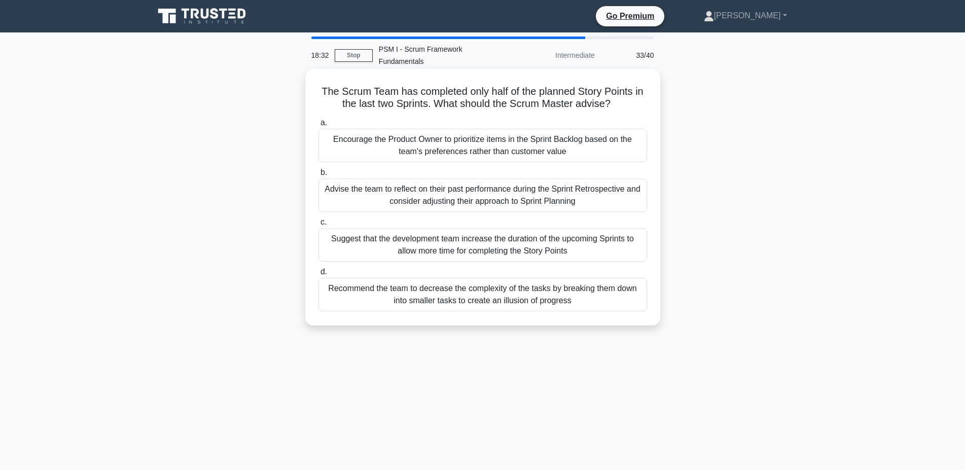
click at [470, 192] on div "Advise the team to reflect on their past performance during the Sprint Retrospe…" at bounding box center [482, 194] width 328 height 33
click at [318, 176] on input "b. Advise the team to reflect on their past performance during the Sprint Retro…" at bounding box center [318, 172] width 0 height 7
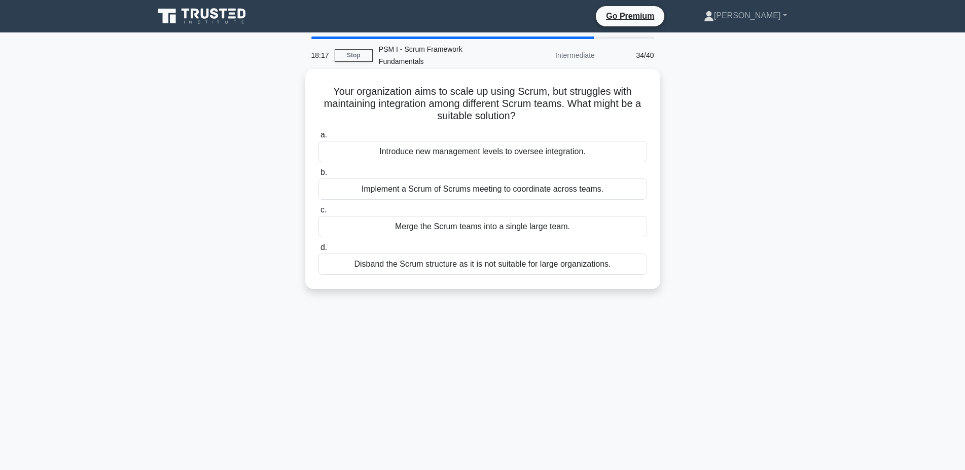
click at [507, 178] on div "Implement a Scrum of Scrums meeting to coordinate across teams." at bounding box center [482, 188] width 328 height 21
click at [318, 176] on input "b. Implement a Scrum of Scrums meeting to coordinate across teams." at bounding box center [318, 172] width 0 height 7
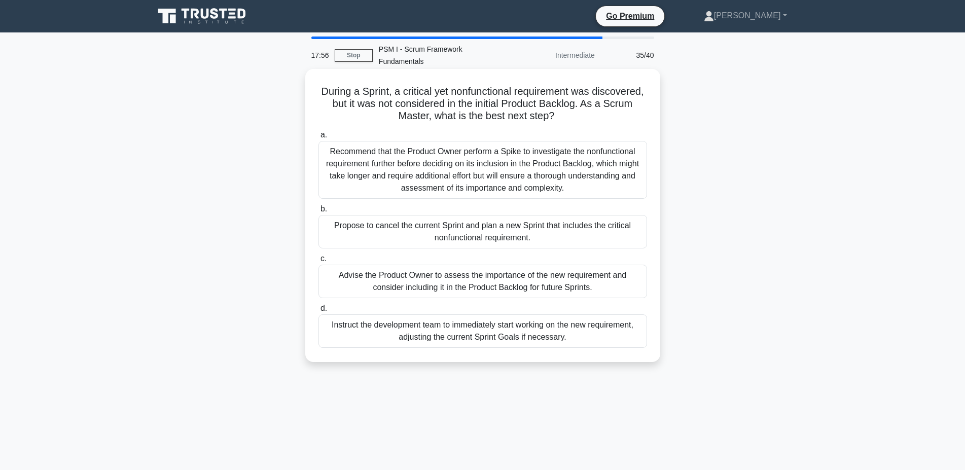
click at [544, 162] on div "Recommend that the Product Owner perform a Spike to investigate the nonfunction…" at bounding box center [482, 170] width 328 height 58
click at [318, 138] on input "a. Recommend that the Product Owner perform a Spike to investigate the nonfunct…" at bounding box center [318, 135] width 0 height 7
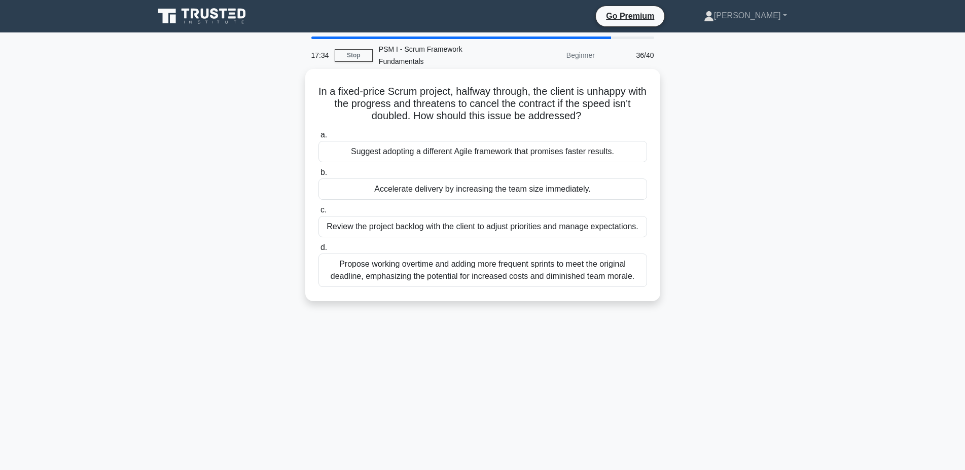
click at [474, 218] on div "Review the project backlog with the client to adjust priorities and manage expe…" at bounding box center [482, 226] width 328 height 21
click at [318, 213] on input "c. Review the project backlog with the client to adjust priorities and manage e…" at bounding box center [318, 210] width 0 height 7
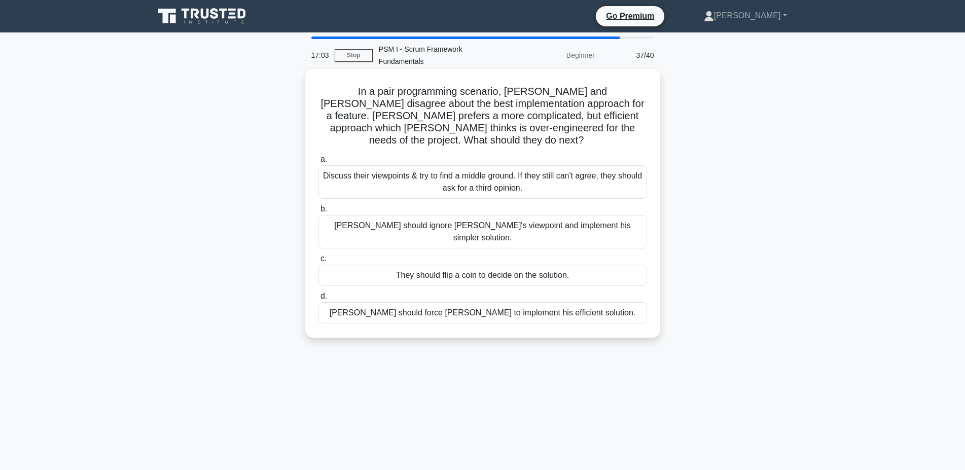
click at [484, 165] on div "Discuss their viewpoints & try to find a middle ground. If they still can't agr…" at bounding box center [482, 181] width 328 height 33
click at [318, 158] on input "a. Discuss their viewpoints & try to find a middle ground. If they still can't …" at bounding box center [318, 159] width 0 height 7
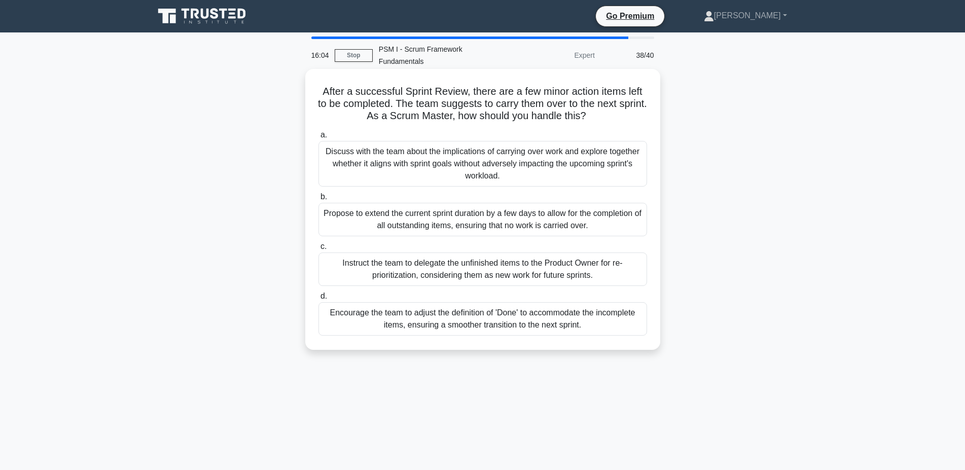
click at [558, 163] on div "Discuss with the team about the implications of carrying over work and explore …" at bounding box center [482, 164] width 328 height 46
click at [318, 138] on input "a. Discuss with the team about the implications of carrying over work and explo…" at bounding box center [318, 135] width 0 height 7
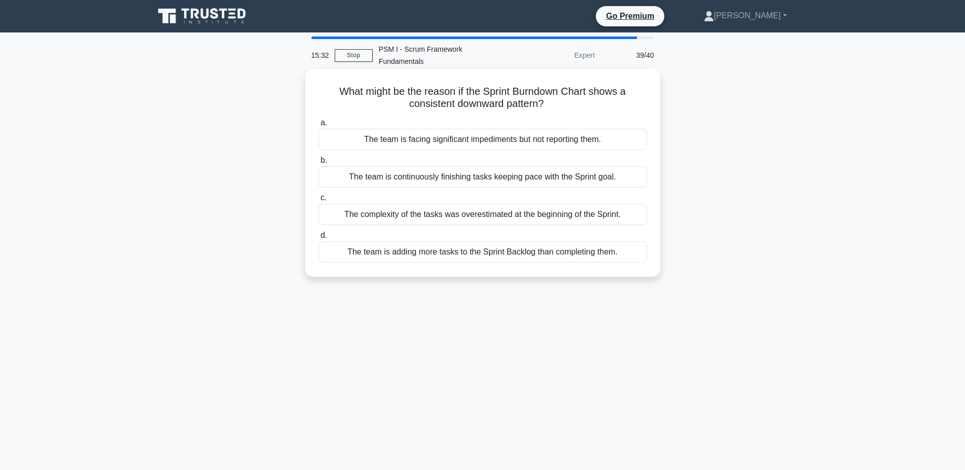
click at [529, 135] on div "The team is facing significant impediments but not reporting them." at bounding box center [482, 139] width 328 height 21
click at [318, 126] on input "a. The team is facing significant impediments but not reporting them." at bounding box center [318, 123] width 0 height 7
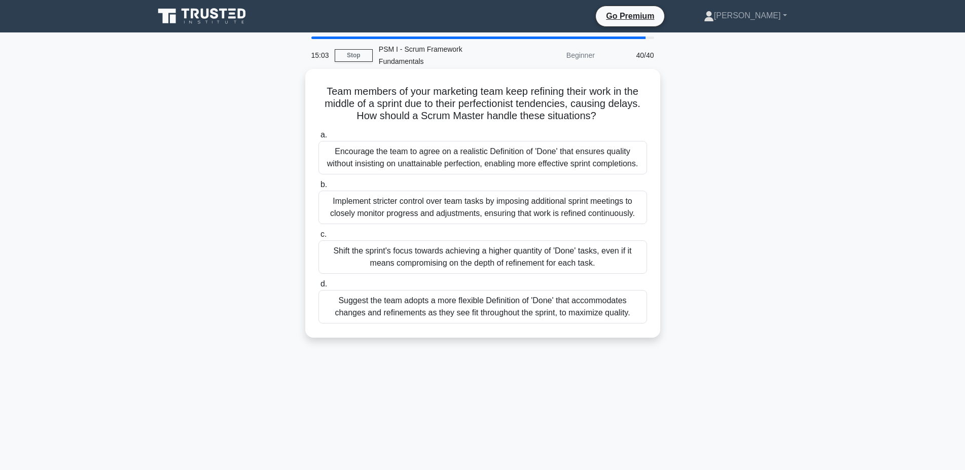
click at [516, 141] on div "Encourage the team to agree on a realistic Definition of 'Done' that ensures qu…" at bounding box center [482, 157] width 328 height 33
click at [318, 138] on input "a. Encourage the team to agree on a realistic Definition of 'Done' that ensures…" at bounding box center [318, 135] width 0 height 7
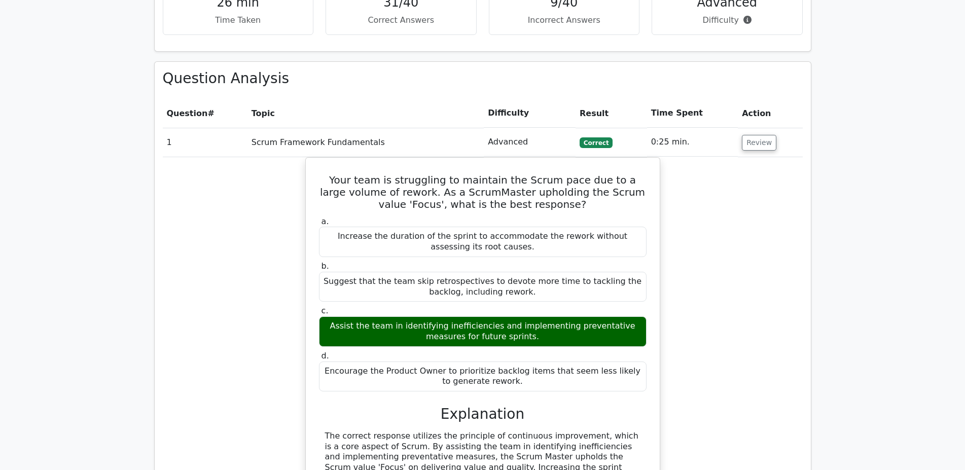
scroll to position [827, 0]
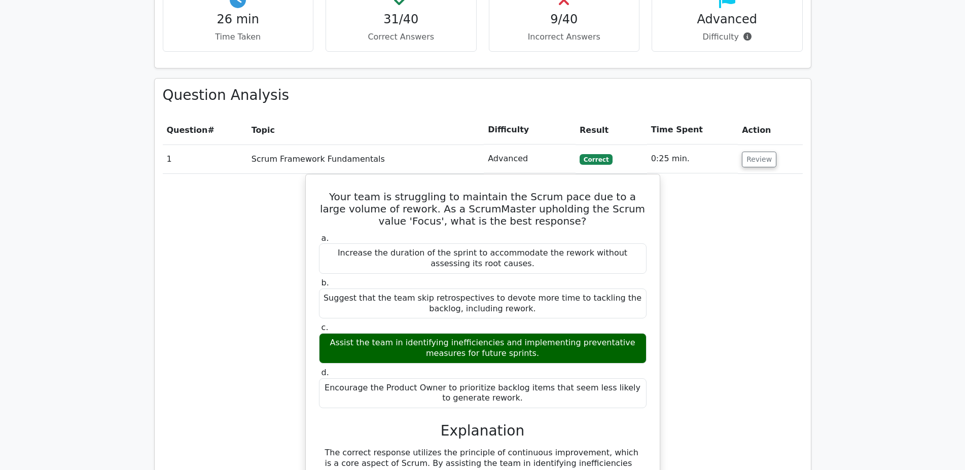
drag, startPoint x: 769, startPoint y: 138, endPoint x: 781, endPoint y: 136, distance: 11.8
click at [775, 144] on td "Review" at bounding box center [769, 158] width 64 height 29
click at [756, 152] on button "Review" at bounding box center [759, 160] width 34 height 16
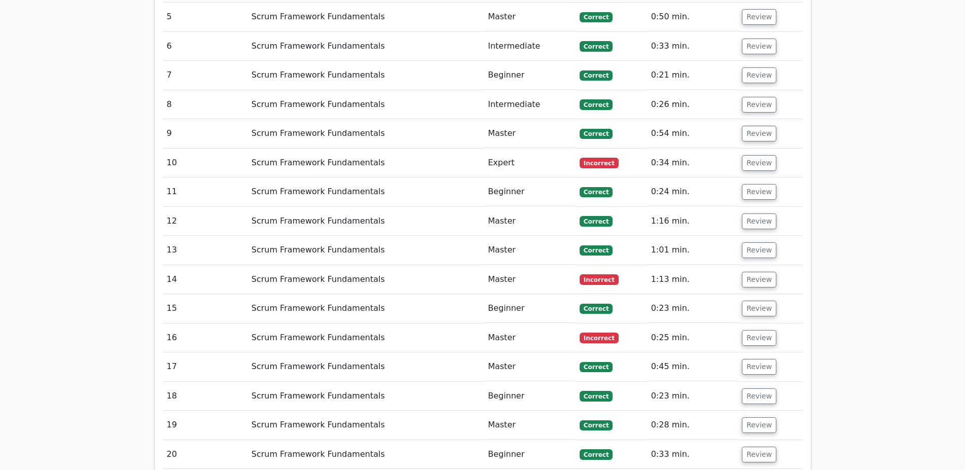
scroll to position [879, 0]
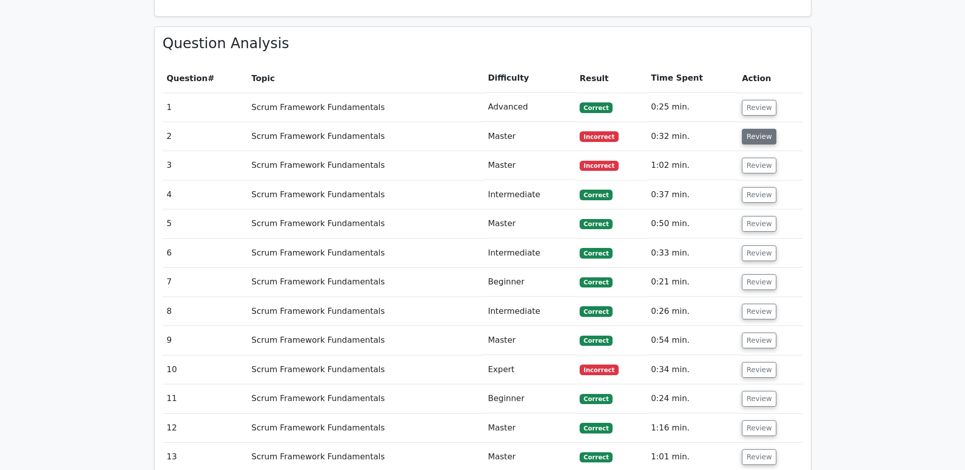
click at [756, 129] on button "Review" at bounding box center [759, 137] width 34 height 16
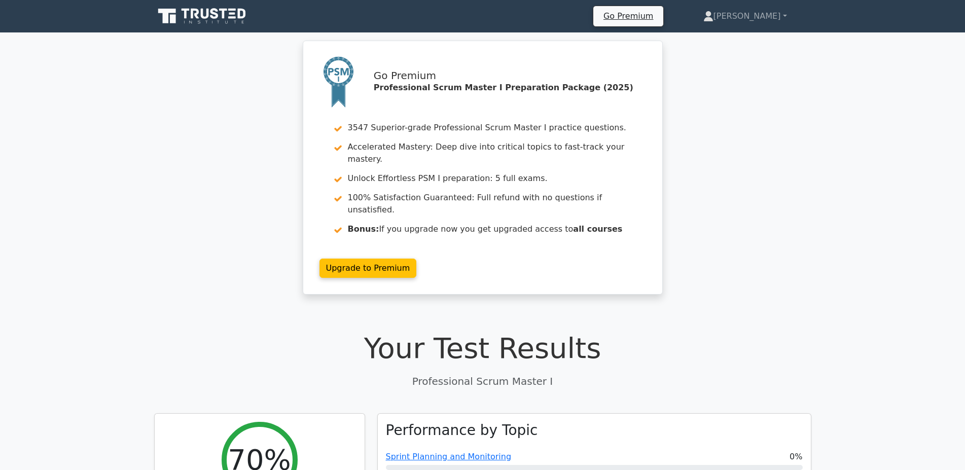
scroll to position [567, 0]
